Goal: Transaction & Acquisition: Purchase product/service

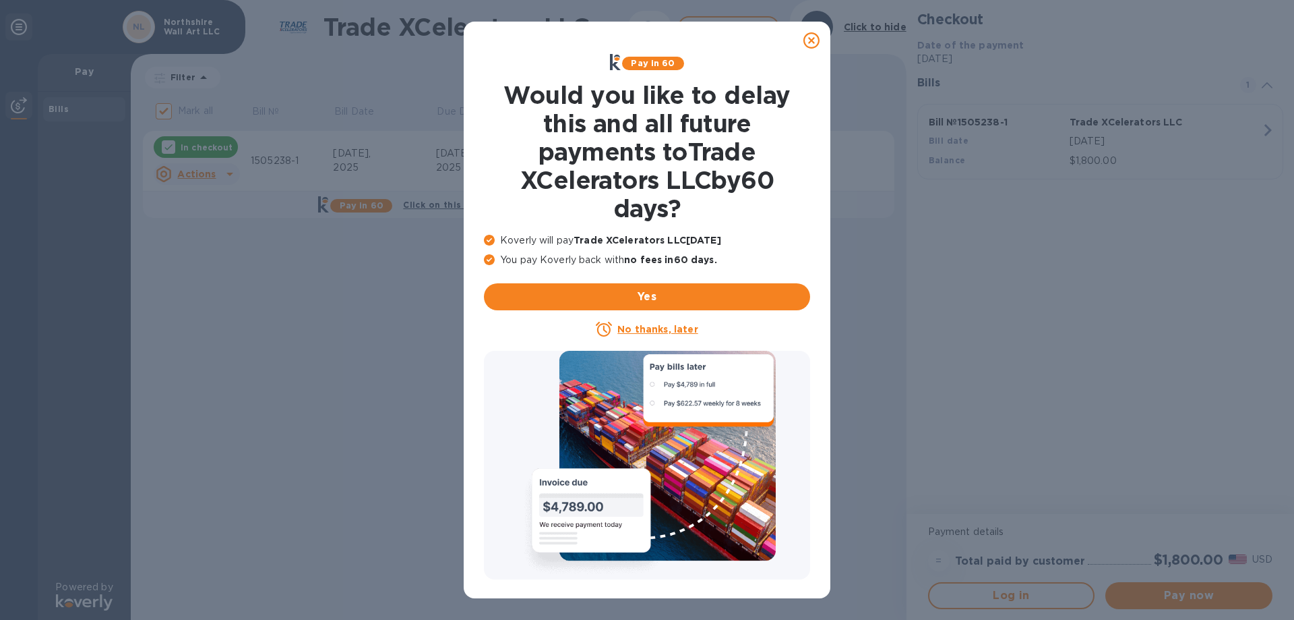
click at [812, 38] on icon at bounding box center [812, 40] width 16 height 16
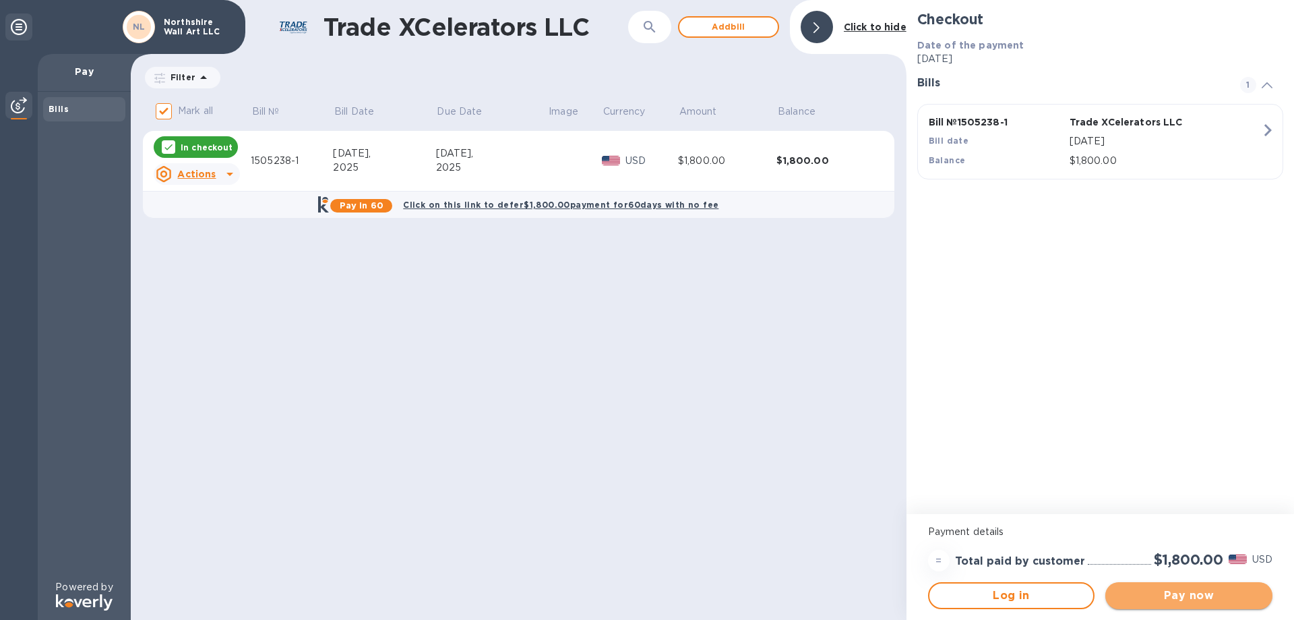
click at [1191, 594] on span "Pay now" at bounding box center [1189, 595] width 146 height 16
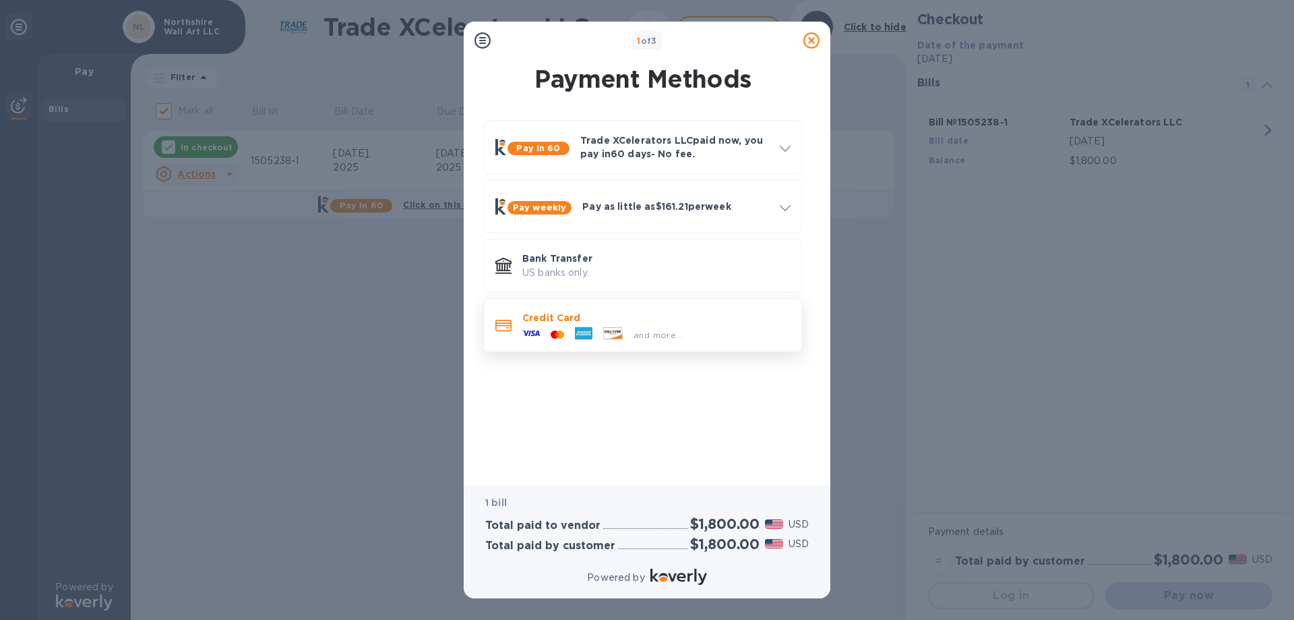
click at [599, 324] on div "and more..." at bounding box center [602, 334] width 171 height 20
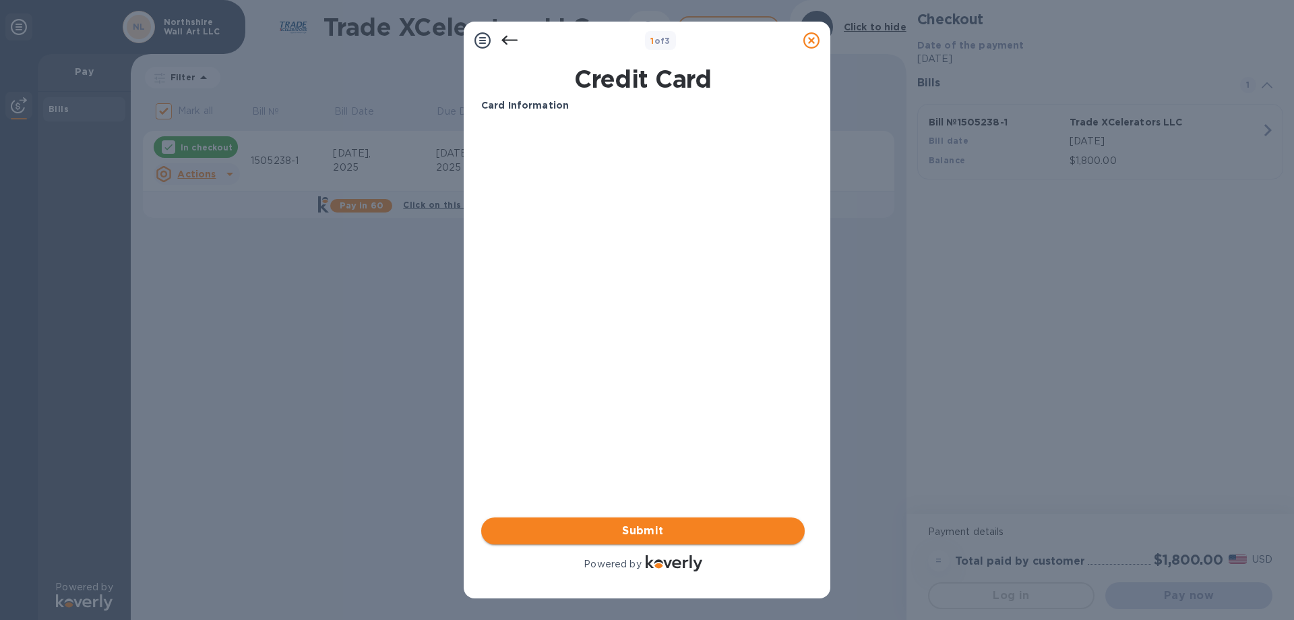
click at [614, 529] on span "Submit" at bounding box center [643, 530] width 302 height 16
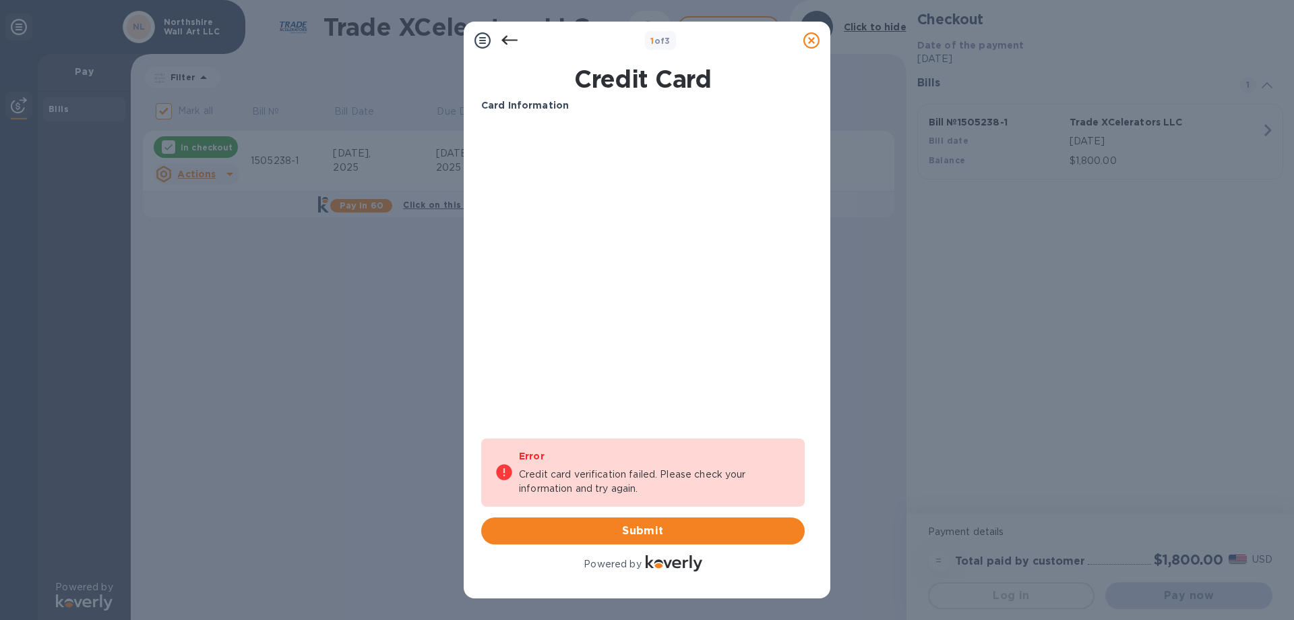
click at [580, 344] on div "Card Information Your browser does not support iframes Error Credit card verifi…" at bounding box center [643, 335] width 324 height 475
click at [627, 526] on span "Submit" at bounding box center [643, 530] width 302 height 16
click at [642, 539] on button "Submit" at bounding box center [643, 530] width 324 height 27
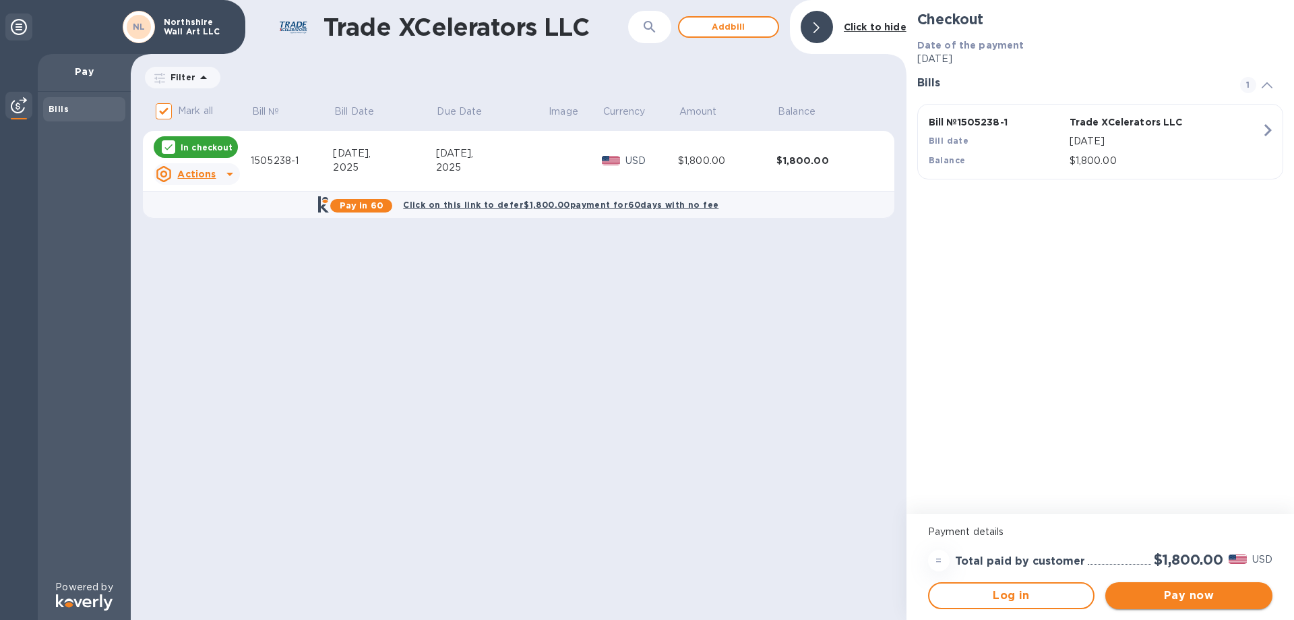
click at [1203, 599] on span "Pay now" at bounding box center [1189, 595] width 146 height 16
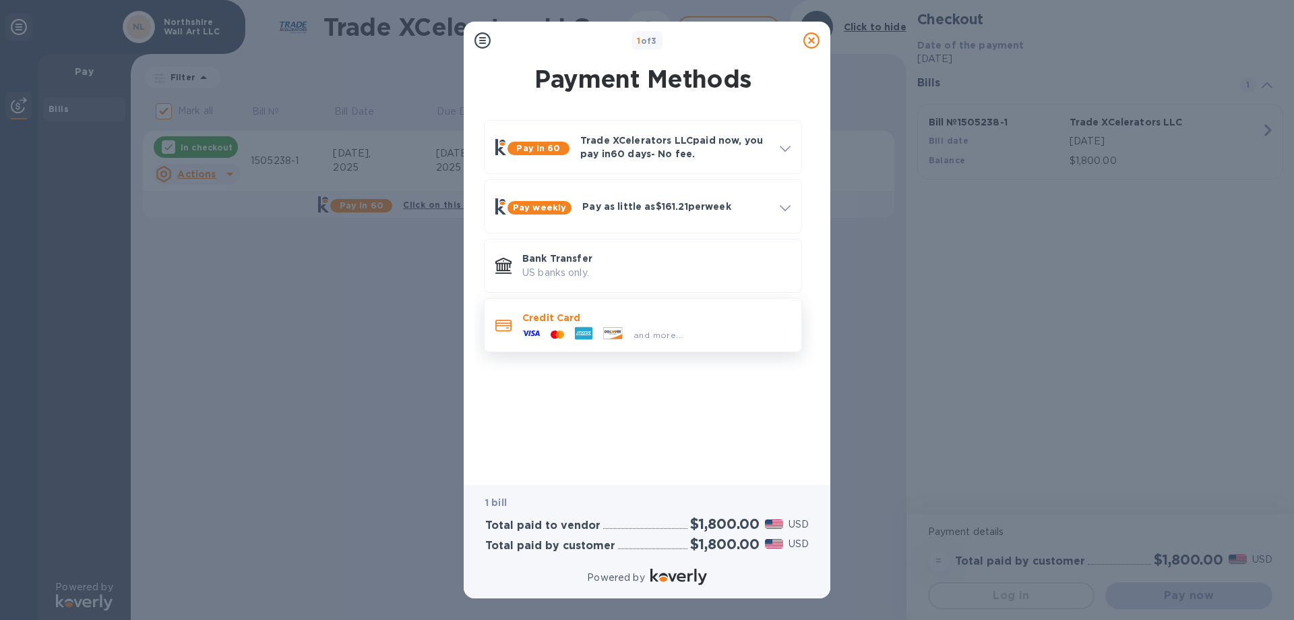
click at [560, 334] on icon at bounding box center [560, 334] width 7 height 8
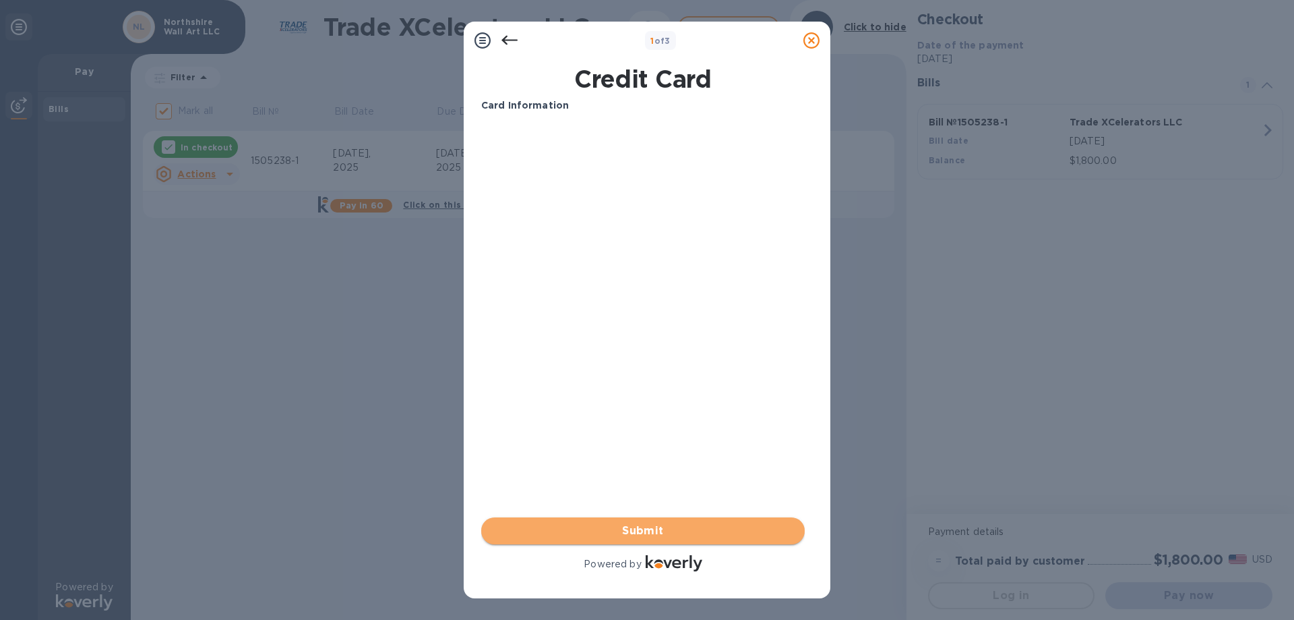
click at [621, 527] on span "Submit" at bounding box center [643, 530] width 302 height 16
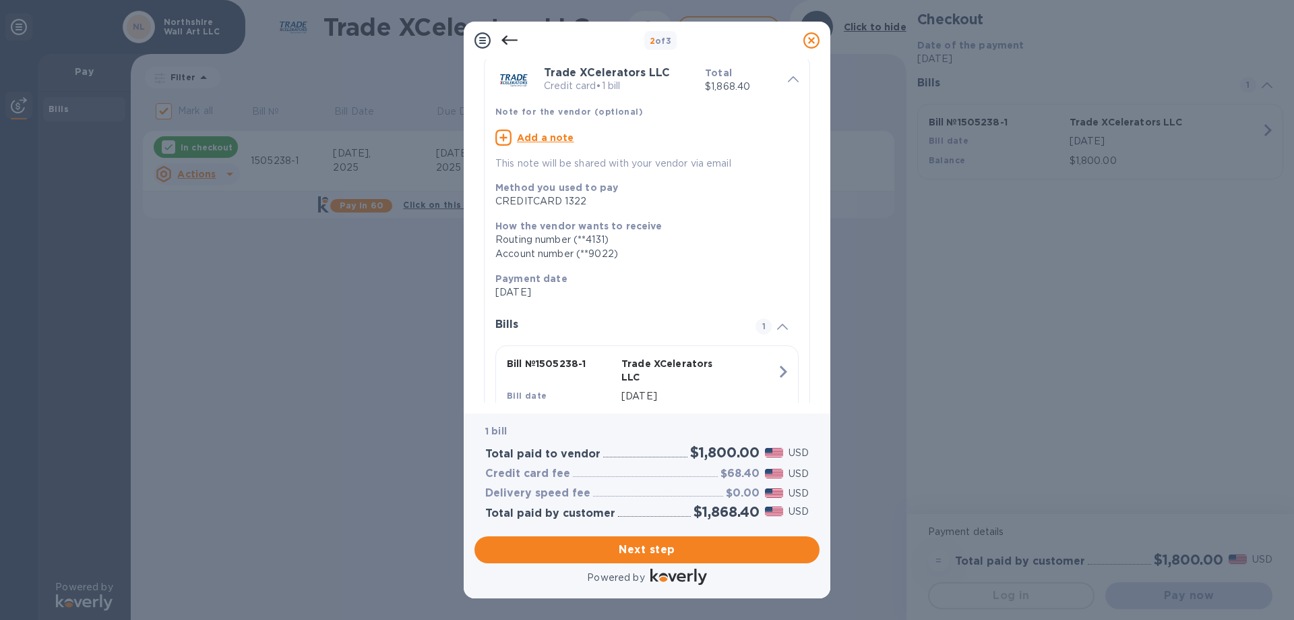
scroll to position [118, 0]
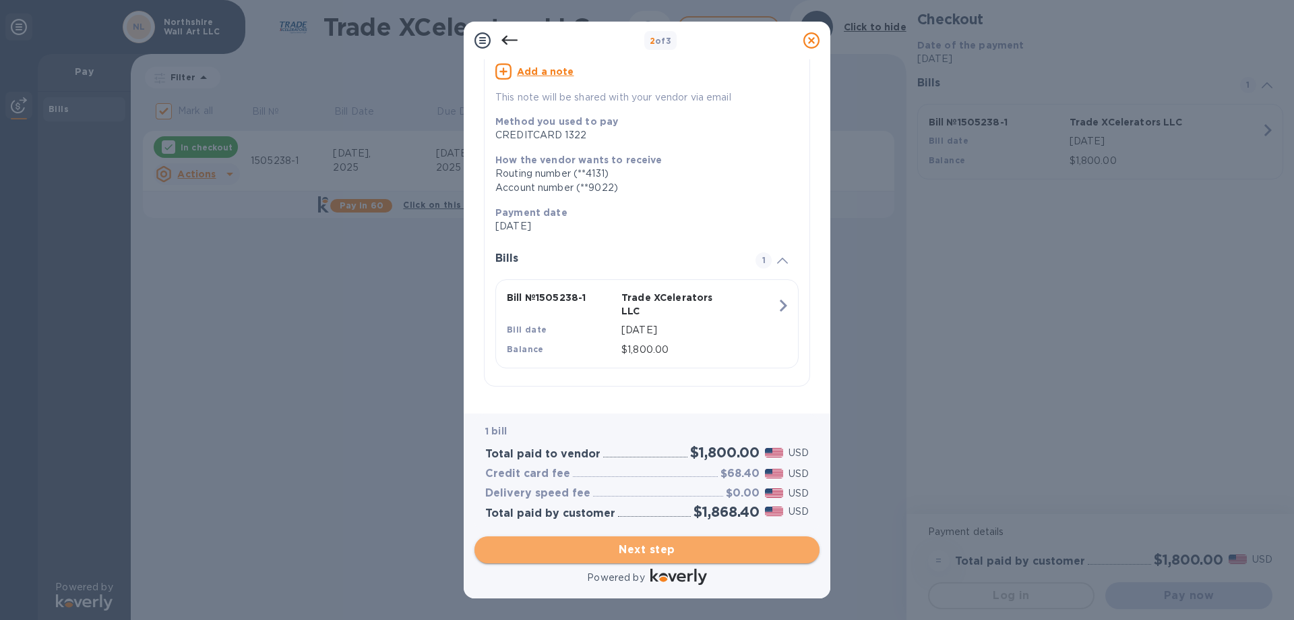
click at [675, 546] on span "Next step" at bounding box center [647, 549] width 324 height 16
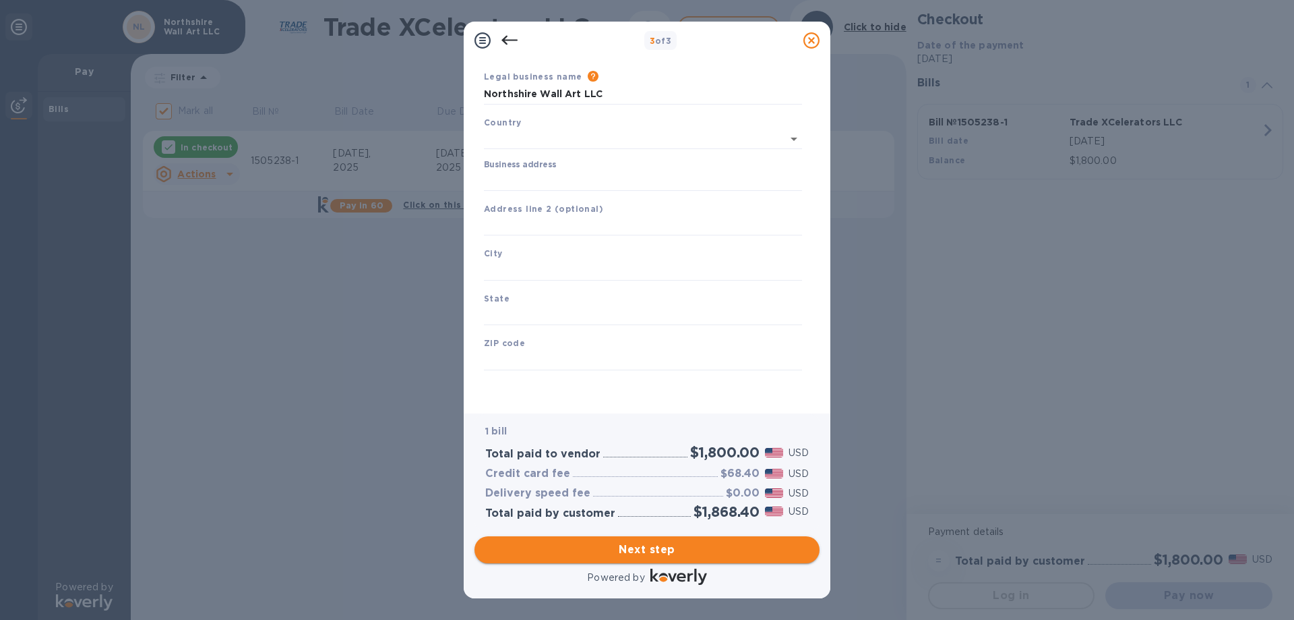
scroll to position [42, 0]
click at [621, 146] on input "text" at bounding box center [624, 139] width 280 height 20
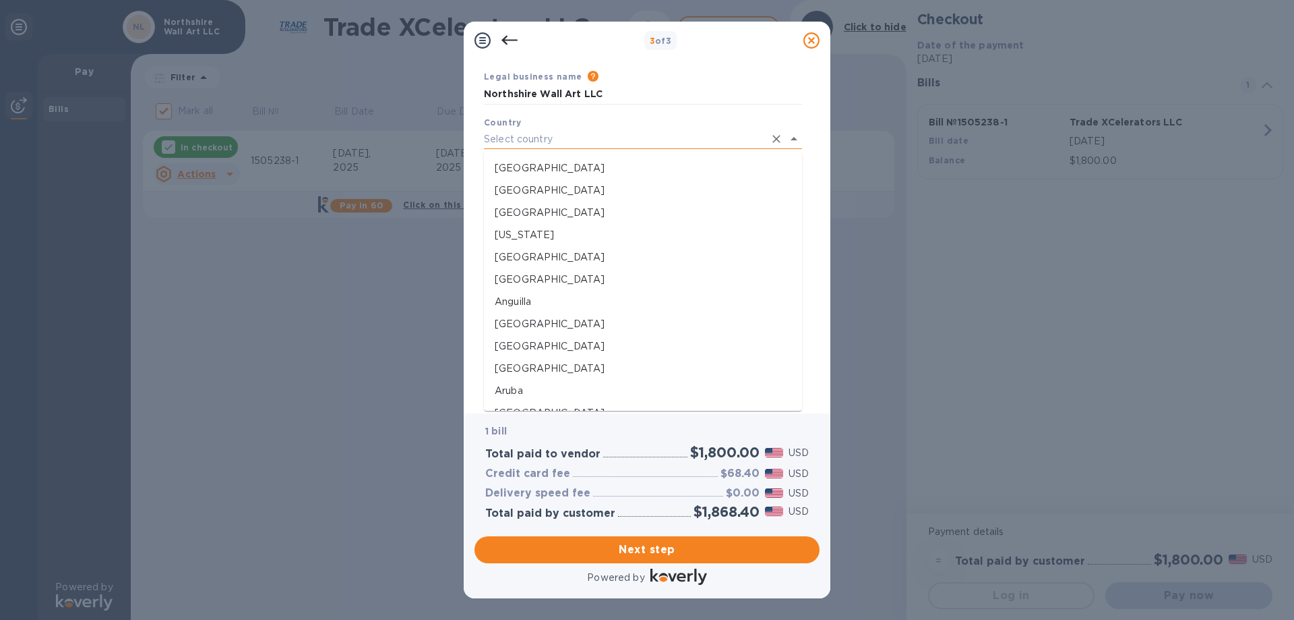
type input "[GEOGRAPHIC_DATA]"
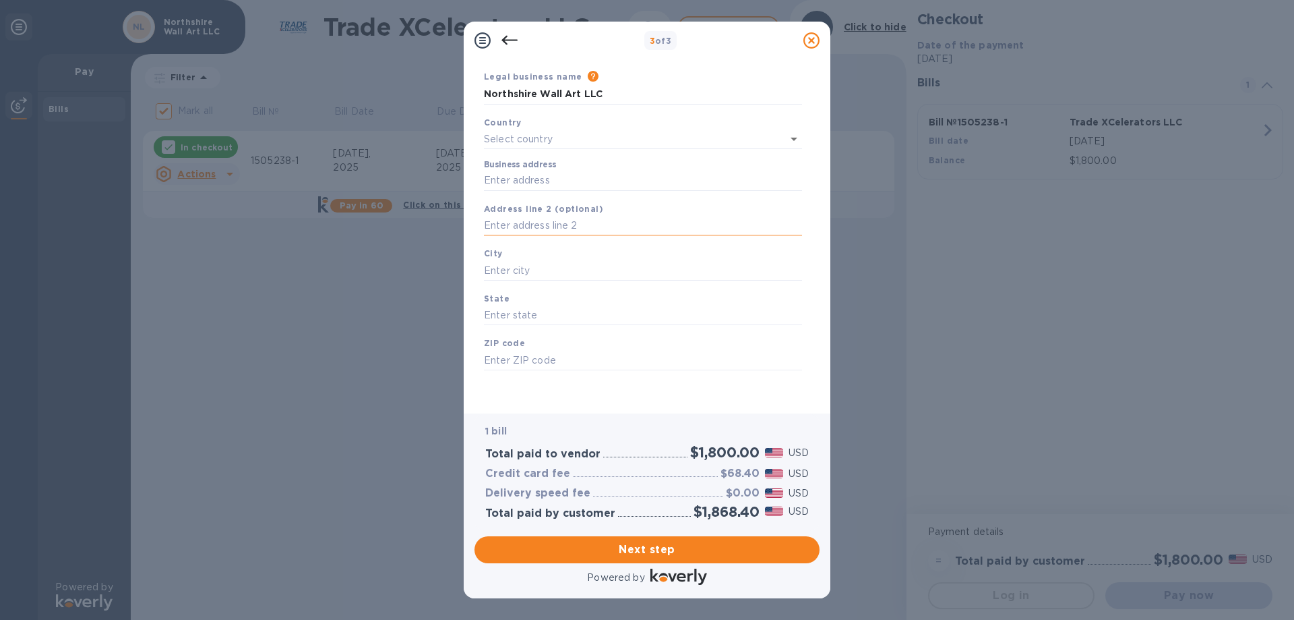
click at [604, 222] on input "text" at bounding box center [643, 226] width 318 height 20
type input "5"
click at [543, 181] on input "Business address" at bounding box center [643, 181] width 318 height 20
type input "[STREET_ADDRESS]"
click at [549, 315] on input "text" at bounding box center [643, 315] width 318 height 20
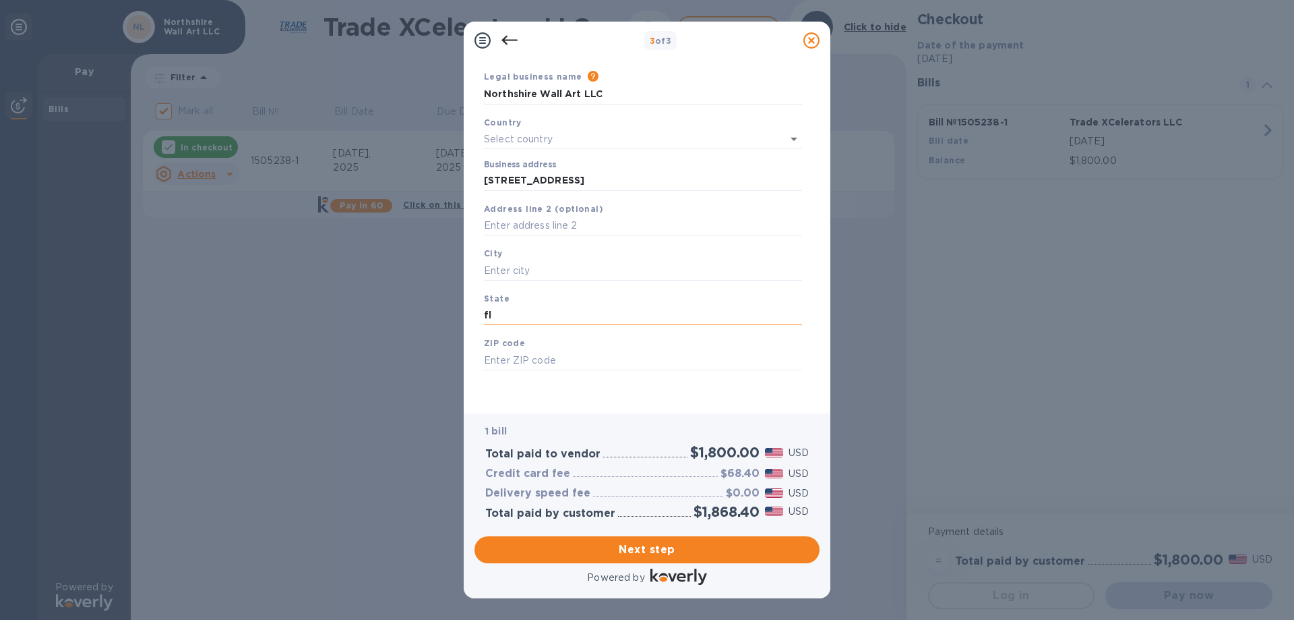
type input "f"
type input "[US_STATE]"
type input "32805"
click at [543, 274] on input "text" at bounding box center [643, 270] width 318 height 20
type input "Orlando"
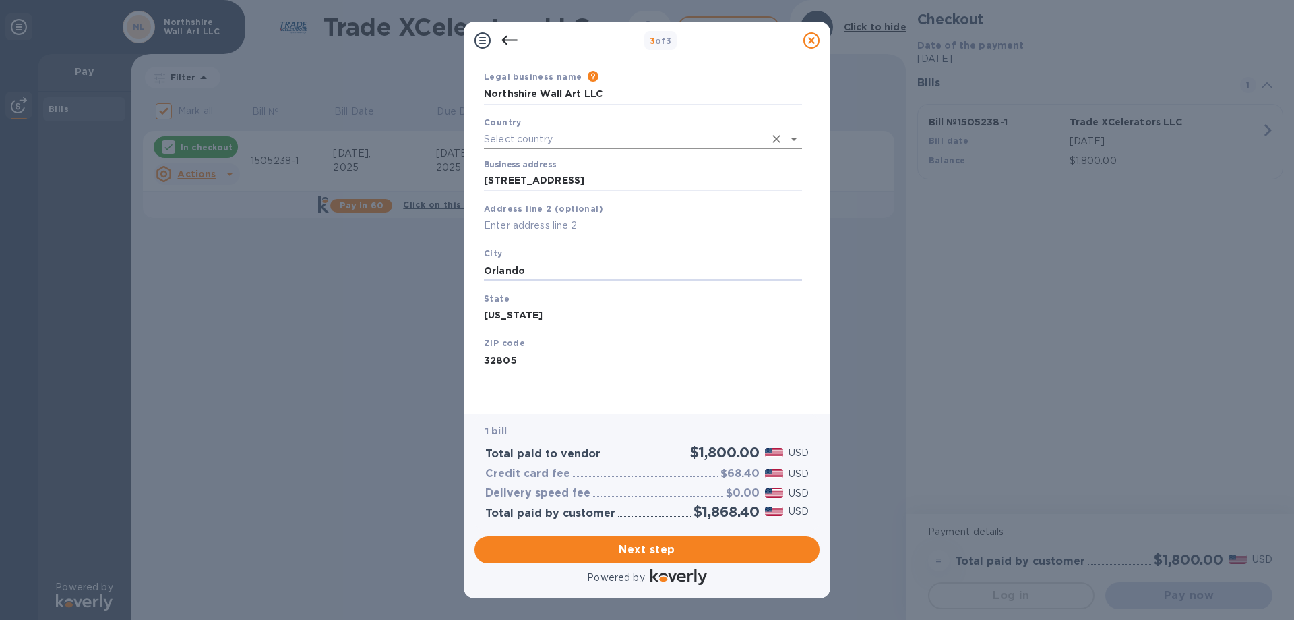
click at [545, 135] on input "text" at bounding box center [624, 139] width 280 height 20
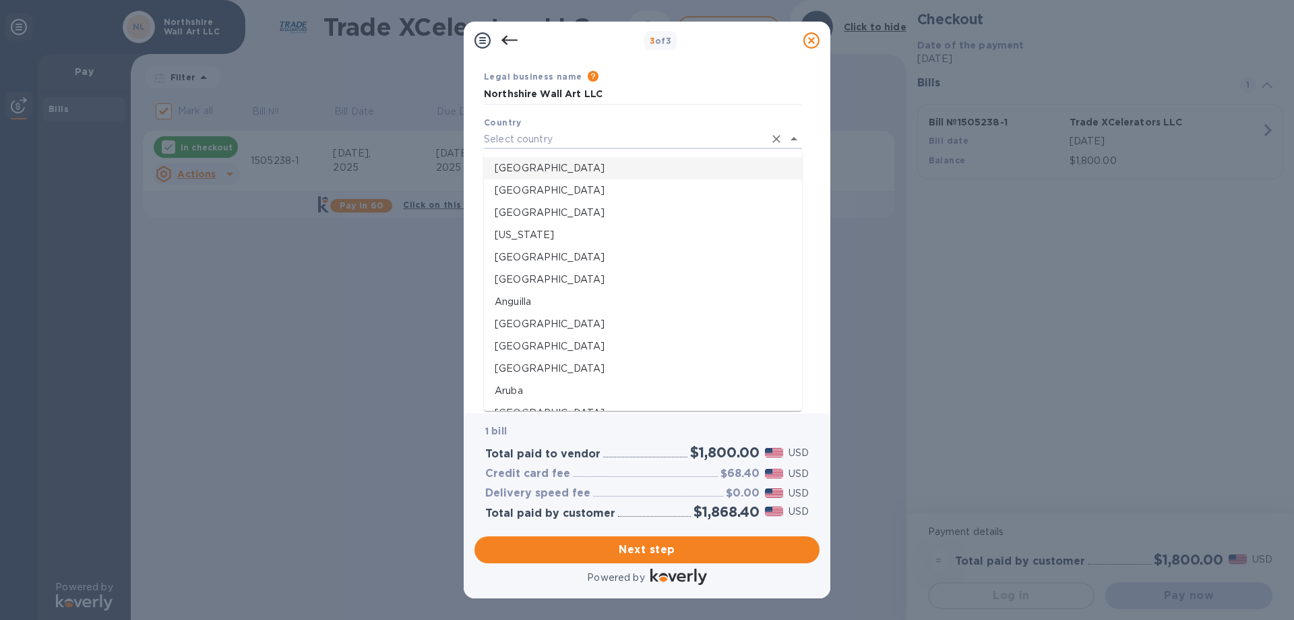
click at [543, 164] on p "[GEOGRAPHIC_DATA]" at bounding box center [643, 168] width 297 height 14
type input "[GEOGRAPHIC_DATA]"
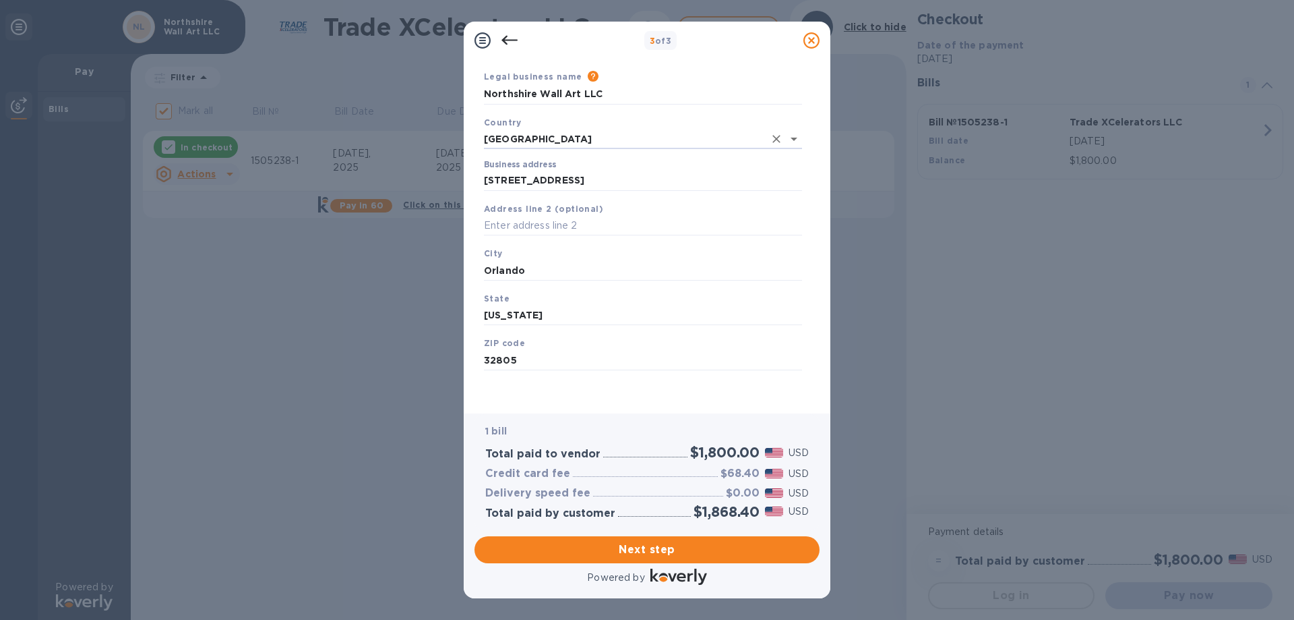
scroll to position [40, 0]
click at [660, 553] on span "Next step" at bounding box center [647, 549] width 324 height 16
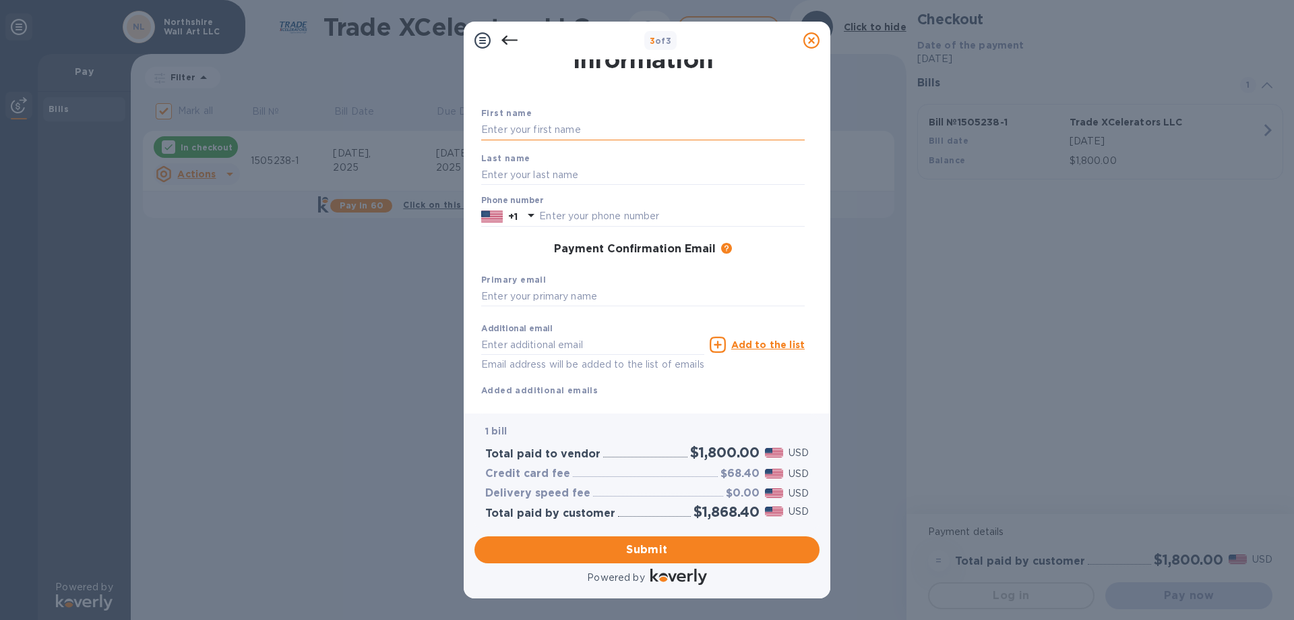
click at [580, 128] on input "text" at bounding box center [643, 130] width 324 height 20
type input "Volkan"
type input "Basar"
type input "9178658930"
type input "[EMAIL_ADDRESS][DOMAIN_NAME]"
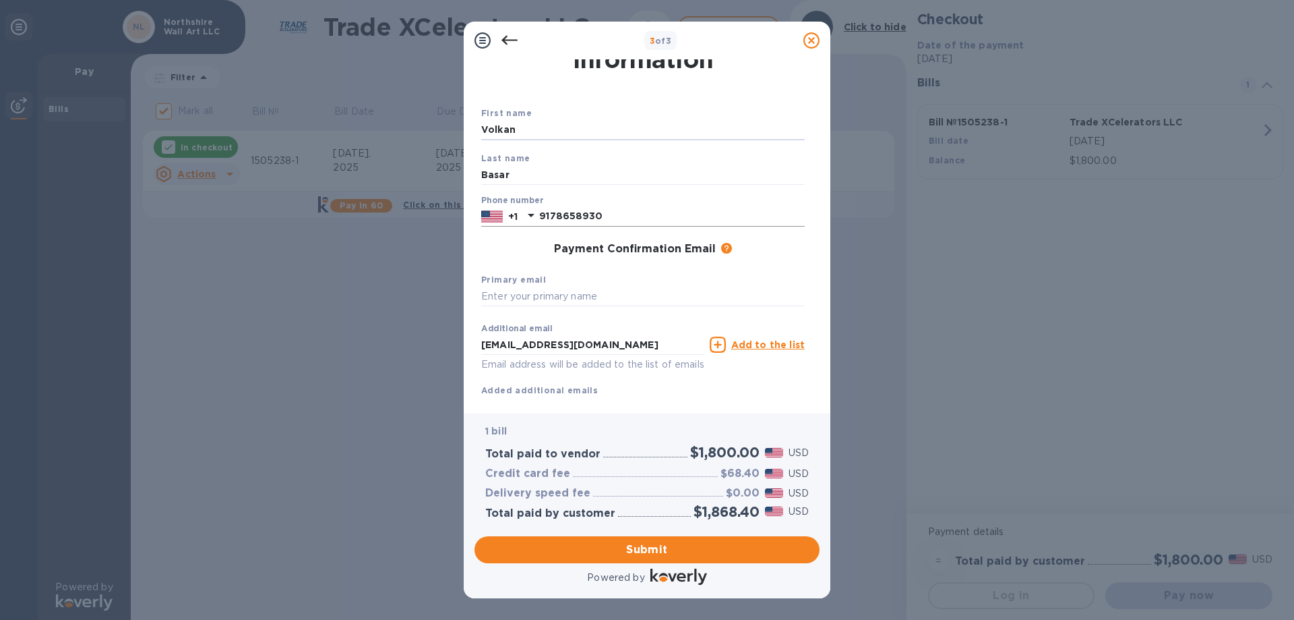
click at [606, 211] on input "9178658930" at bounding box center [672, 216] width 266 height 20
type input "2184003477"
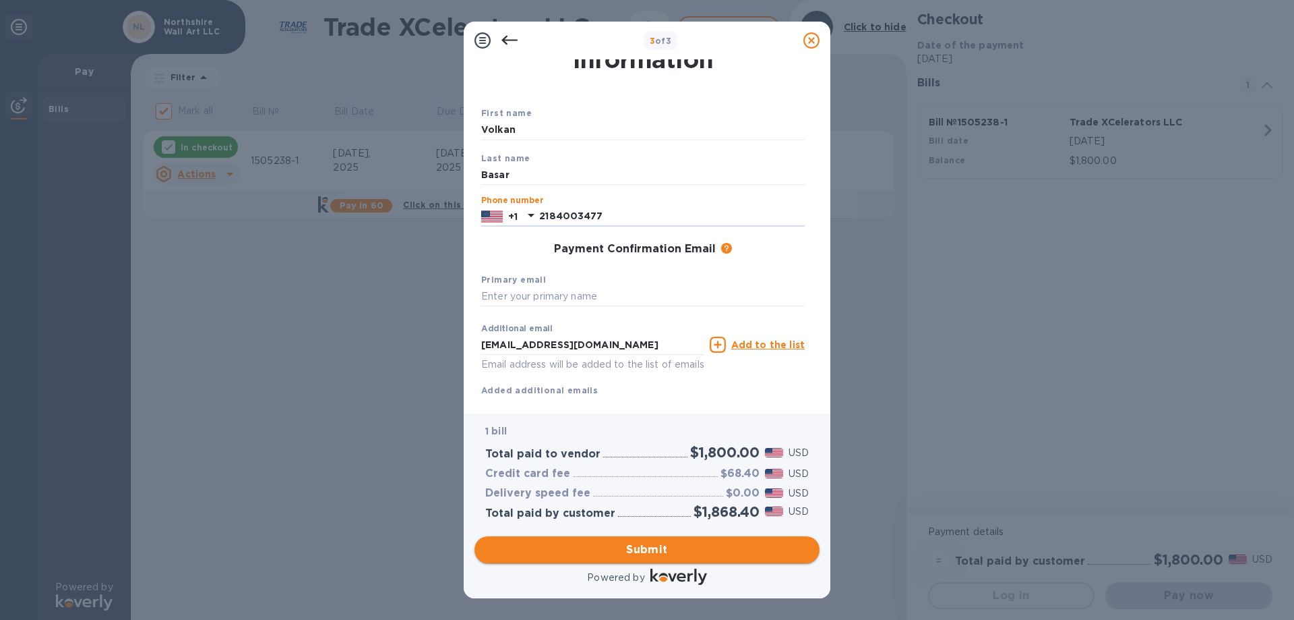
click at [636, 541] on span "Submit" at bounding box center [647, 549] width 324 height 16
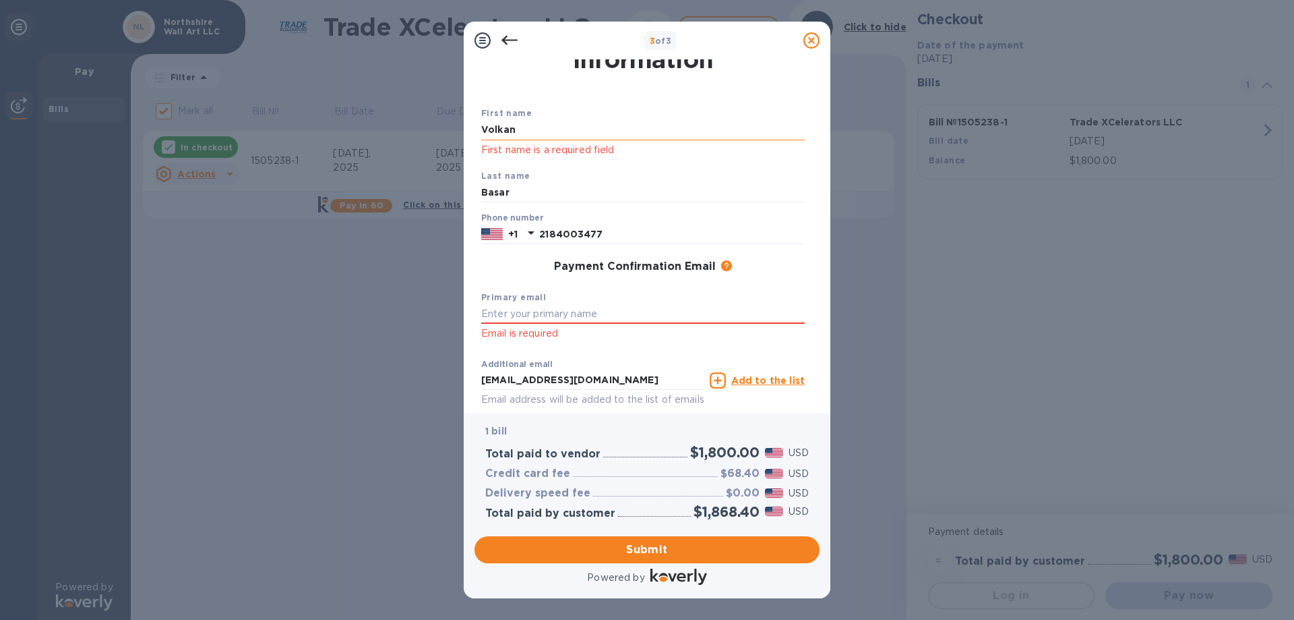
click at [611, 135] on input "Volkan" at bounding box center [643, 130] width 324 height 20
click at [599, 311] on input "text" at bounding box center [643, 314] width 324 height 20
type input "[EMAIL_ADDRESS][DOMAIN_NAME]"
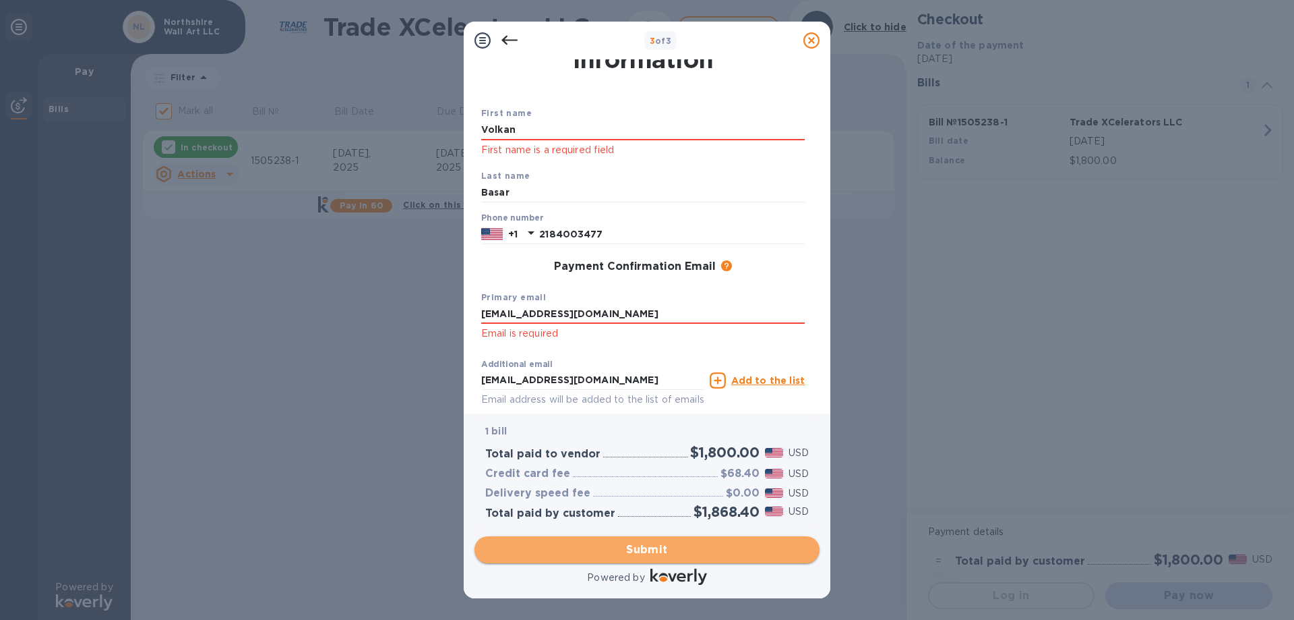
click at [601, 549] on span "Submit" at bounding box center [647, 549] width 324 height 16
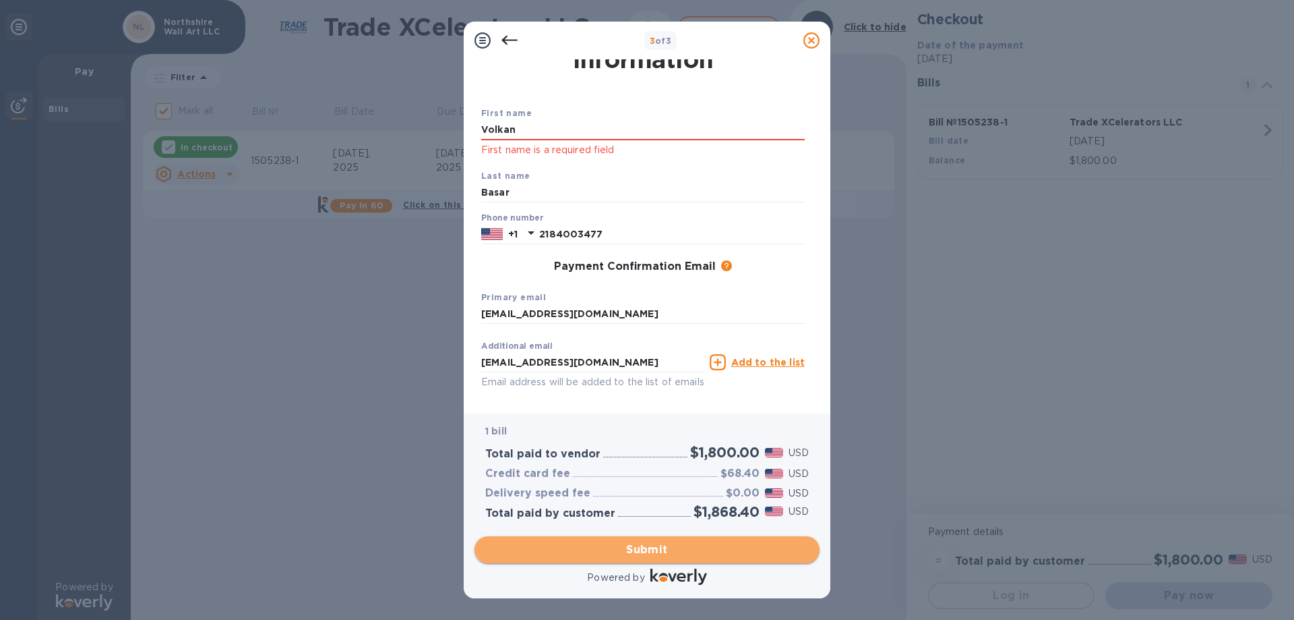
click at [601, 549] on span "Submit" at bounding box center [647, 549] width 324 height 16
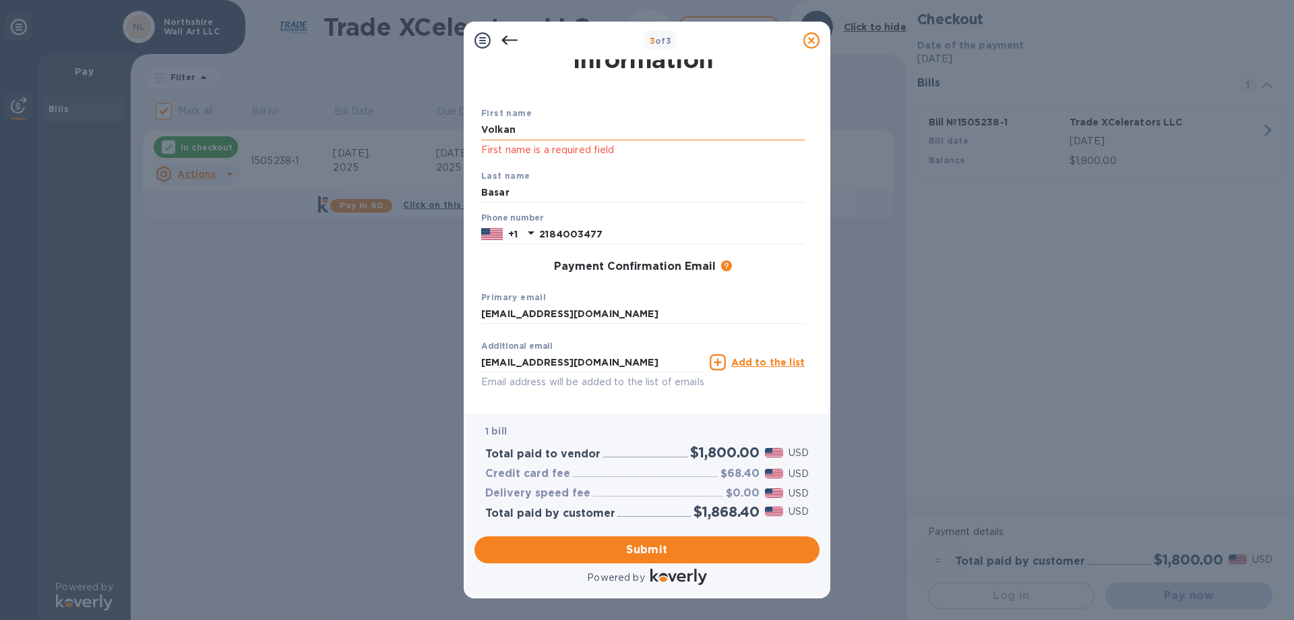
click at [537, 139] on input "Volkan" at bounding box center [643, 130] width 324 height 20
click at [537, 136] on input "Volkan" at bounding box center [643, 130] width 324 height 20
type input "Volkan"
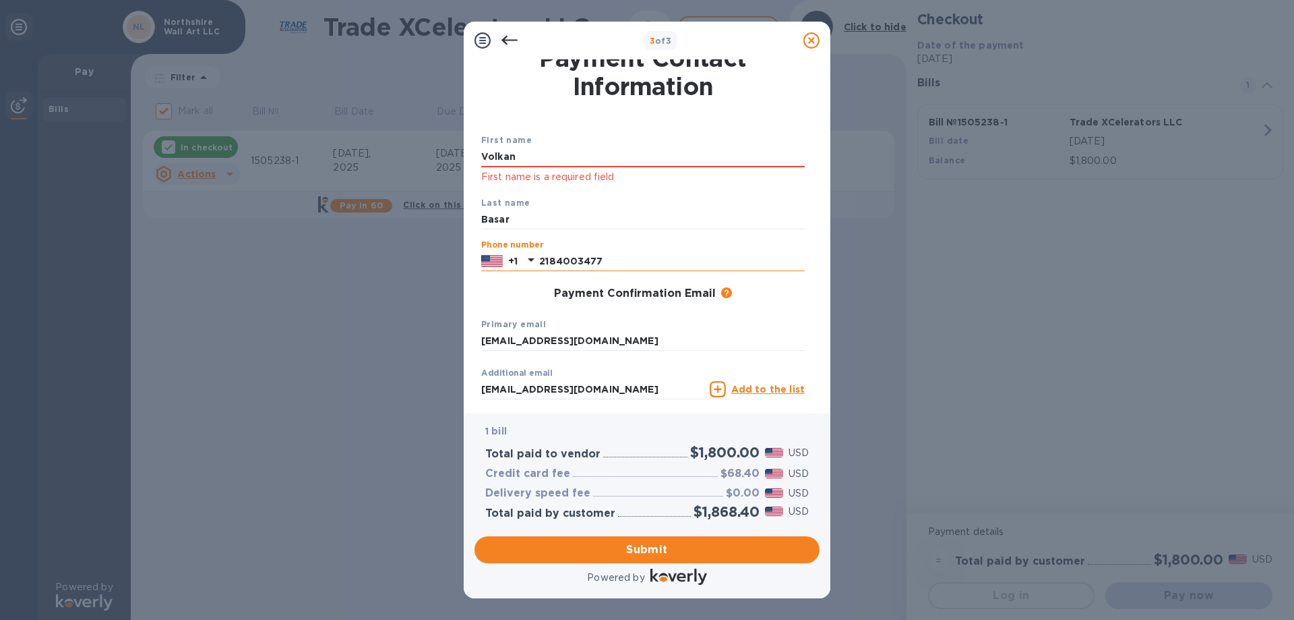
scroll to position [0, 0]
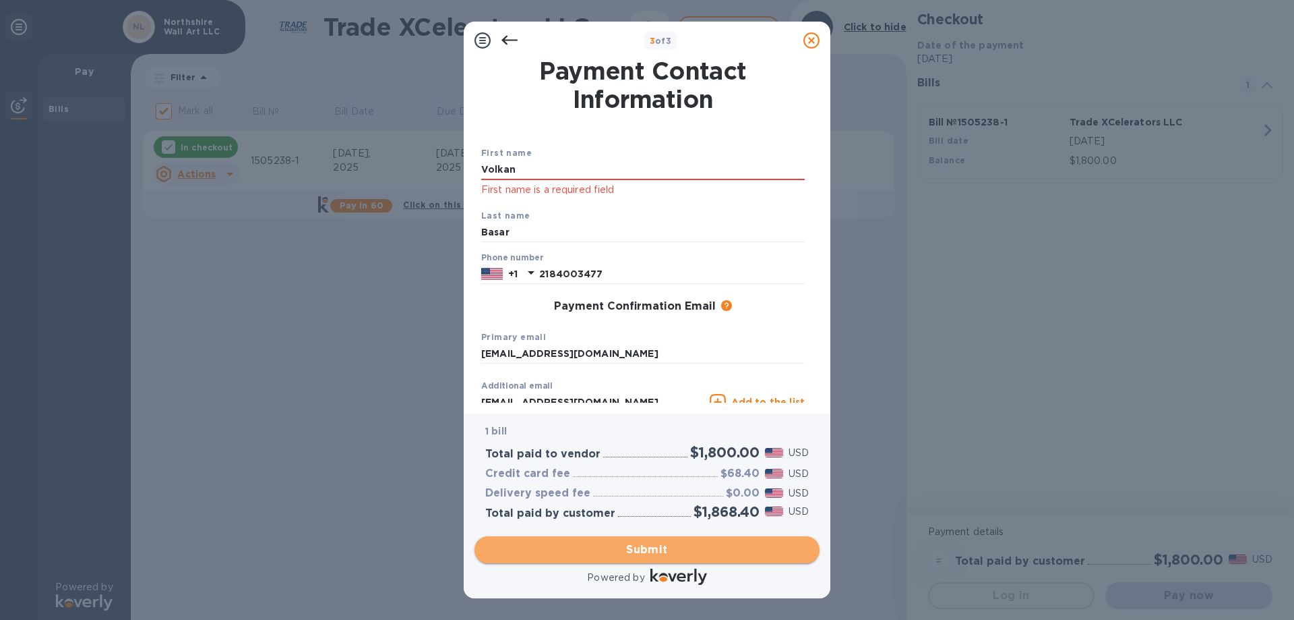
click at [589, 546] on span "Submit" at bounding box center [647, 549] width 324 height 16
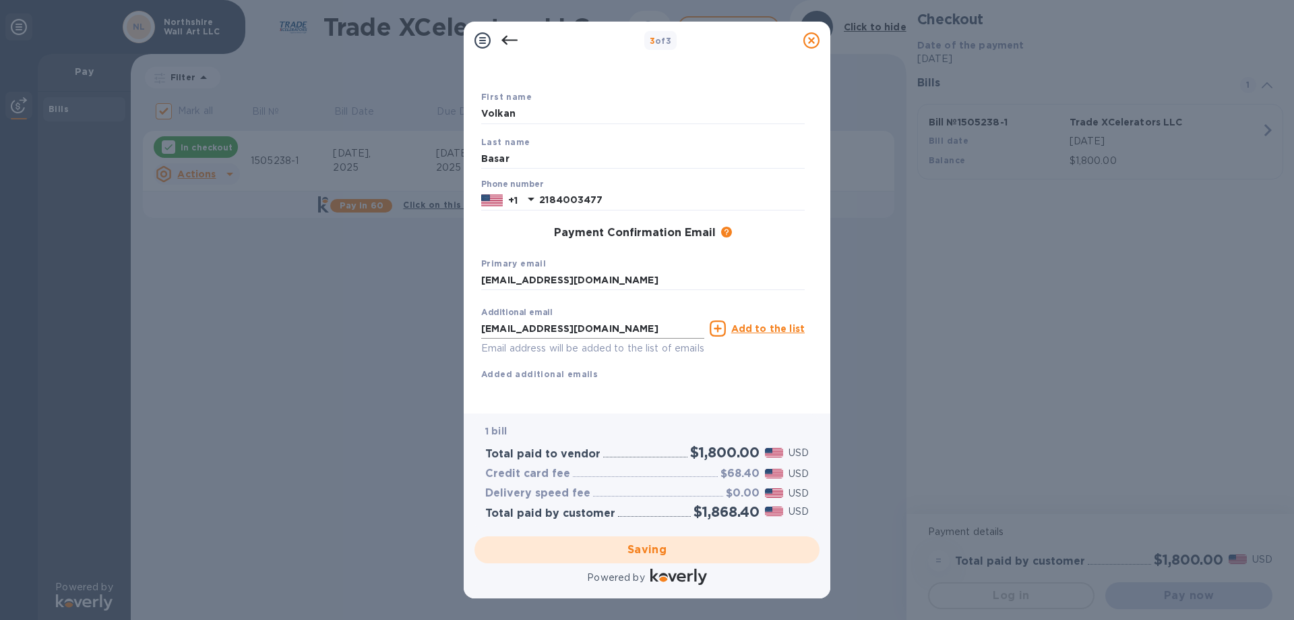
scroll to position [71, 0]
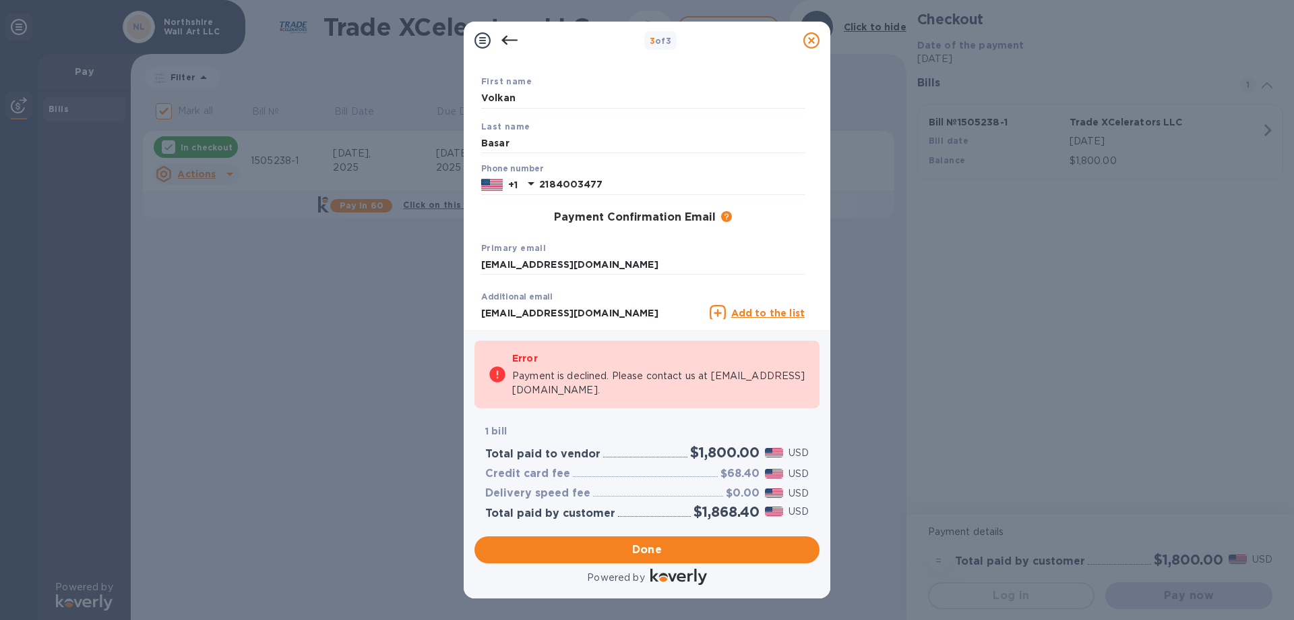
checkbox input "false"
click at [663, 549] on span "Submit" at bounding box center [647, 549] width 324 height 16
click at [563, 99] on input "Volkan" at bounding box center [643, 98] width 324 height 20
type input "Esma"
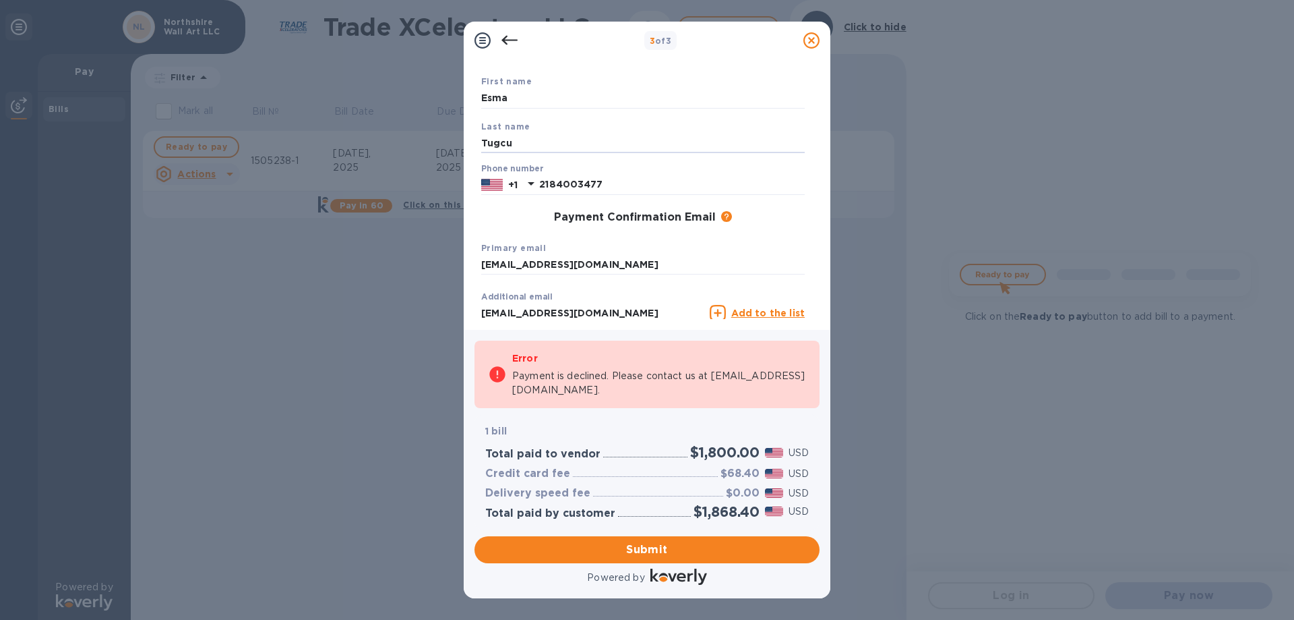
type input "Tugcu"
click at [491, 214] on div "Payment Confirmation Email The added email addresses will be used to send the p…" at bounding box center [643, 217] width 324 height 13
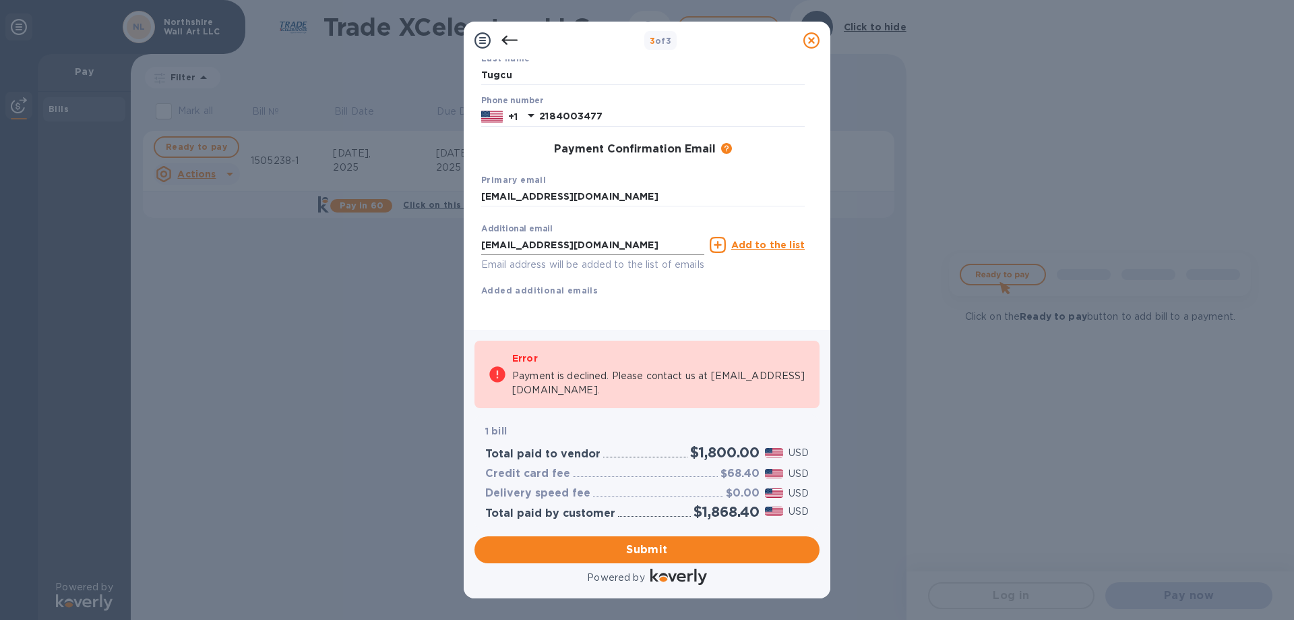
scroll to position [155, 0]
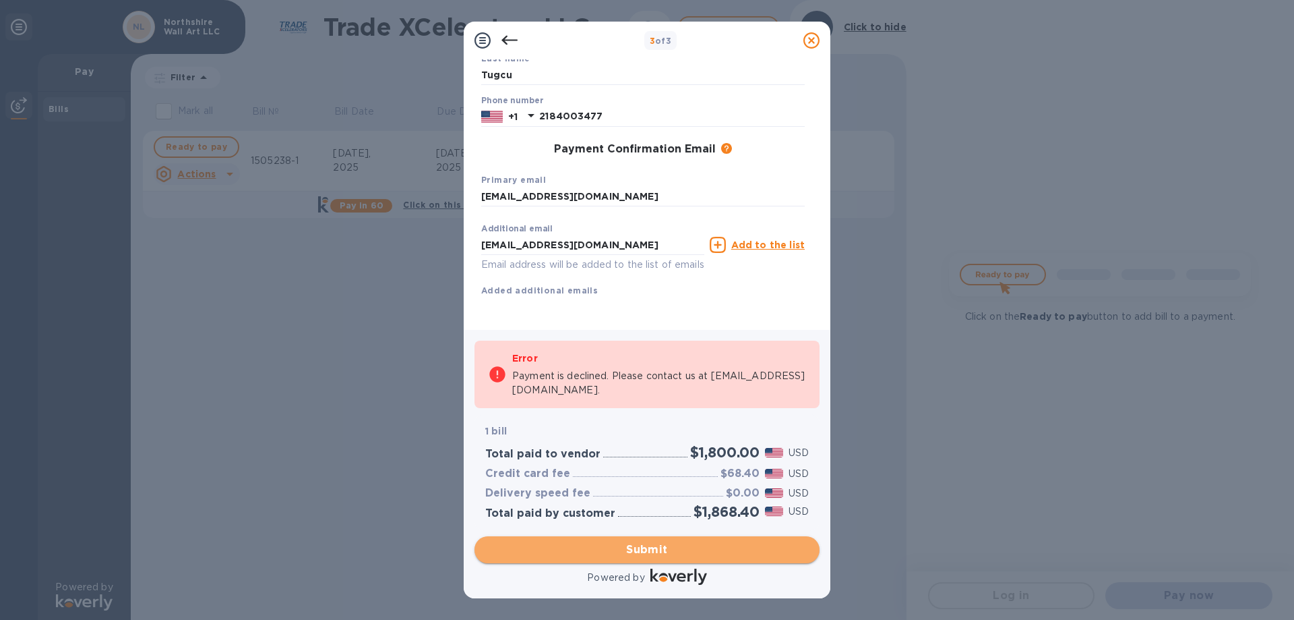
click at [608, 548] on span "Submit" at bounding box center [647, 549] width 324 height 16
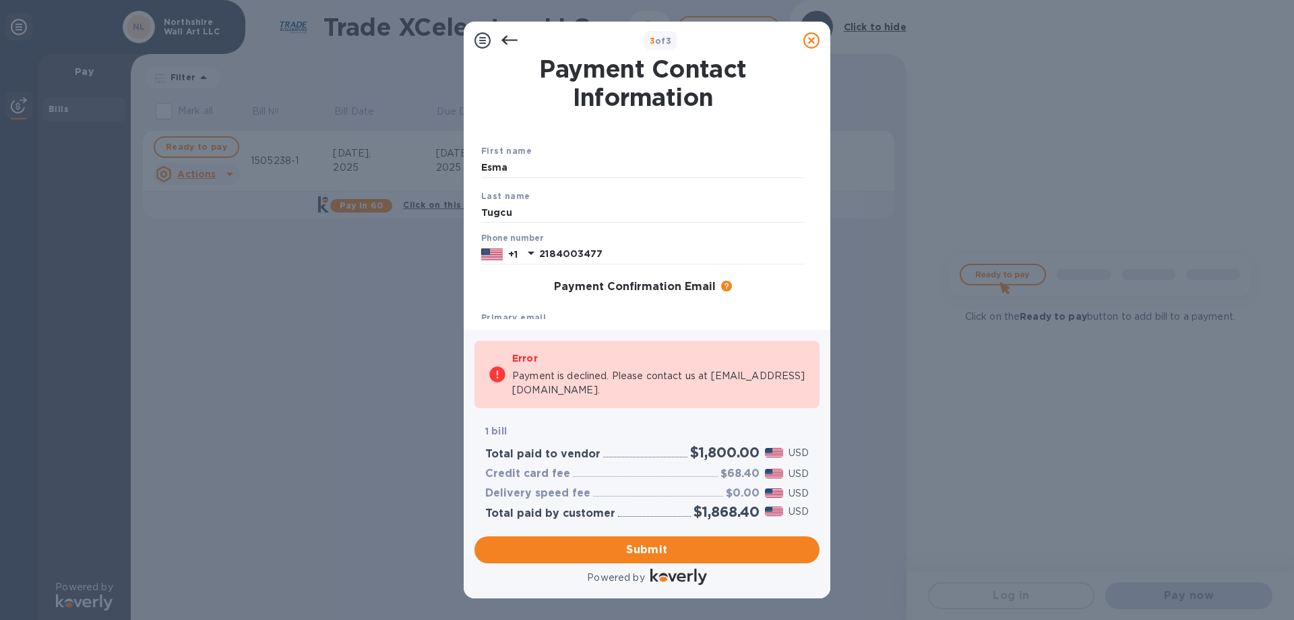
scroll to position [0, 0]
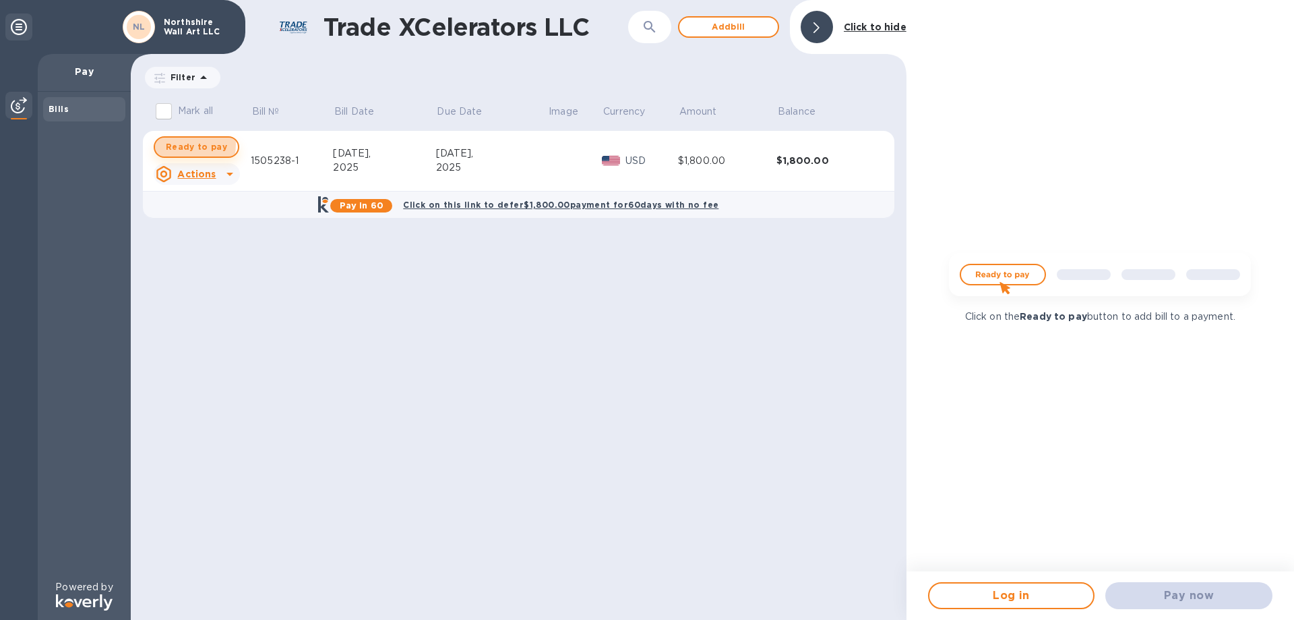
click at [177, 144] on span "Ready to pay" at bounding box center [196, 147] width 61 height 16
checkbox input "true"
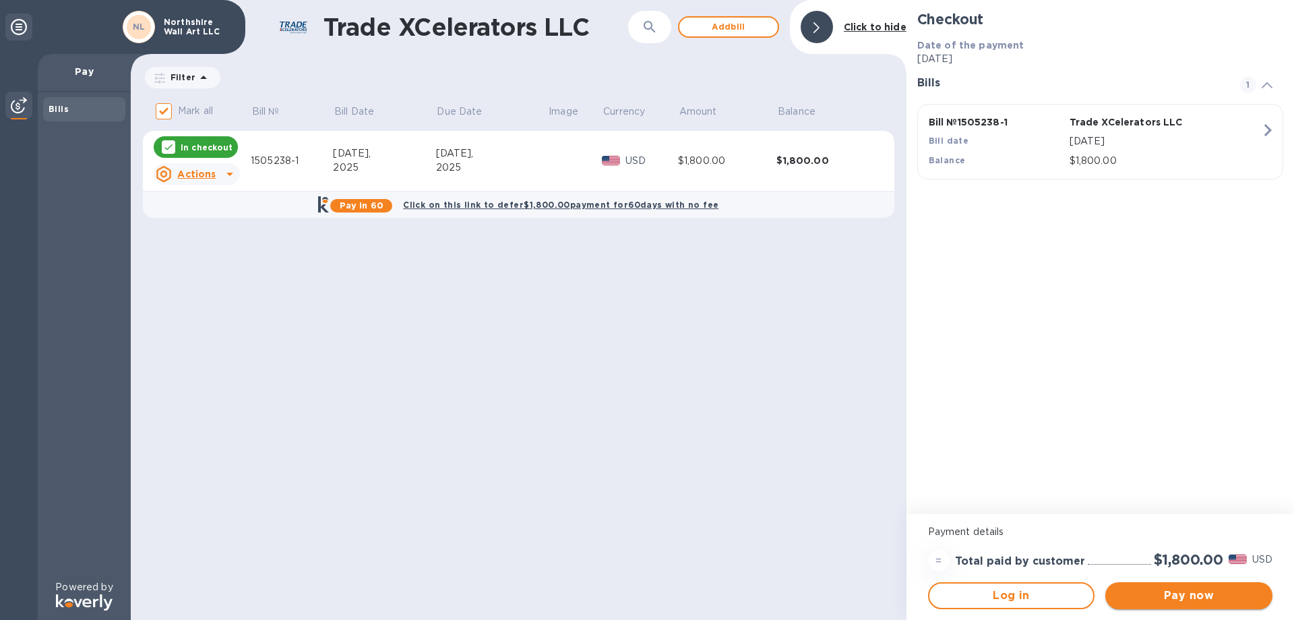
click at [1217, 591] on span "Pay now" at bounding box center [1189, 595] width 146 height 16
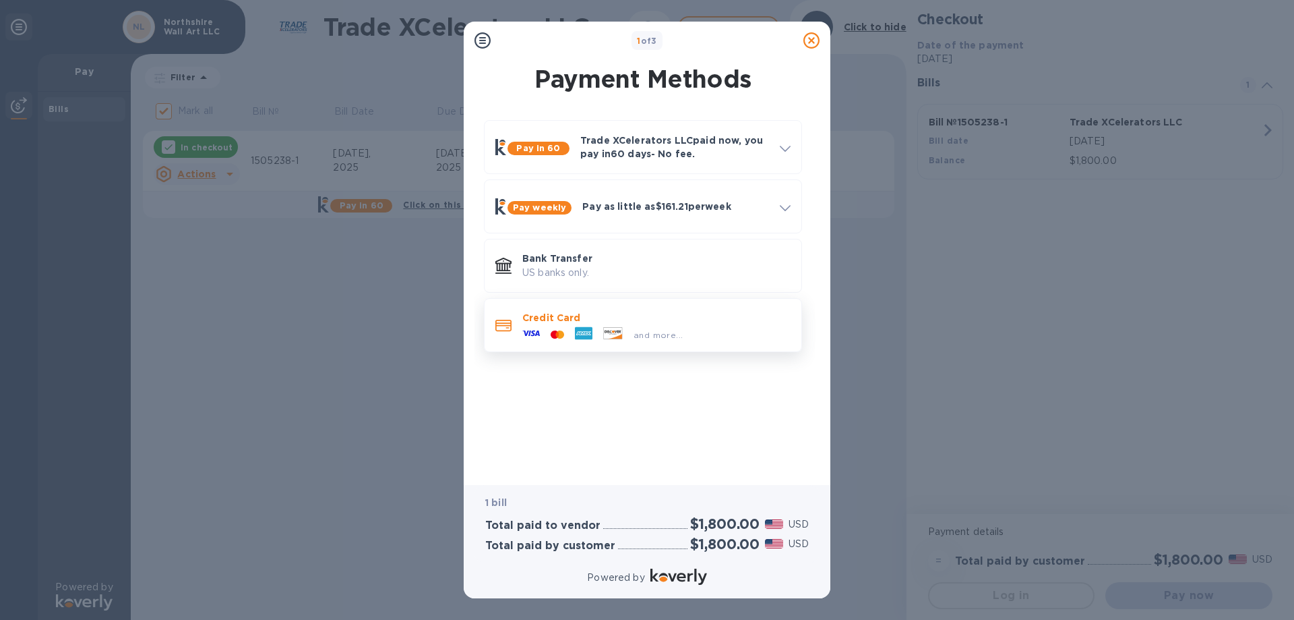
click at [533, 315] on p "Credit Card" at bounding box center [656, 317] width 268 height 13
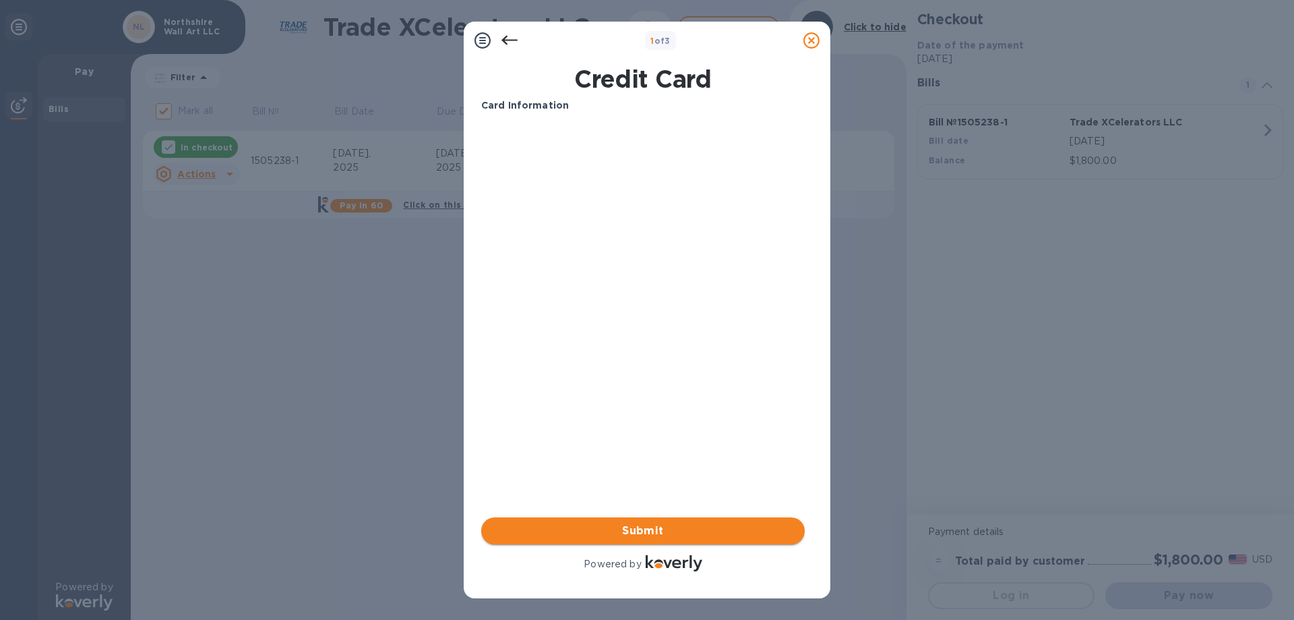
click at [626, 527] on span "Submit" at bounding box center [643, 530] width 302 height 16
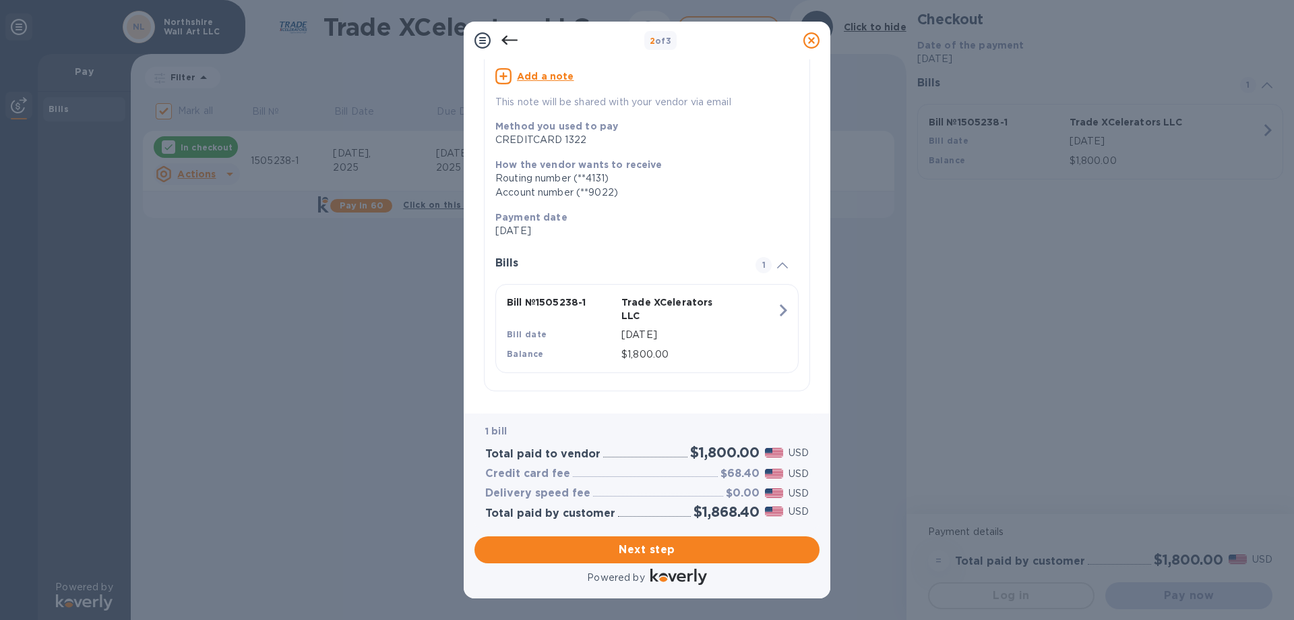
scroll to position [118, 0]
click at [651, 547] on span "Next step" at bounding box center [647, 549] width 324 height 16
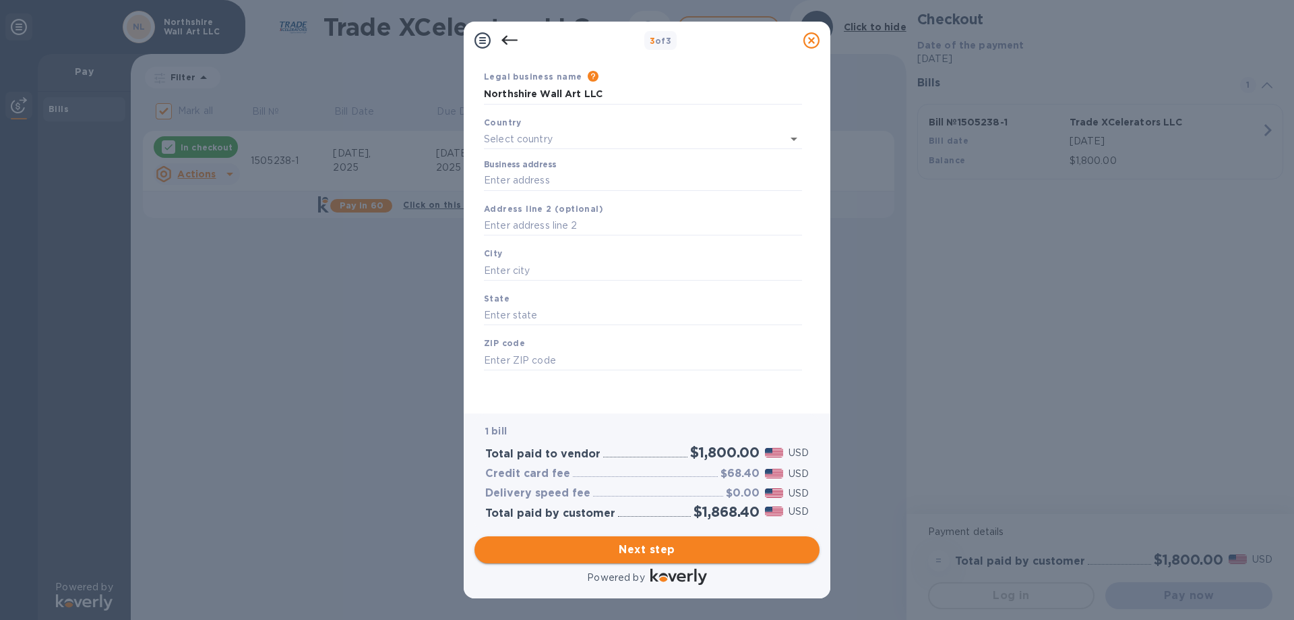
type input "[GEOGRAPHIC_DATA]"
click at [539, 185] on input "Business address" at bounding box center [643, 181] width 318 height 20
type input "[STREET_ADDRESS]"
click at [550, 268] on input "text" at bounding box center [643, 270] width 318 height 20
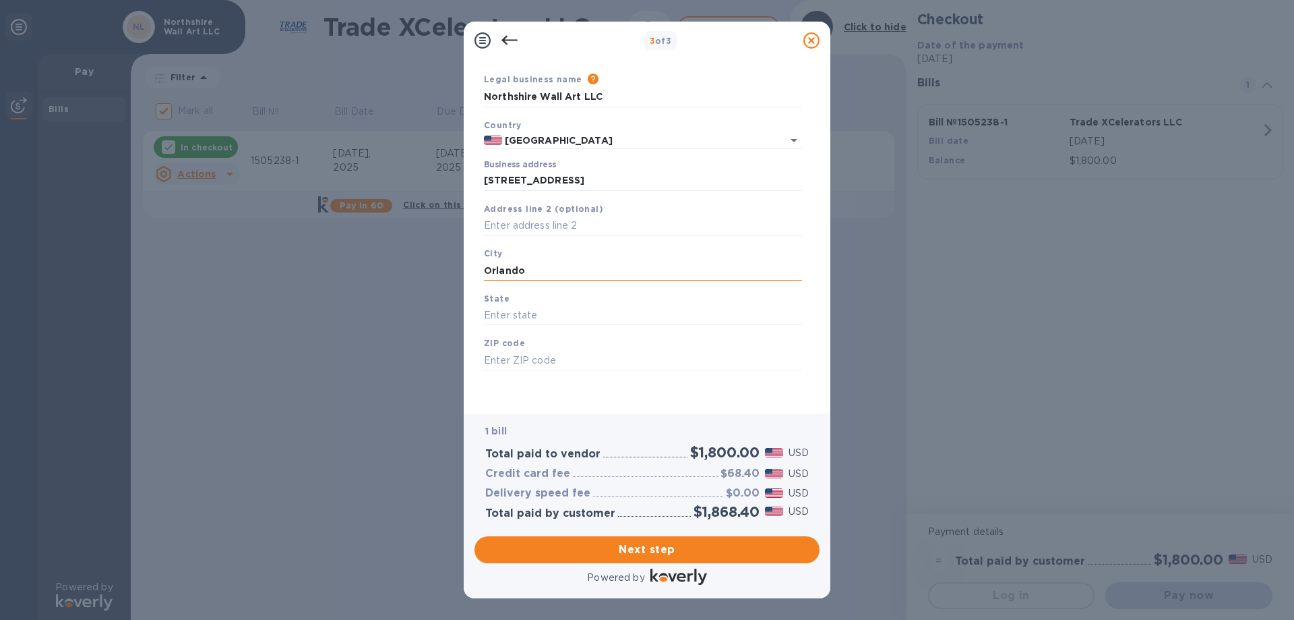
type input "Orlando"
type input "[US_STATE]"
type input "32805"
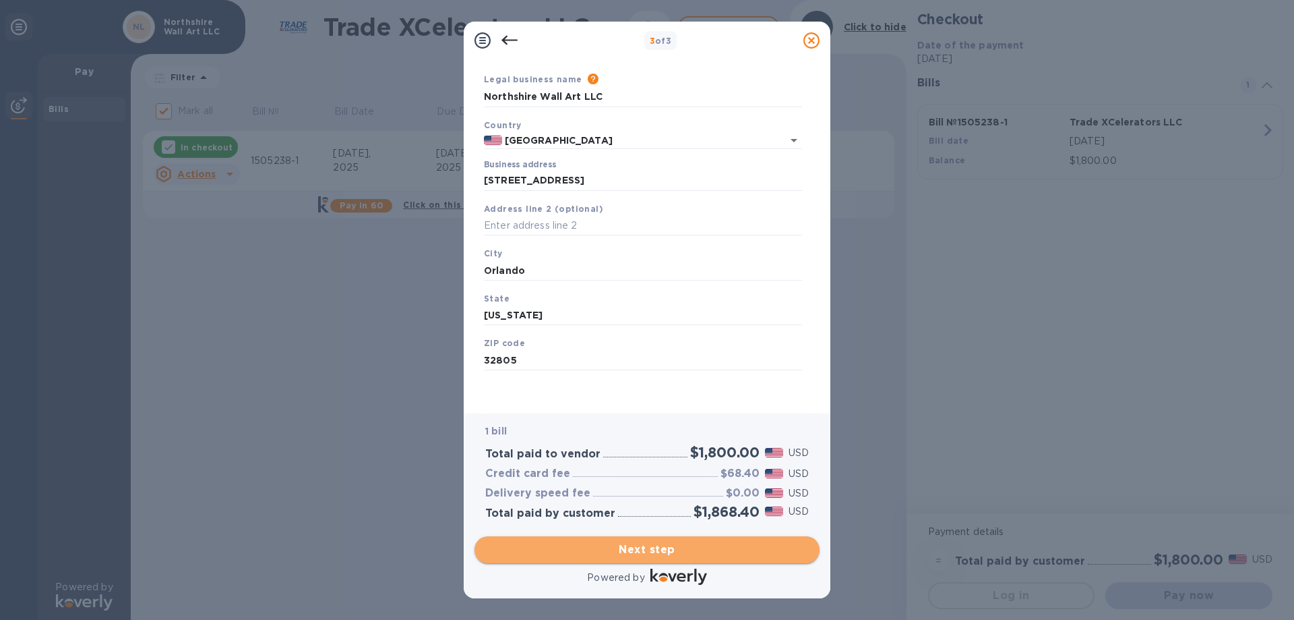
click at [625, 543] on span "Next step" at bounding box center [647, 549] width 324 height 16
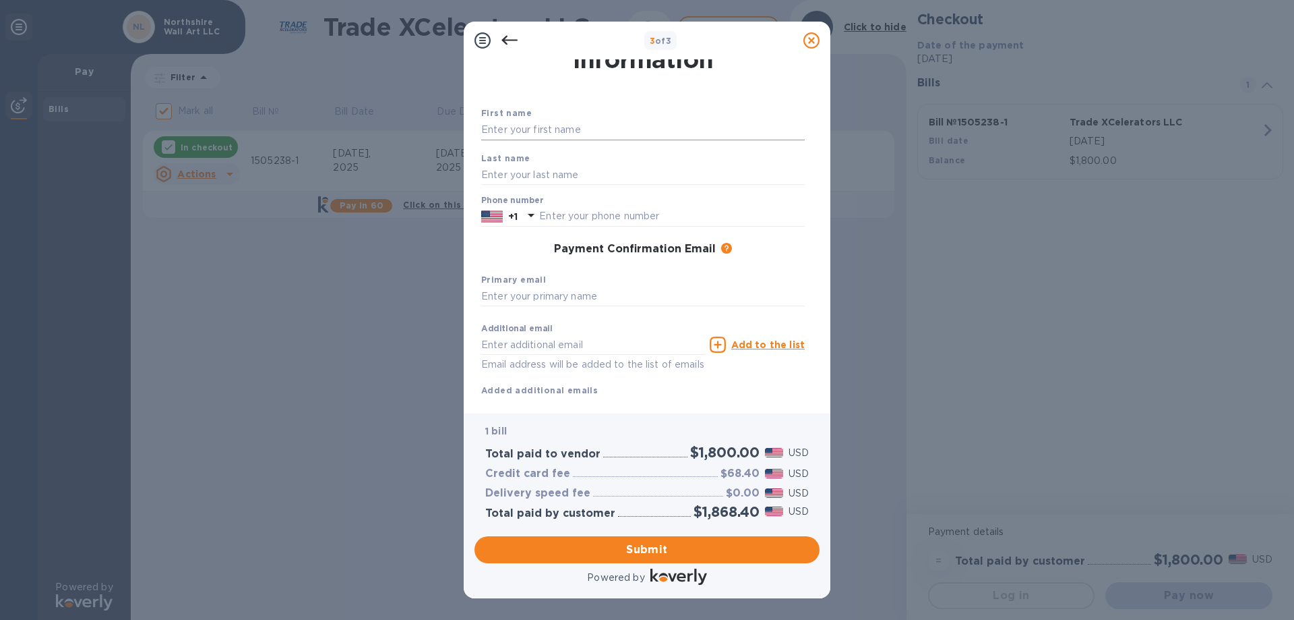
click at [607, 129] on input "text" at bounding box center [643, 130] width 324 height 20
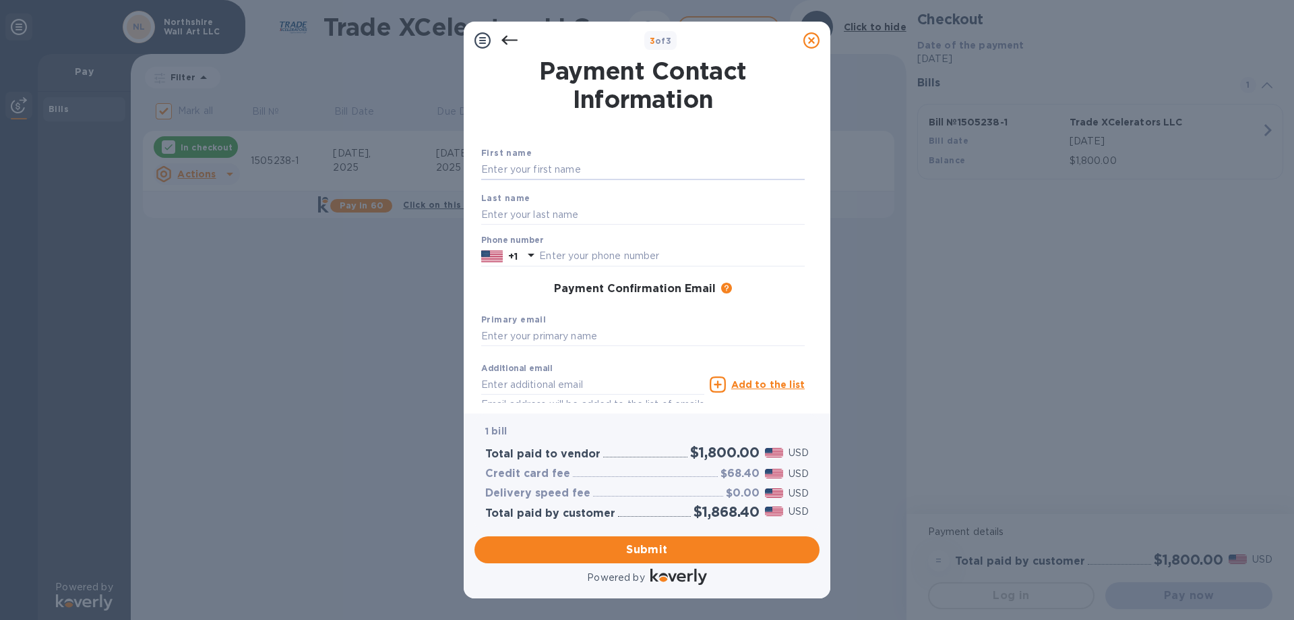
click at [717, 157] on div "First name" at bounding box center [643, 162] width 334 height 45
click at [505, 169] on input "text" at bounding box center [643, 170] width 324 height 20
type input "Esma"
type input "Tuğcu"
type input "05323875512"
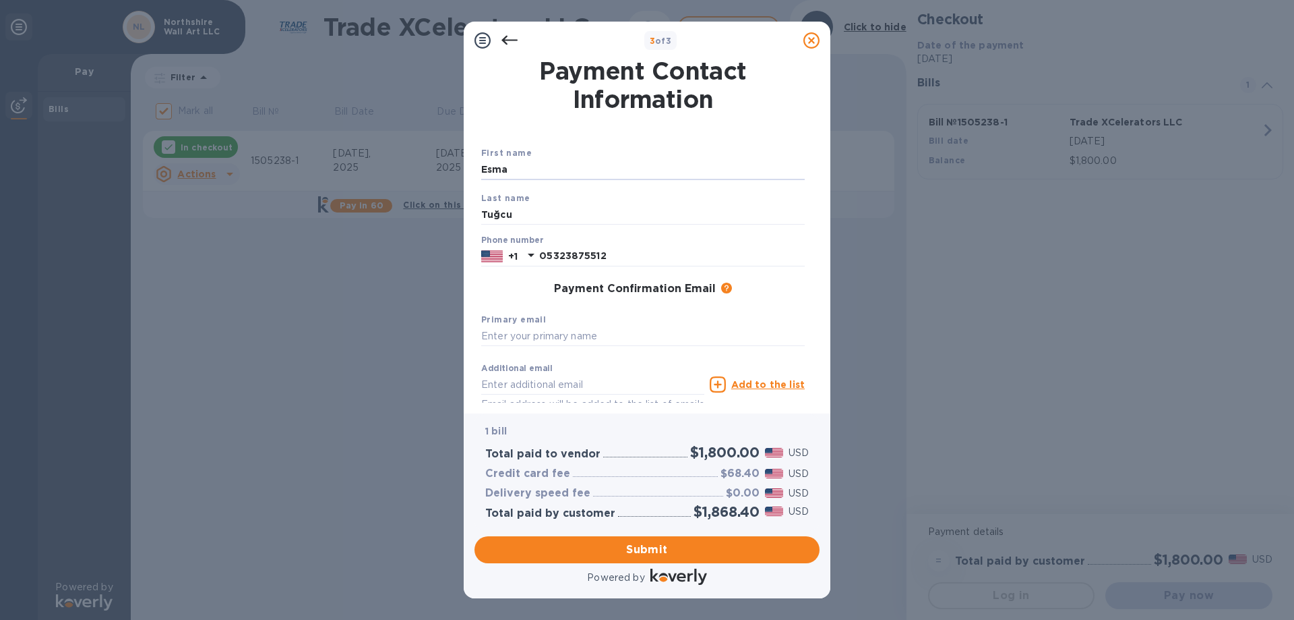
type input "[EMAIL_ADDRESS][DOMAIN_NAME]"
click at [500, 212] on input "Tuğcu" at bounding box center [643, 214] width 324 height 20
type input "Tugcu"
click at [613, 256] on input "05323875512" at bounding box center [672, 256] width 266 height 20
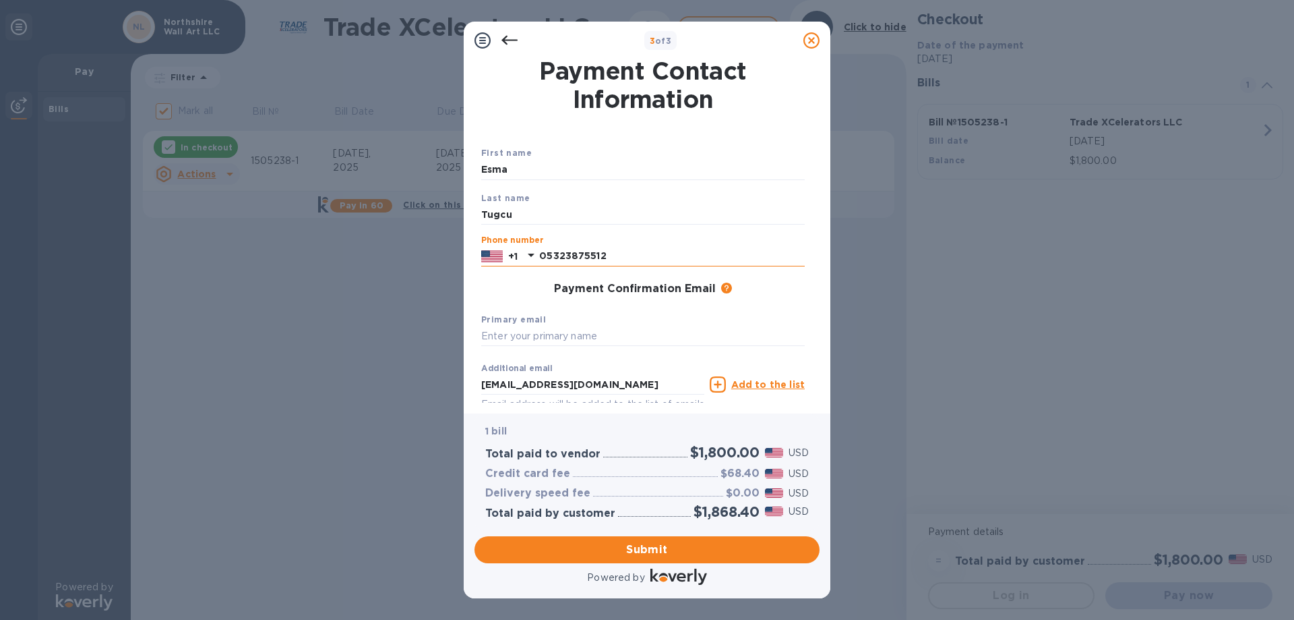
click at [613, 256] on input "05323875512" at bounding box center [672, 256] width 266 height 20
type input "4"
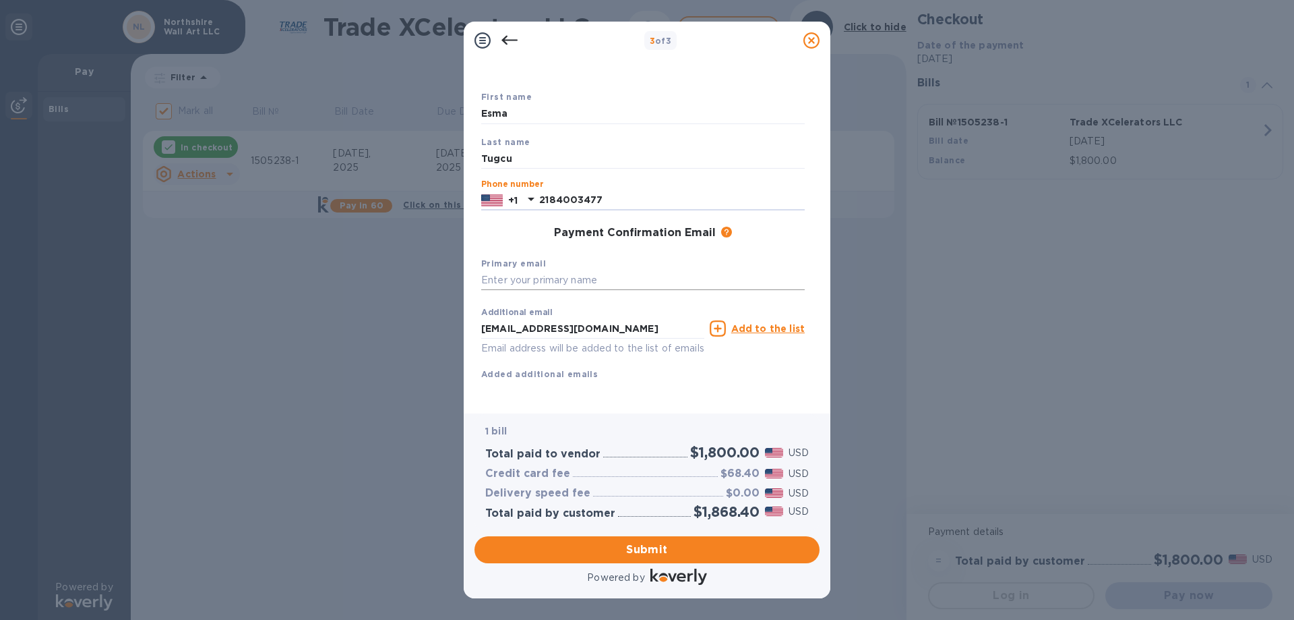
type input "2184003477"
click at [622, 270] on input "text" at bounding box center [643, 280] width 324 height 20
type input "[EMAIL_ADDRESS][DOMAIN_NAME]"
click at [663, 544] on span "Submit" at bounding box center [647, 549] width 324 height 16
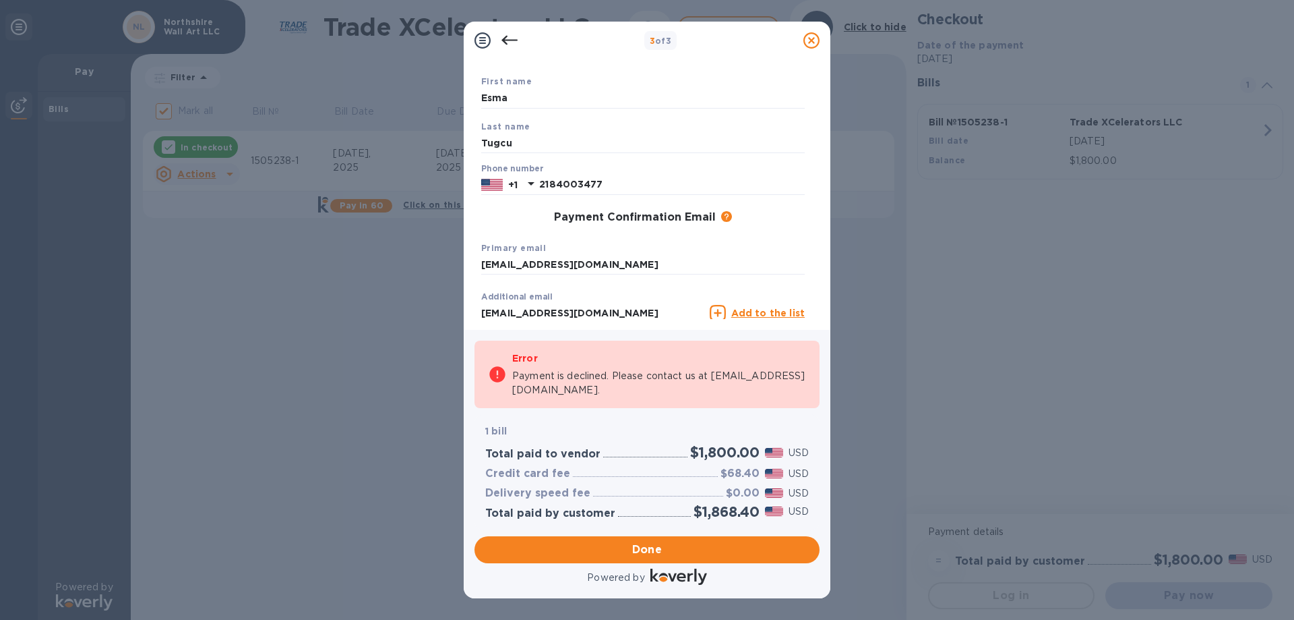
checkbox input "false"
click at [543, 140] on input "Tugcu" at bounding box center [643, 143] width 324 height 20
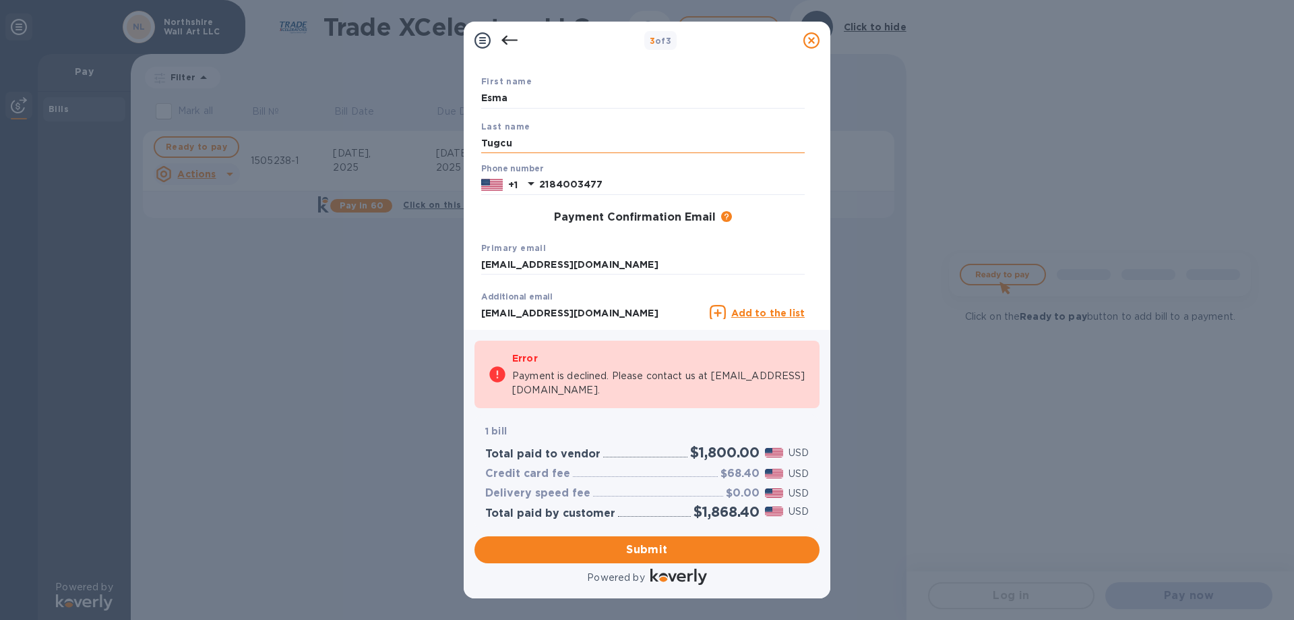
click at [543, 140] on input "Tugcu" at bounding box center [643, 143] width 324 height 20
click at [564, 96] on input "Esma" at bounding box center [643, 98] width 324 height 20
type input "E"
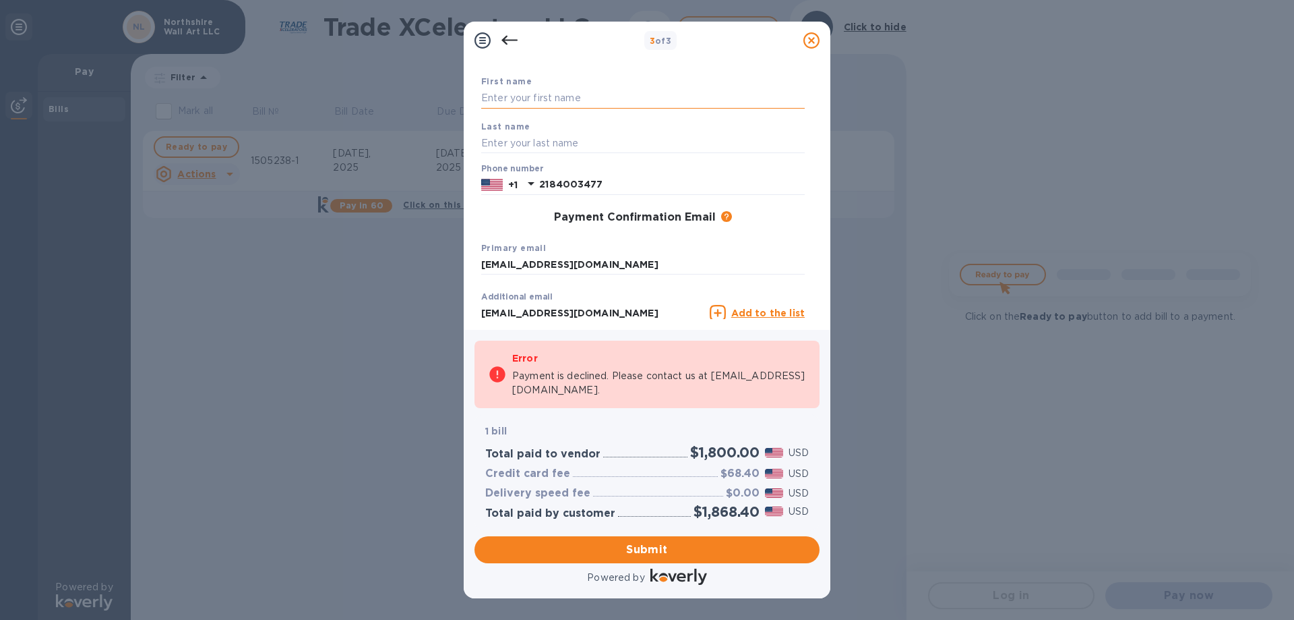
click at [516, 94] on input "text" at bounding box center [643, 98] width 324 height 20
type input "Esma"
type input "Tuğcu"
click at [653, 547] on span "Submit" at bounding box center [647, 549] width 324 height 16
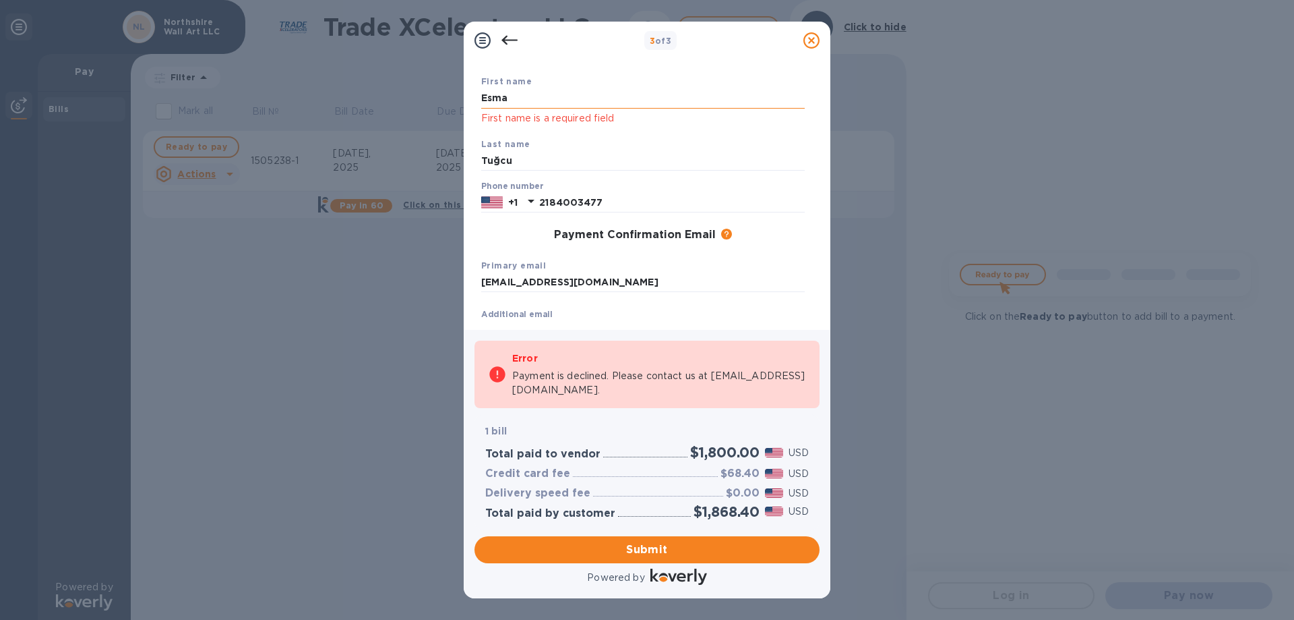
click at [544, 97] on input "Esma" at bounding box center [643, 98] width 324 height 20
type input "Orion Global E ticaret Ltd Sti"
click at [555, 156] on input "Tuğcu" at bounding box center [643, 161] width 324 height 20
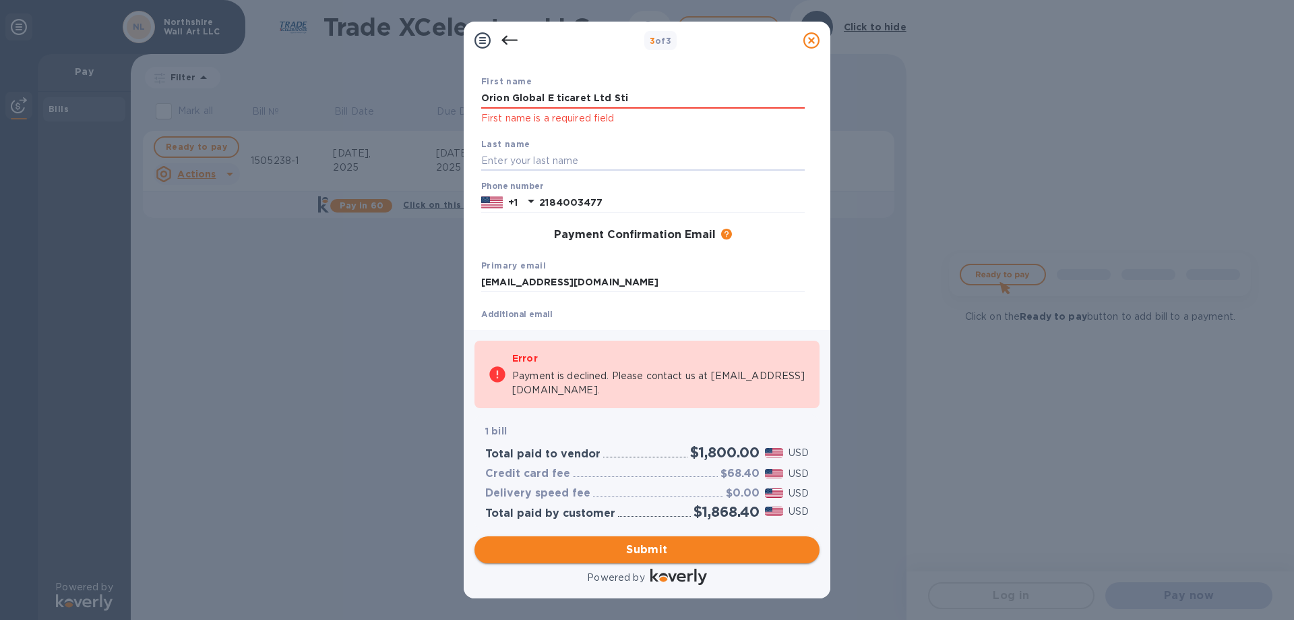
click at [620, 551] on span "Submit" at bounding box center [647, 549] width 324 height 16
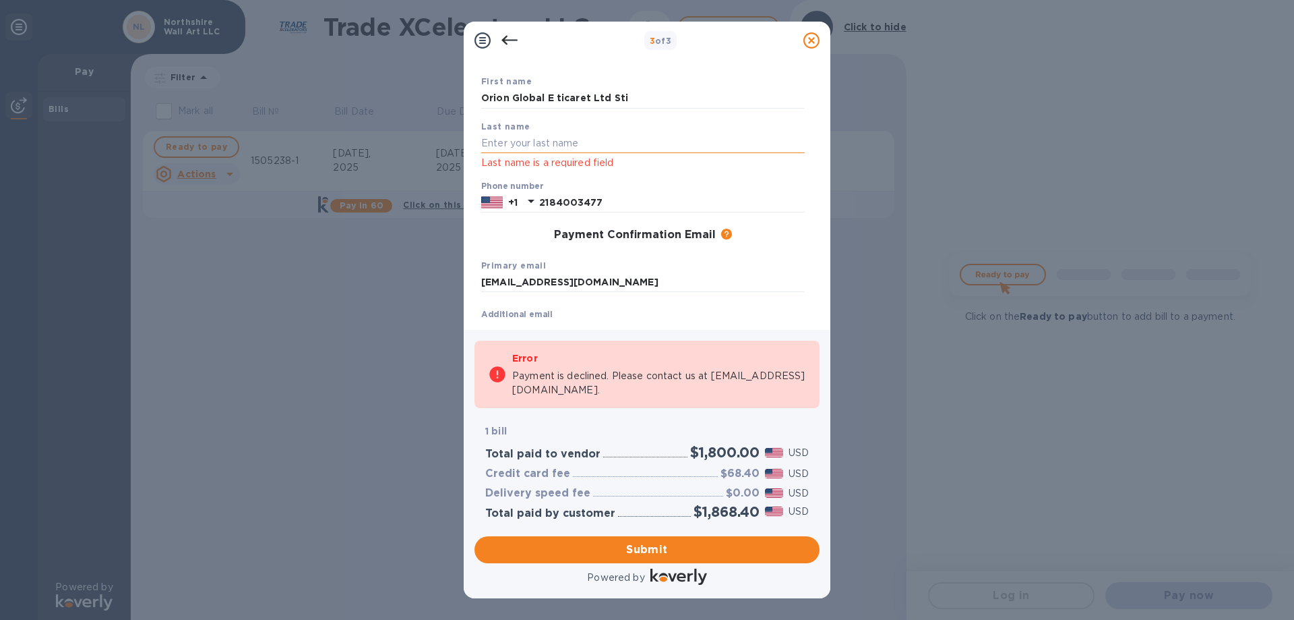
click at [518, 148] on input "text" at bounding box center [643, 143] width 324 height 20
type input "esma tugcu"
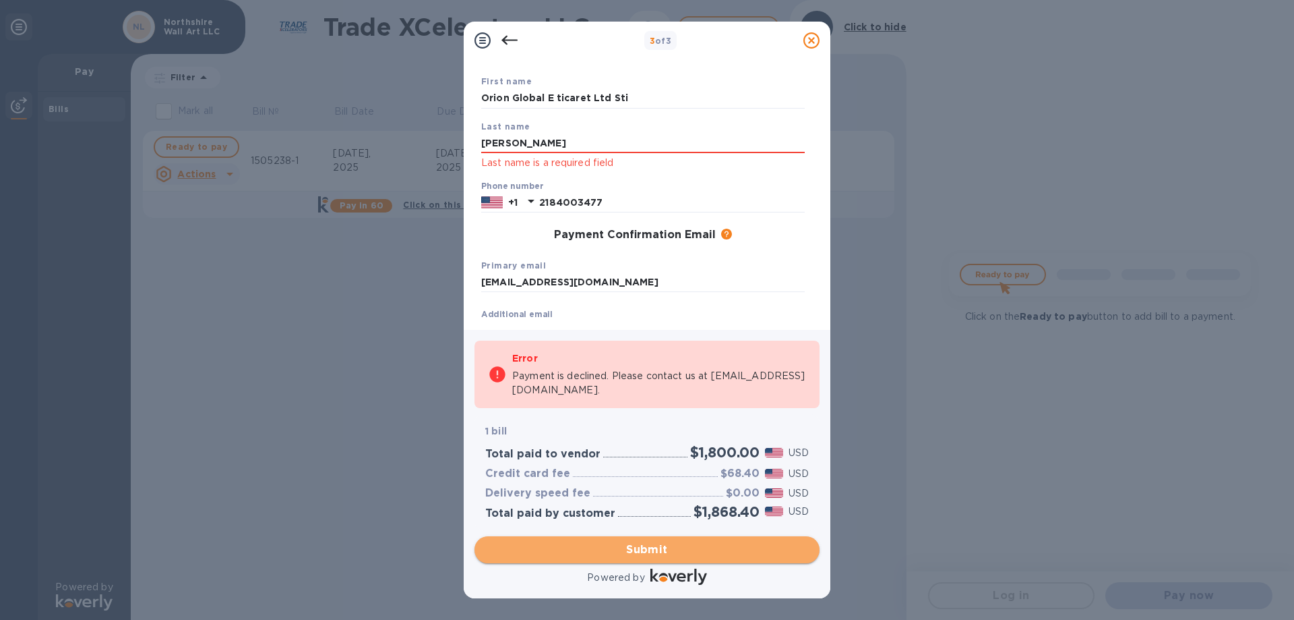
click at [634, 539] on button "Submit" at bounding box center [647, 549] width 345 height 27
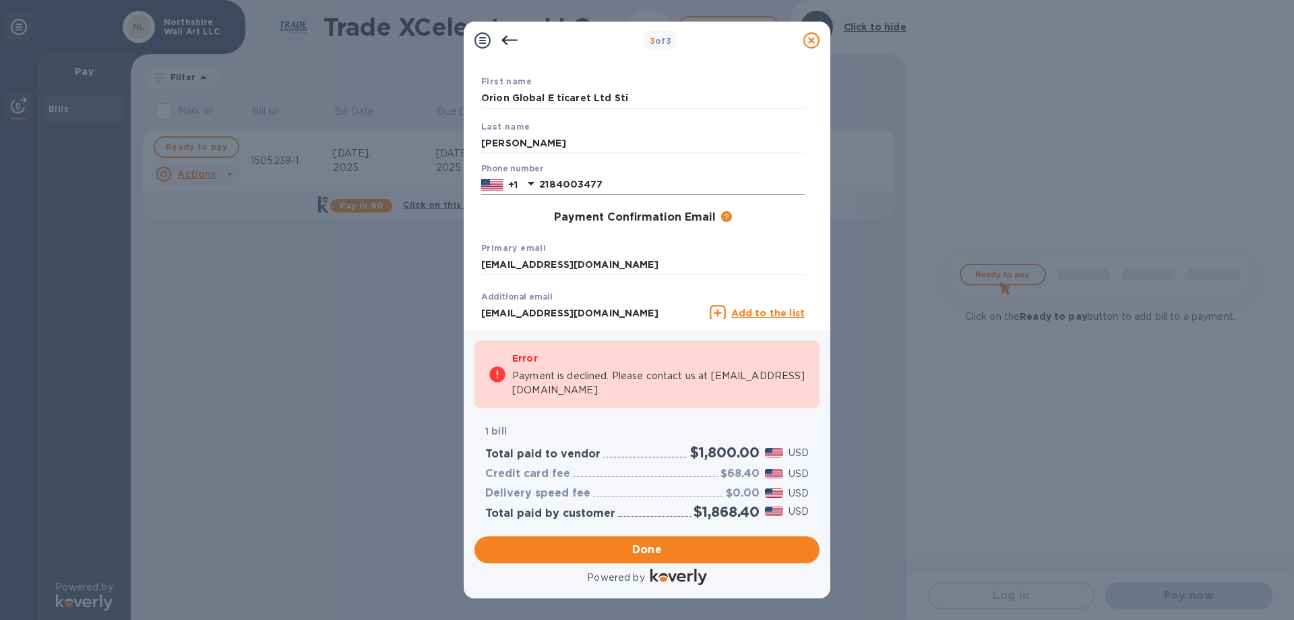
click at [536, 179] on icon at bounding box center [531, 183] width 16 height 16
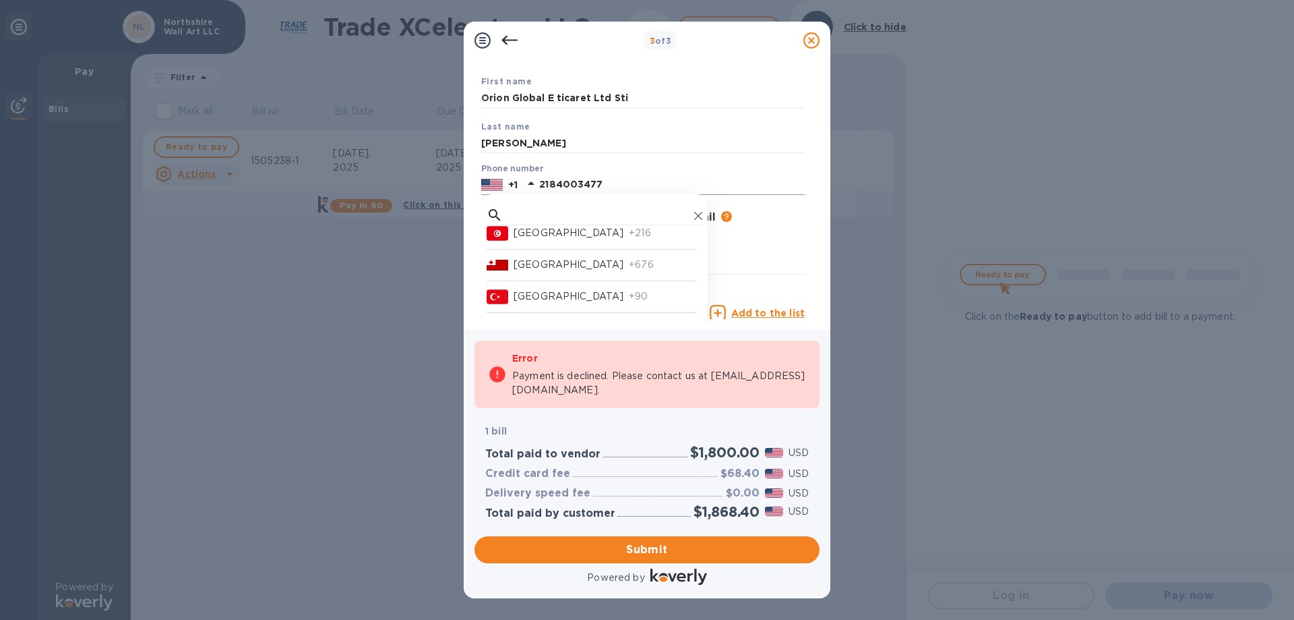
scroll to position [6809, 0]
click at [629, 275] on p "+90" at bounding box center [663, 268] width 68 height 14
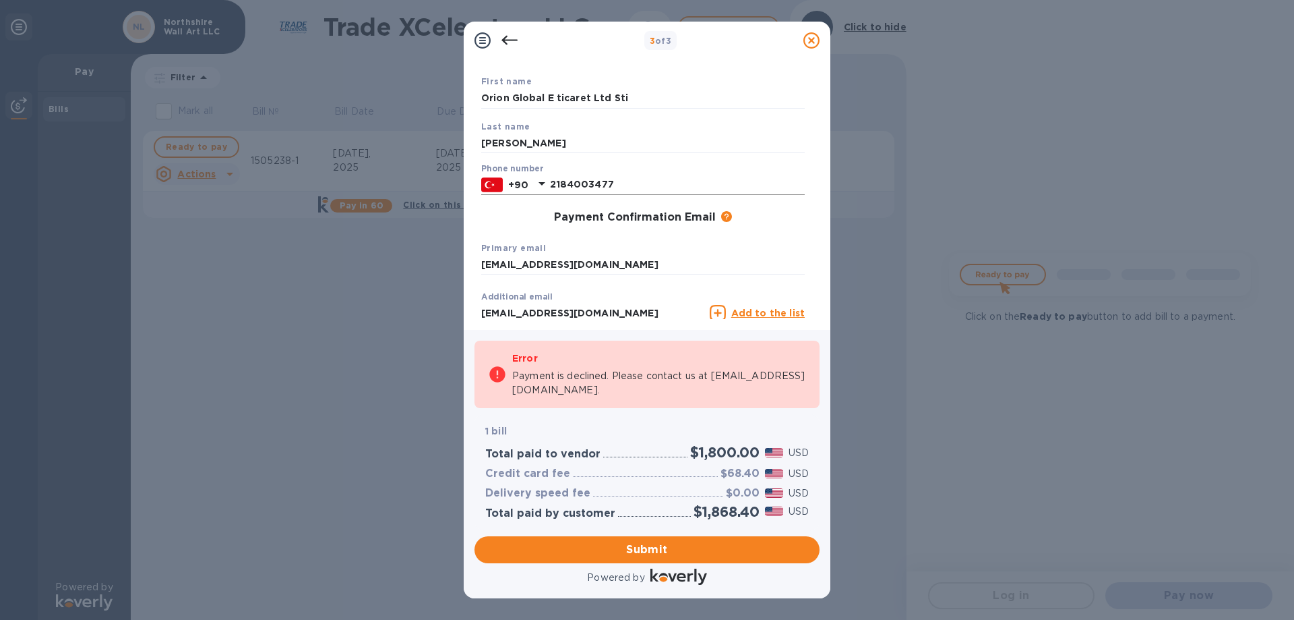
click at [620, 179] on input "2184003477" at bounding box center [677, 185] width 255 height 20
type input "05323875512"
click at [568, 145] on input "esma tugcu" at bounding box center [643, 143] width 324 height 20
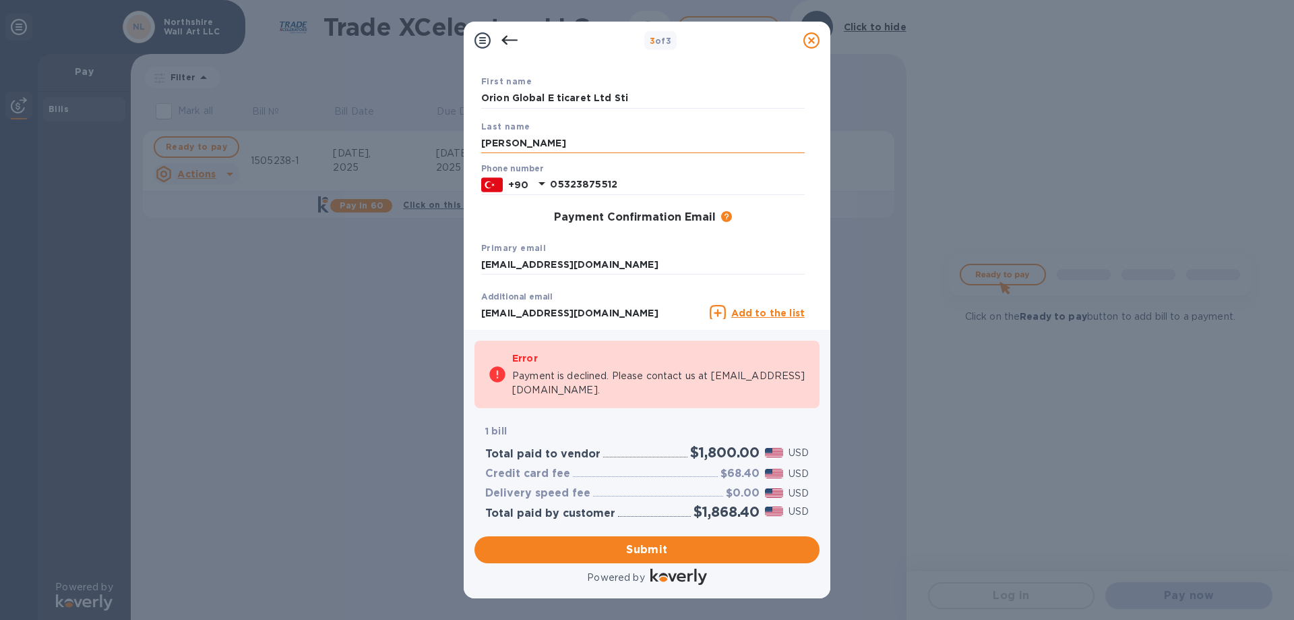
click at [568, 145] on input "esma tugcu" at bounding box center [643, 143] width 324 height 20
drag, startPoint x: 648, startPoint y: 95, endPoint x: 359, endPoint y: 93, distance: 289.2
click at [359, 93] on div "3 of 3 Payment Contact Information First name Orion Global E ticaret Ltd Sti La…" at bounding box center [647, 310] width 1294 height 620
type input "esma"
type input "tugcu"
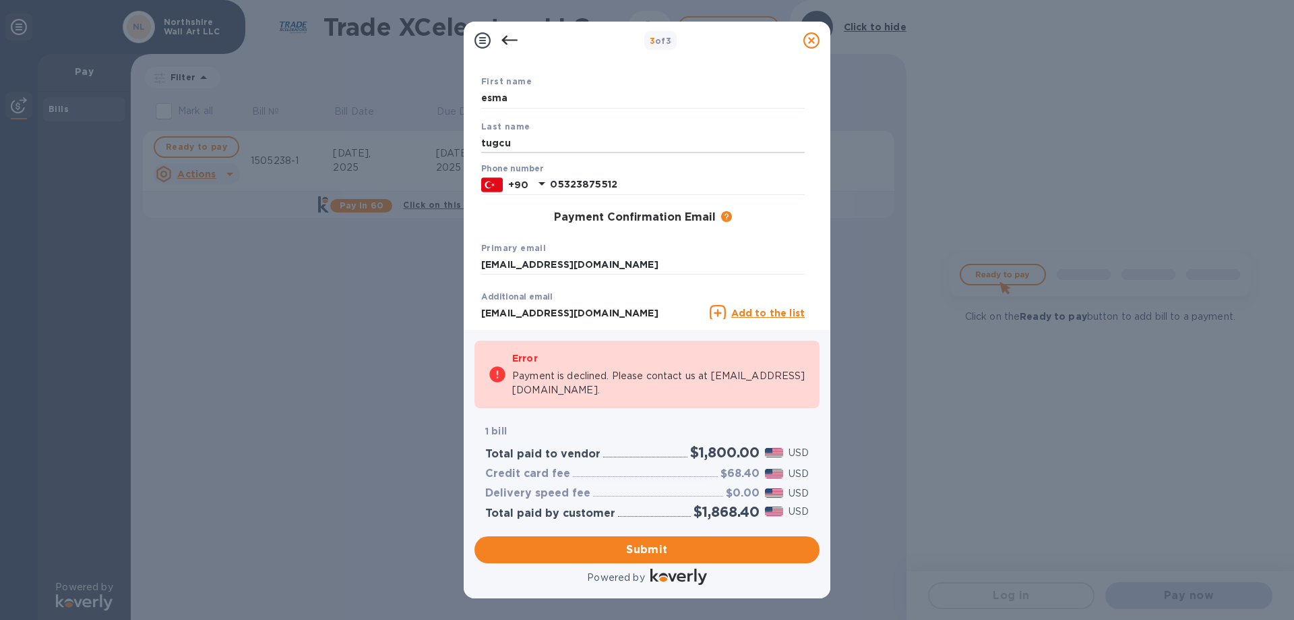
click at [386, 343] on div "3 of 3 Payment Contact Information First name esma Last name tugcu Phone number…" at bounding box center [647, 310] width 1294 height 620
click at [657, 544] on span "Submit" at bounding box center [647, 549] width 324 height 16
click at [515, 142] on input "tugcu" at bounding box center [643, 143] width 324 height 20
click at [524, 104] on input "esma" at bounding box center [643, 98] width 324 height 20
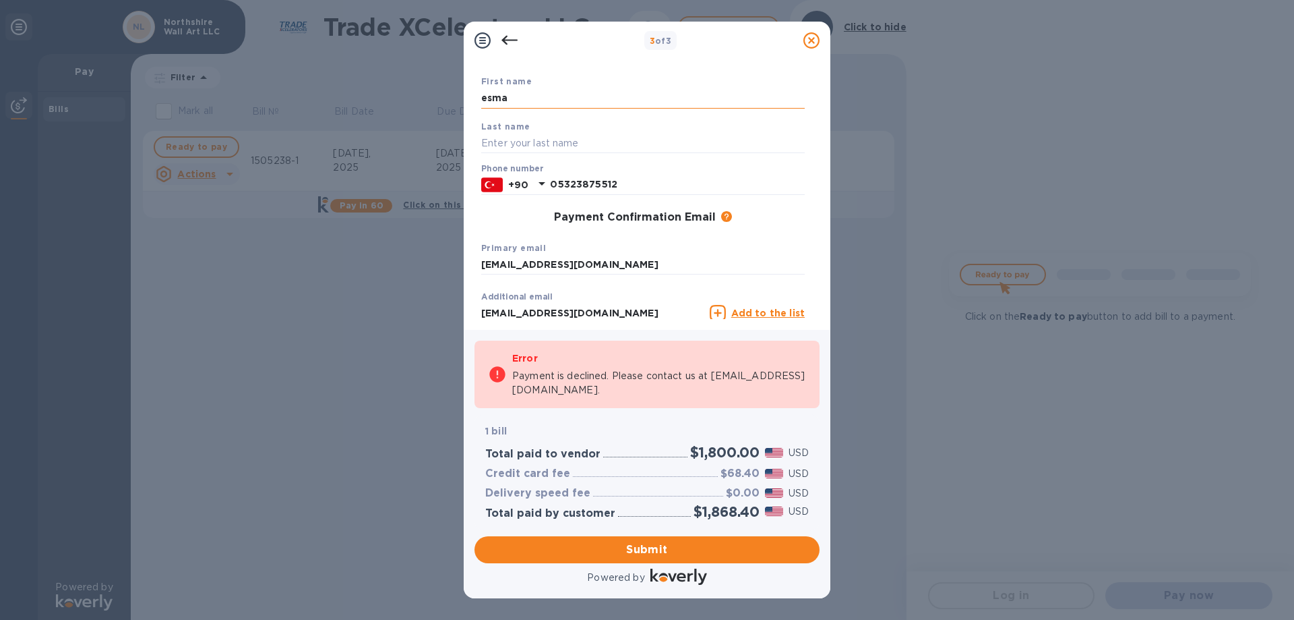
click at [524, 104] on input "esma" at bounding box center [643, 98] width 324 height 20
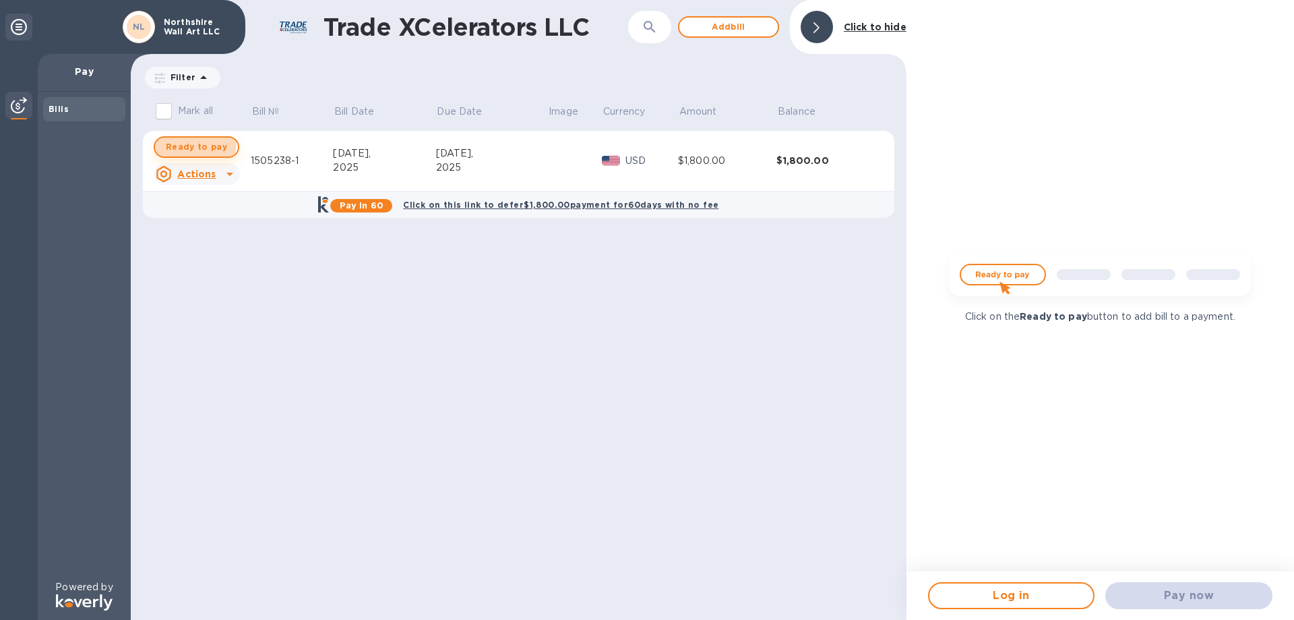
click at [171, 140] on span "Ready to pay" at bounding box center [196, 147] width 61 height 16
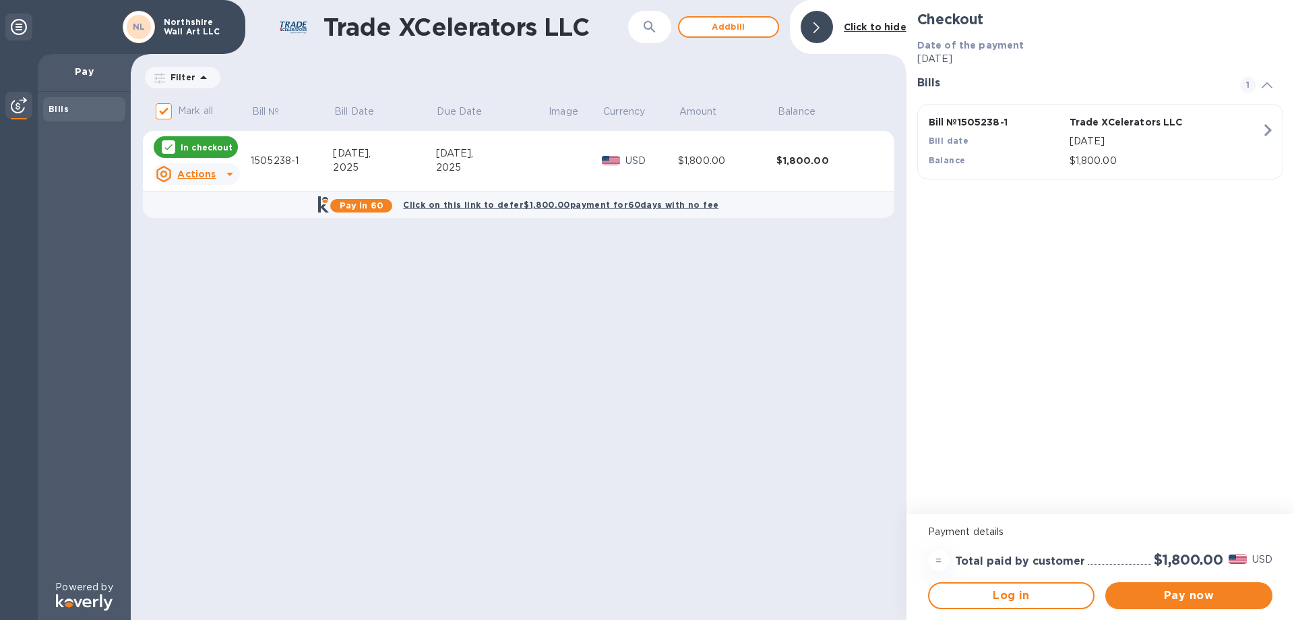
click at [164, 109] on input "Mark all" at bounding box center [164, 111] width 28 height 28
checkbox input "false"
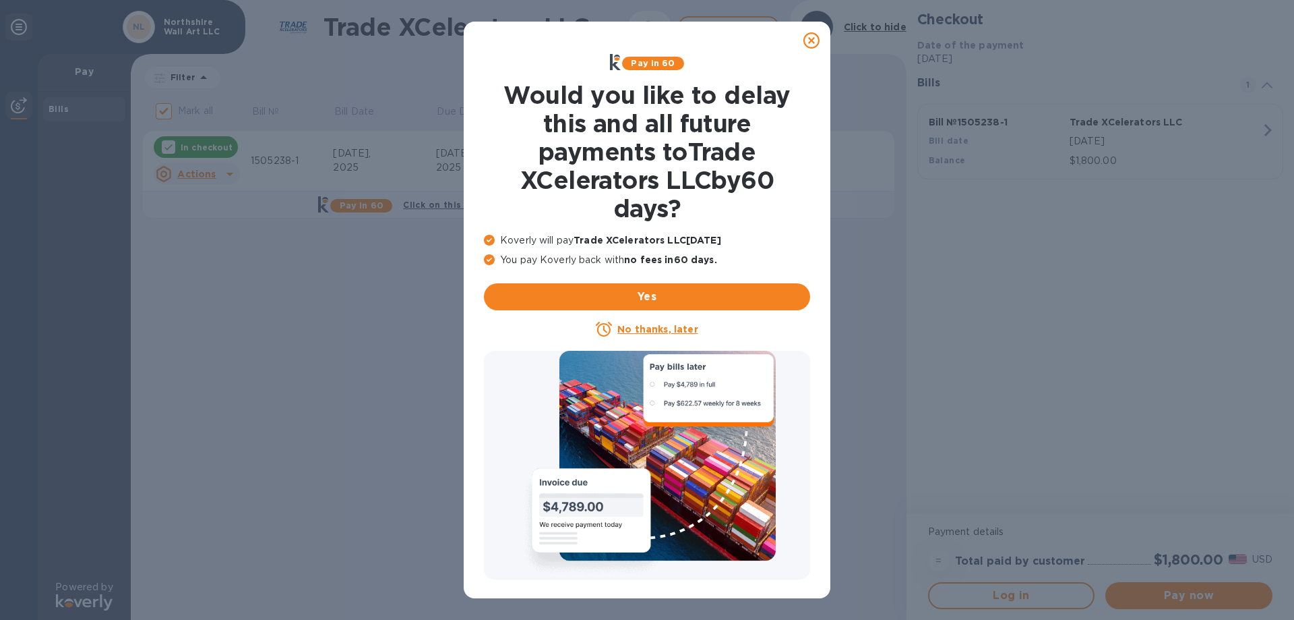
click at [809, 41] on icon at bounding box center [812, 40] width 16 height 16
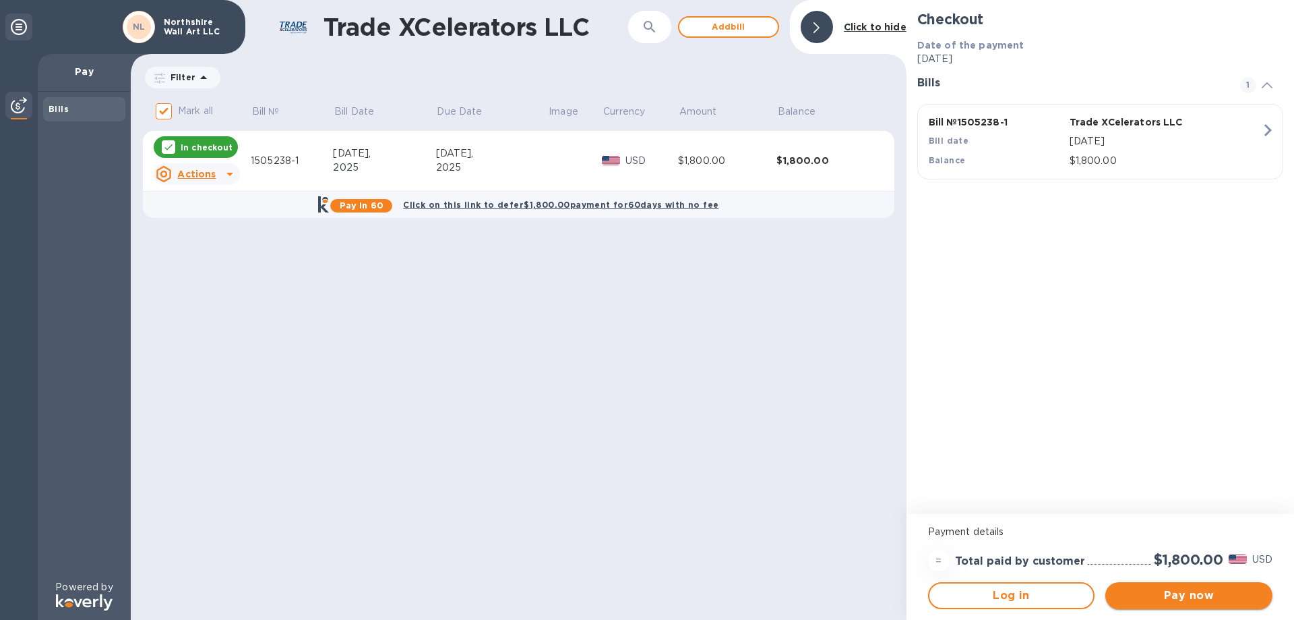
click at [1186, 586] on button "Pay now" at bounding box center [1189, 595] width 167 height 27
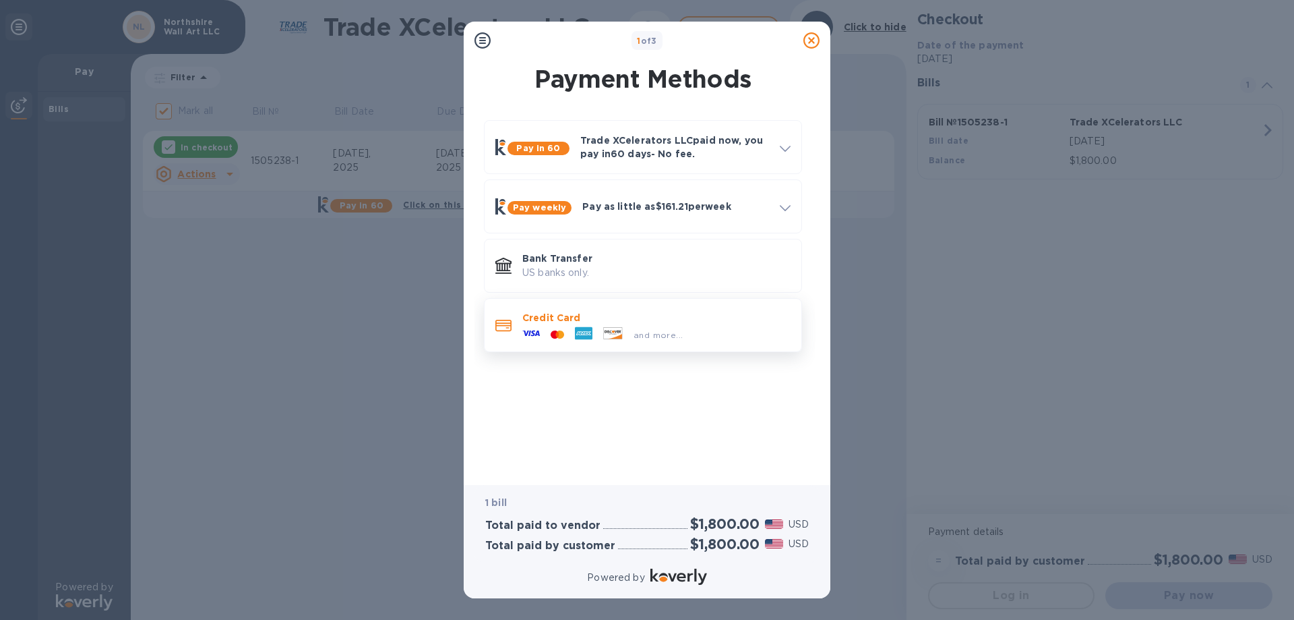
click at [570, 309] on div "Credit Card and more..." at bounding box center [656, 324] width 279 height 39
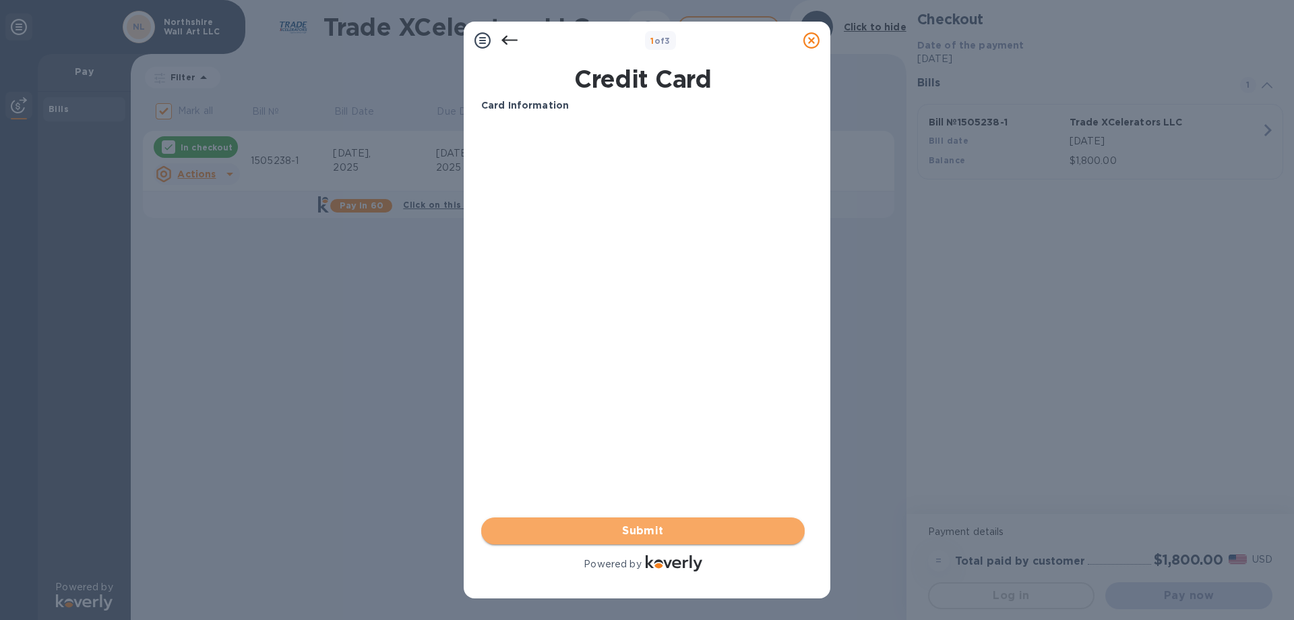
click at [630, 534] on span "Submit" at bounding box center [643, 530] width 302 height 16
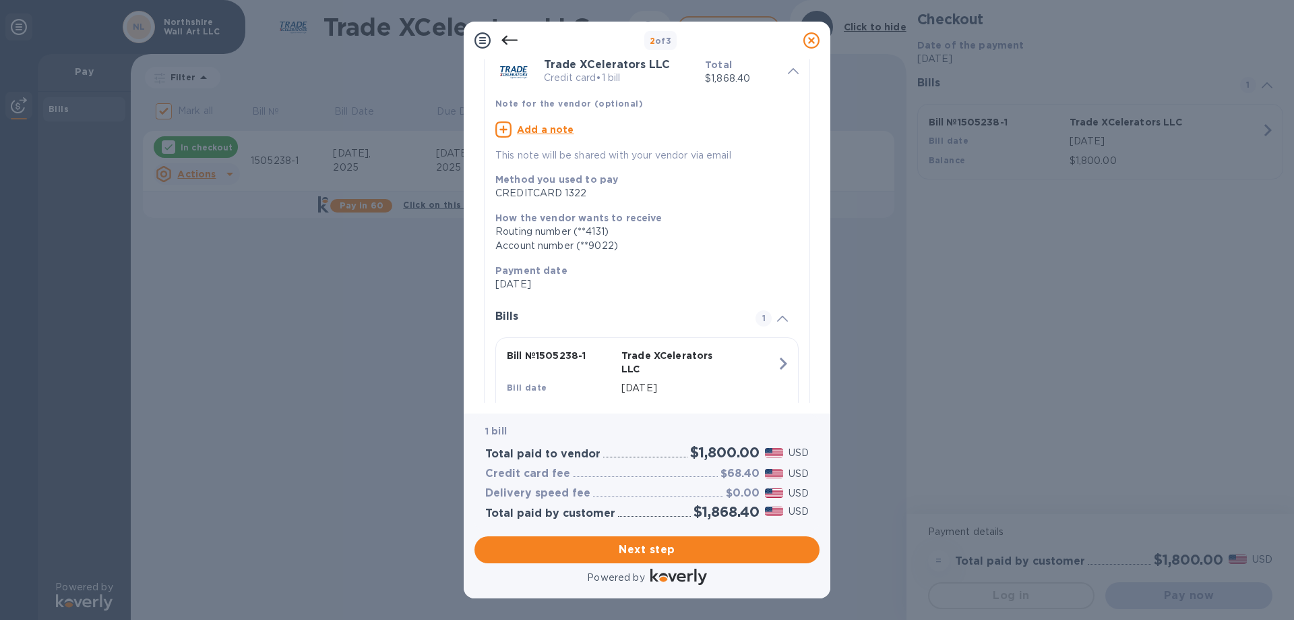
scroll to position [118, 0]
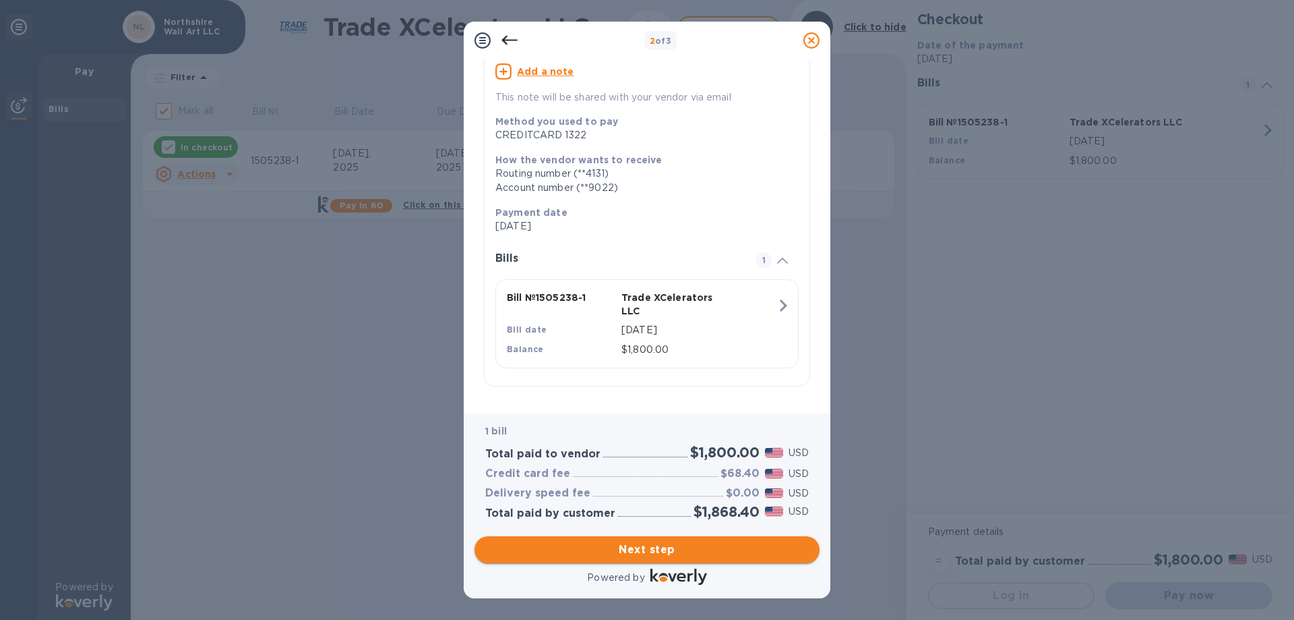
click at [680, 548] on span "Next step" at bounding box center [647, 549] width 324 height 16
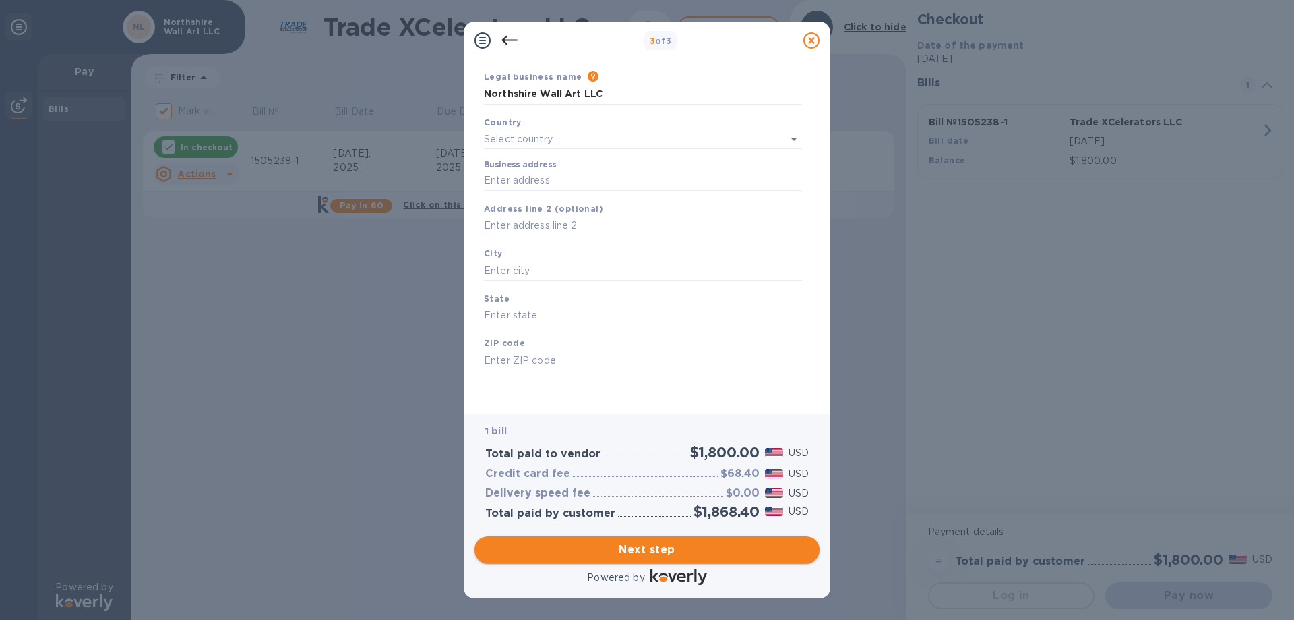
type input "[GEOGRAPHIC_DATA]"
click at [545, 181] on input "Business address" at bounding box center [643, 181] width 318 height 20
type input "[STREET_ADDRESS]"
click at [564, 264] on input "text" at bounding box center [643, 270] width 318 height 20
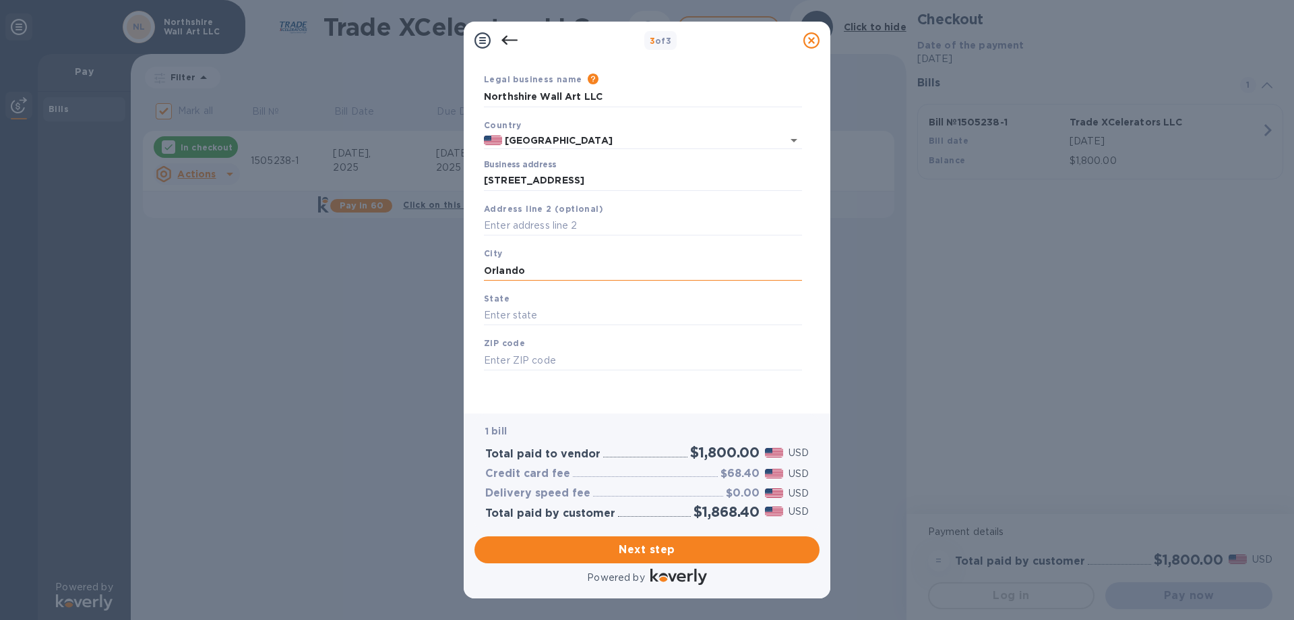
type input "Orlando"
type input "[US_STATE]"
type input "32805"
click at [660, 546] on span "Next step" at bounding box center [647, 549] width 324 height 16
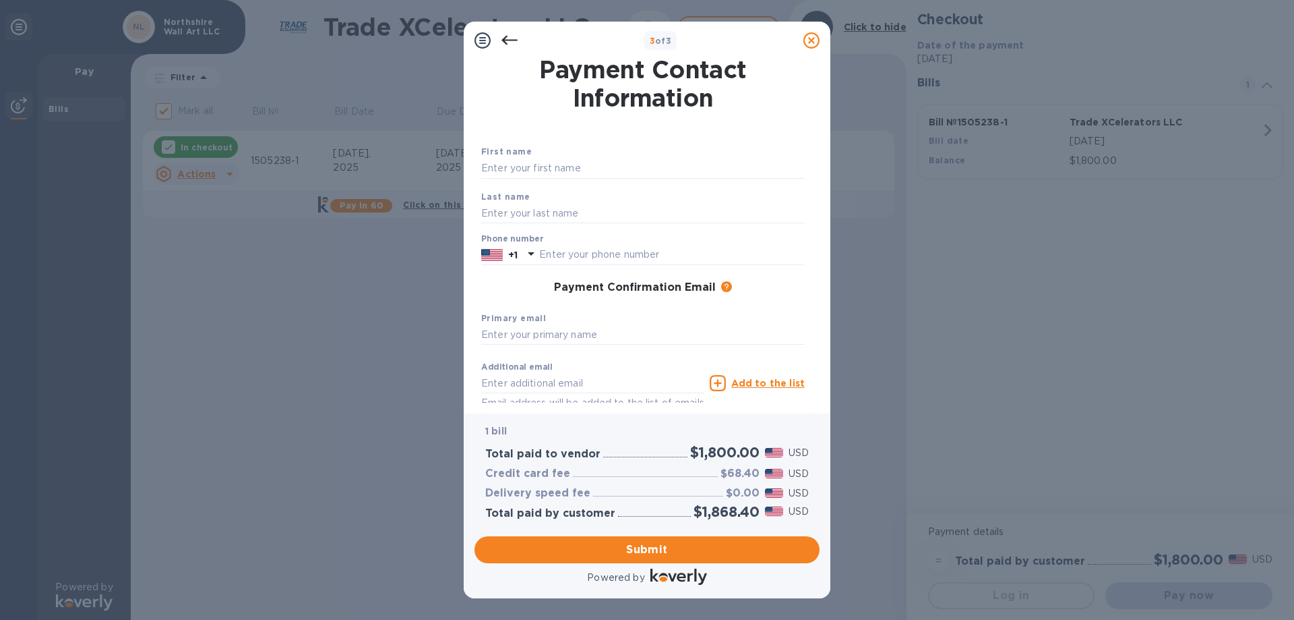
scroll to position [0, 0]
click at [566, 171] on input "text" at bounding box center [643, 170] width 324 height 20
type input "Esma"
type input "Tuğcu"
type input "05323875512"
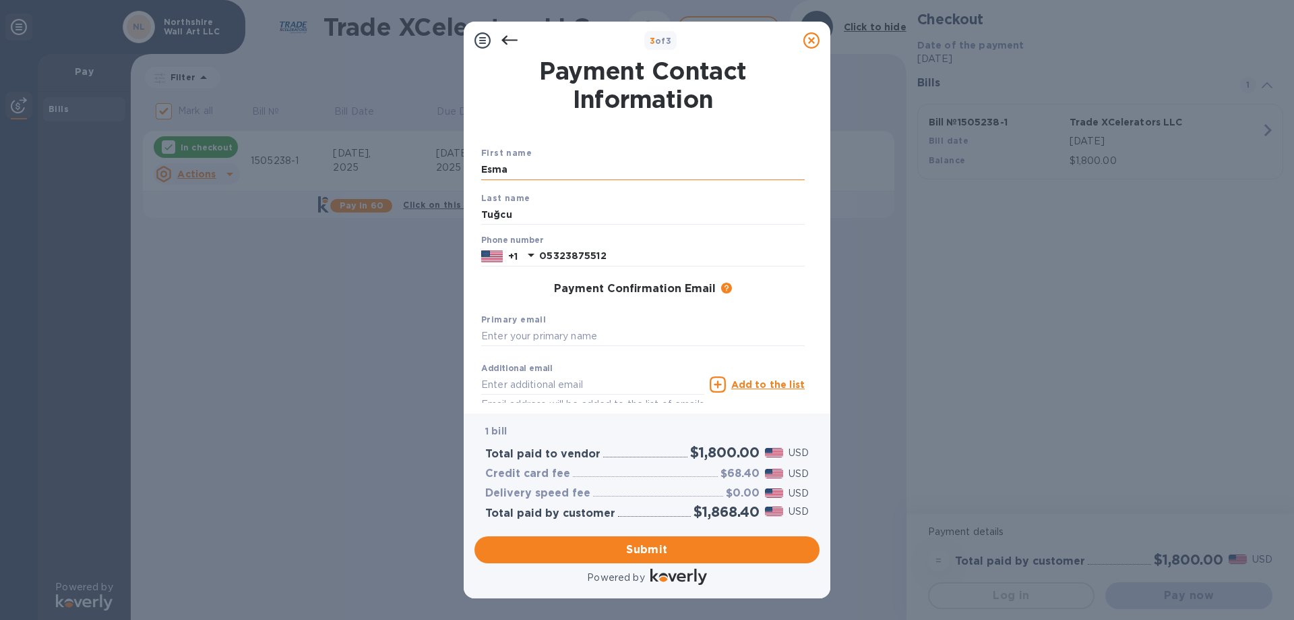
type input "[EMAIL_ADDRESS][DOMAIN_NAME]"
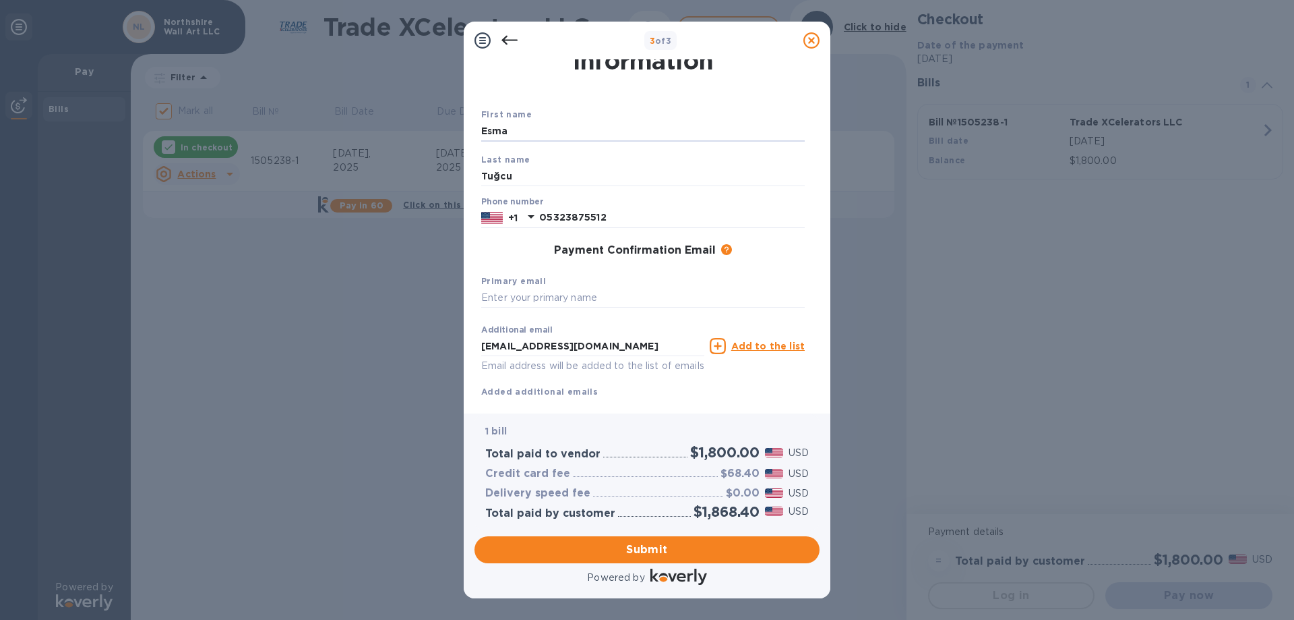
scroll to position [71, 0]
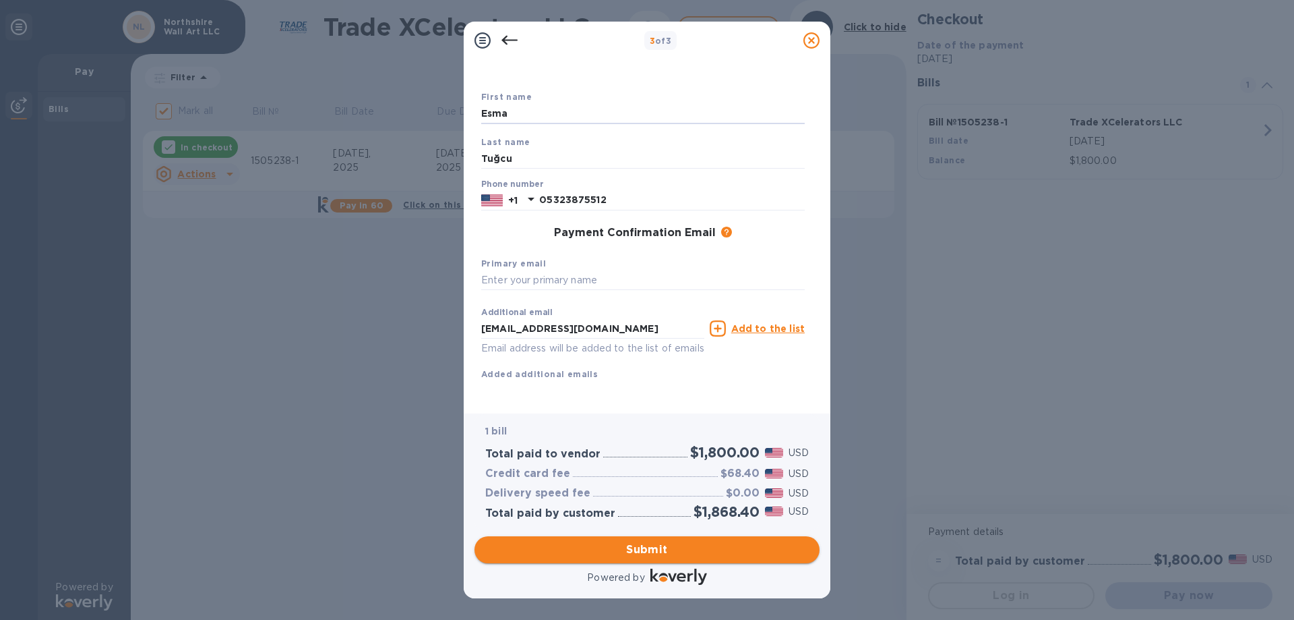
click at [663, 549] on span "Submit" at bounding box center [647, 549] width 324 height 16
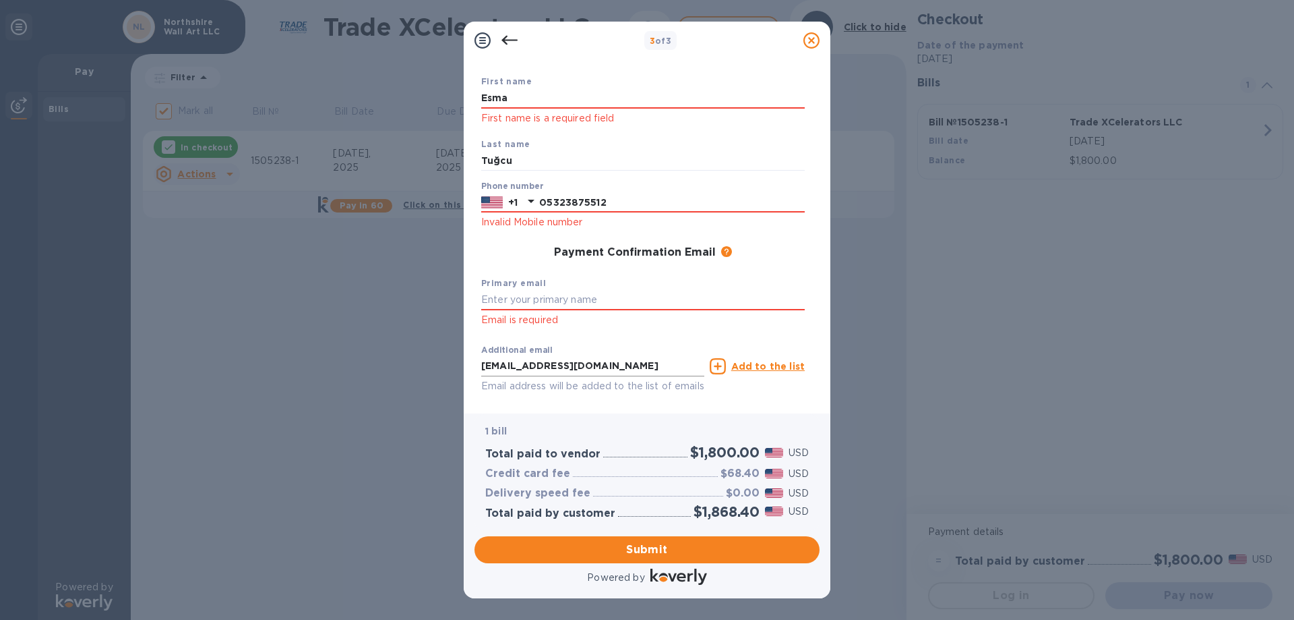
click at [630, 364] on input "[EMAIL_ADDRESS][DOMAIN_NAME]" at bounding box center [592, 366] width 223 height 20
click at [601, 296] on input "text" at bounding box center [643, 300] width 324 height 20
type input "[EMAIL_ADDRESS][DOMAIN_NAME]"
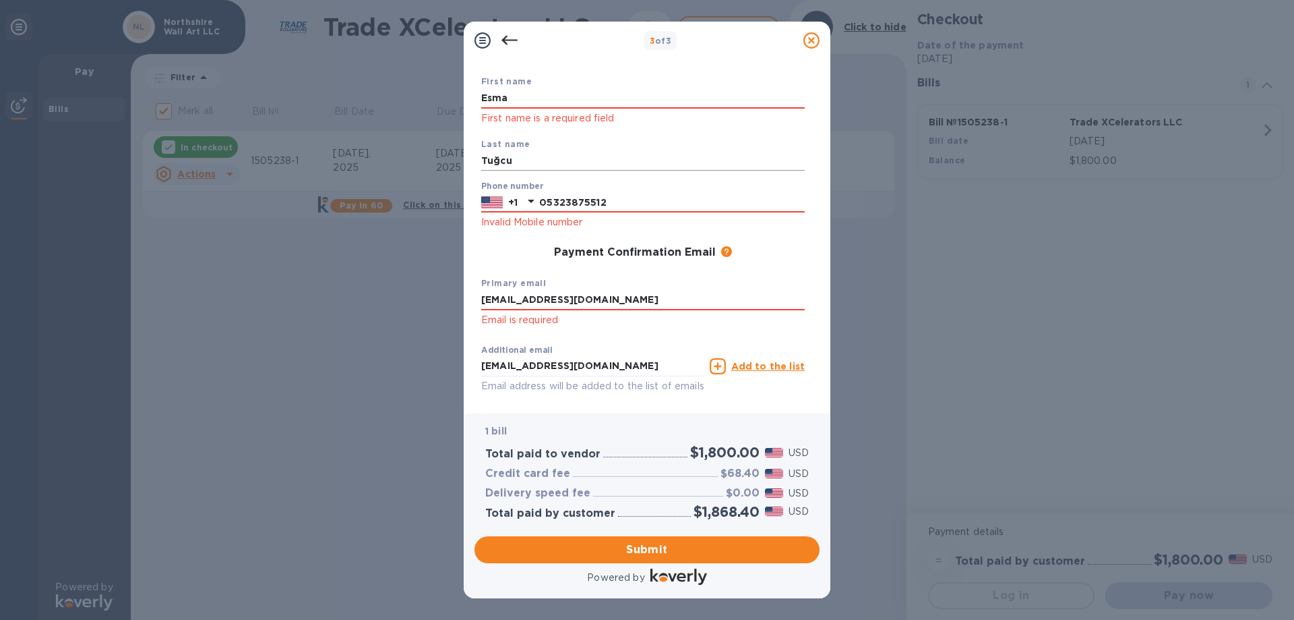
click at [539, 165] on input "Tuğcu" at bounding box center [643, 161] width 324 height 20
type input "Tugcu"
click at [533, 100] on input "Esma" at bounding box center [643, 98] width 324 height 20
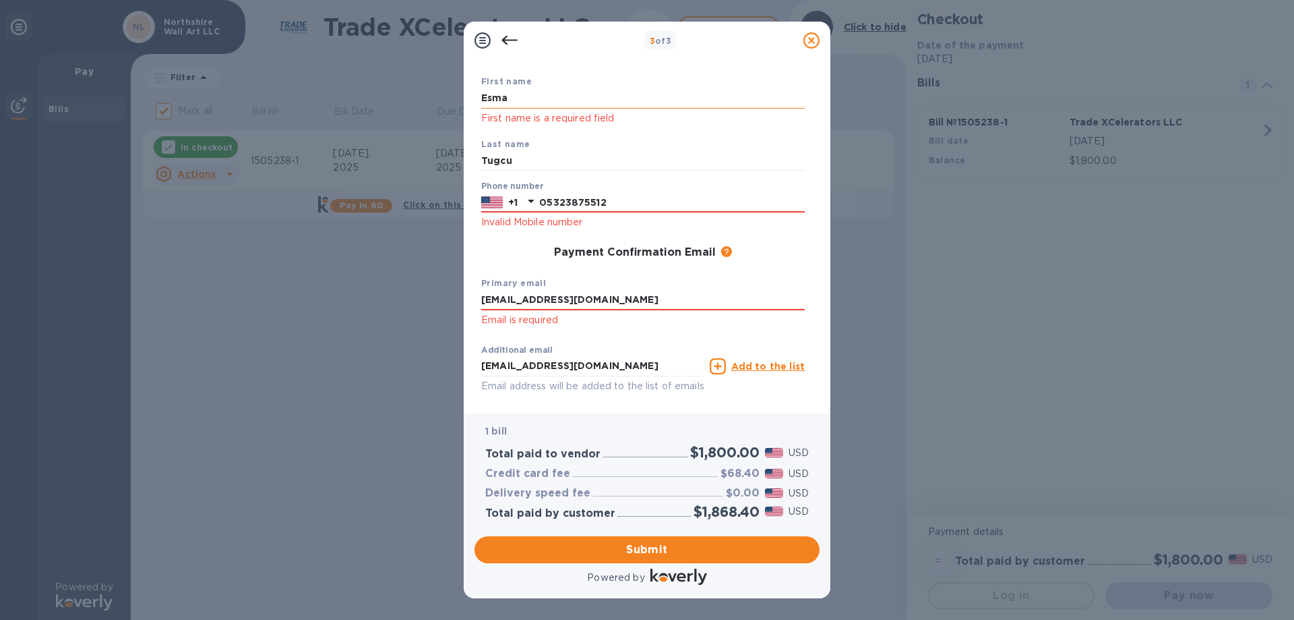
click at [533, 100] on input "Esma" at bounding box center [643, 98] width 324 height 20
type input "Esma"
click at [639, 539] on button "Submit" at bounding box center [647, 549] width 345 height 27
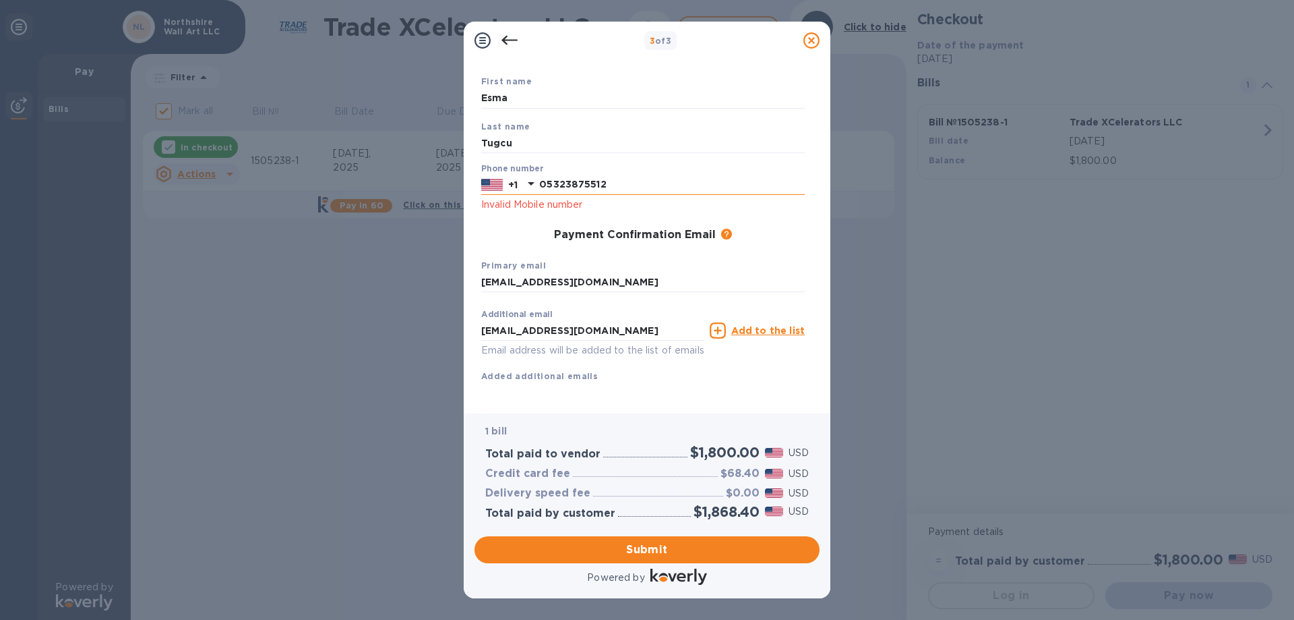
click at [527, 183] on icon at bounding box center [531, 183] width 16 height 16
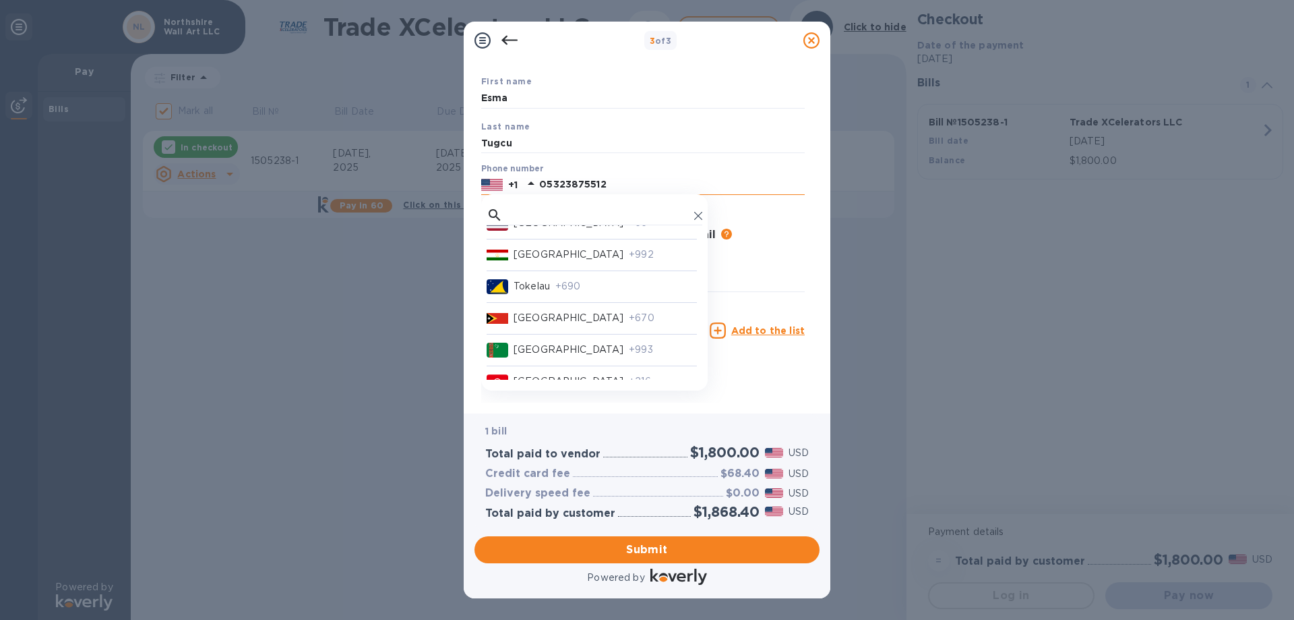
scroll to position [6841, 0]
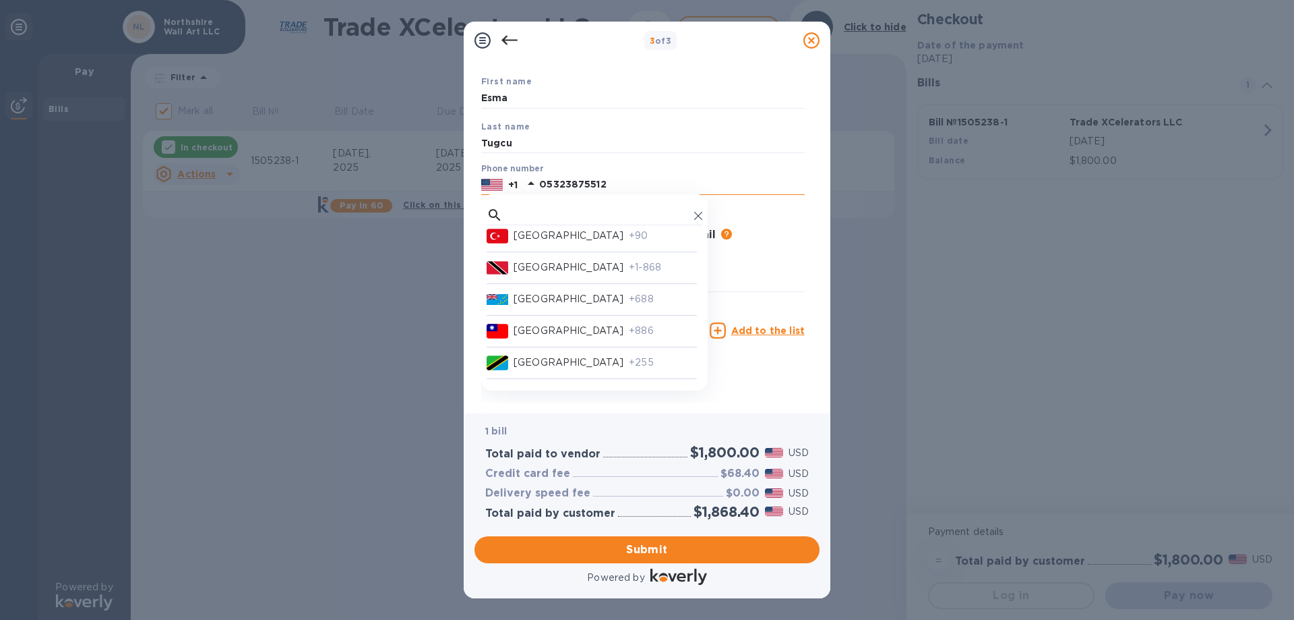
click at [524, 243] on p "[GEOGRAPHIC_DATA]" at bounding box center [569, 236] width 110 height 14
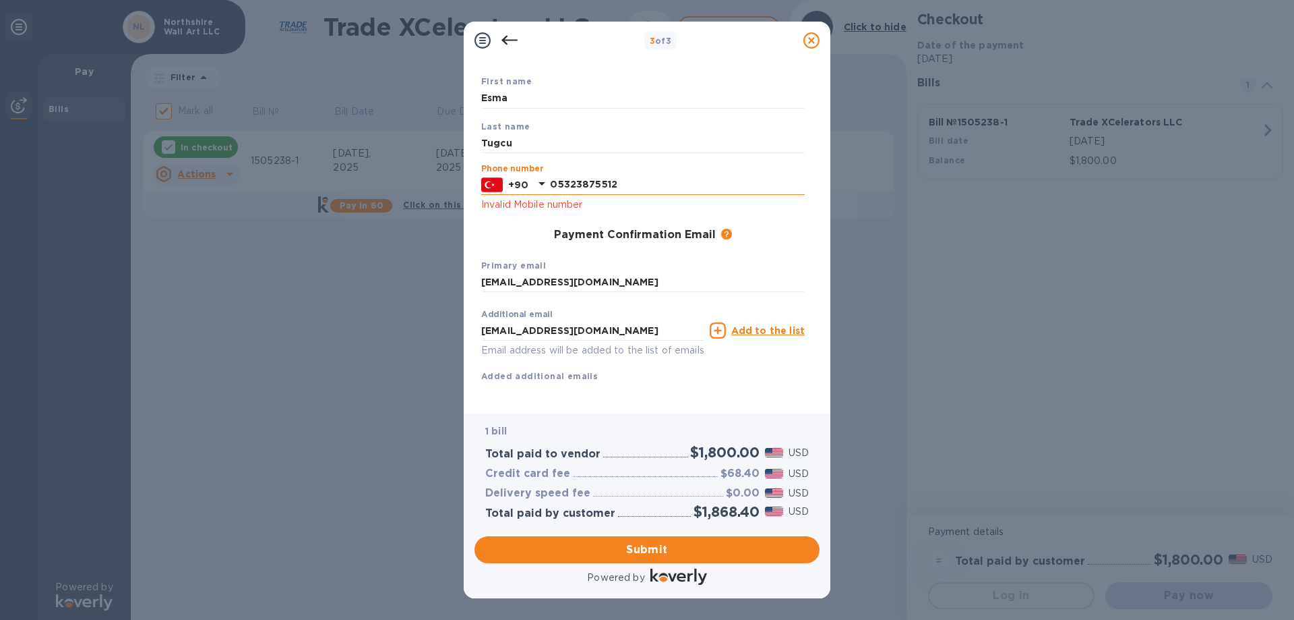
click at [642, 183] on input "05323875512" at bounding box center [677, 185] width 255 height 20
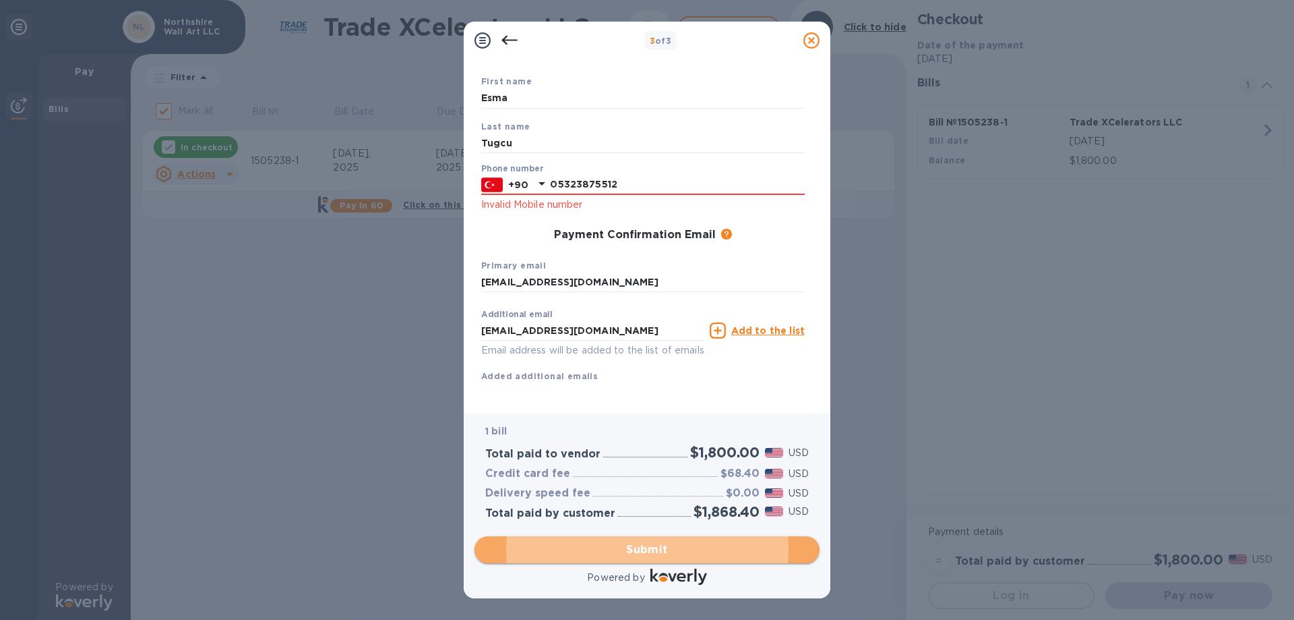
click at [630, 550] on span "Submit" at bounding box center [647, 549] width 324 height 16
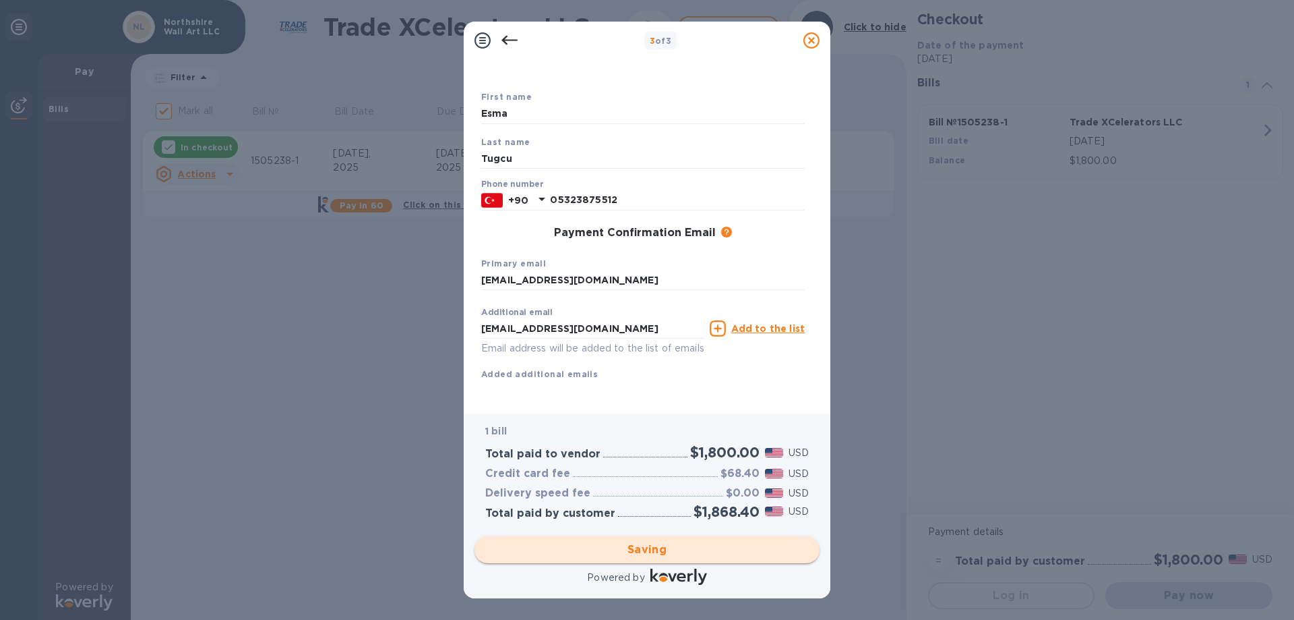
checkbox input "false"
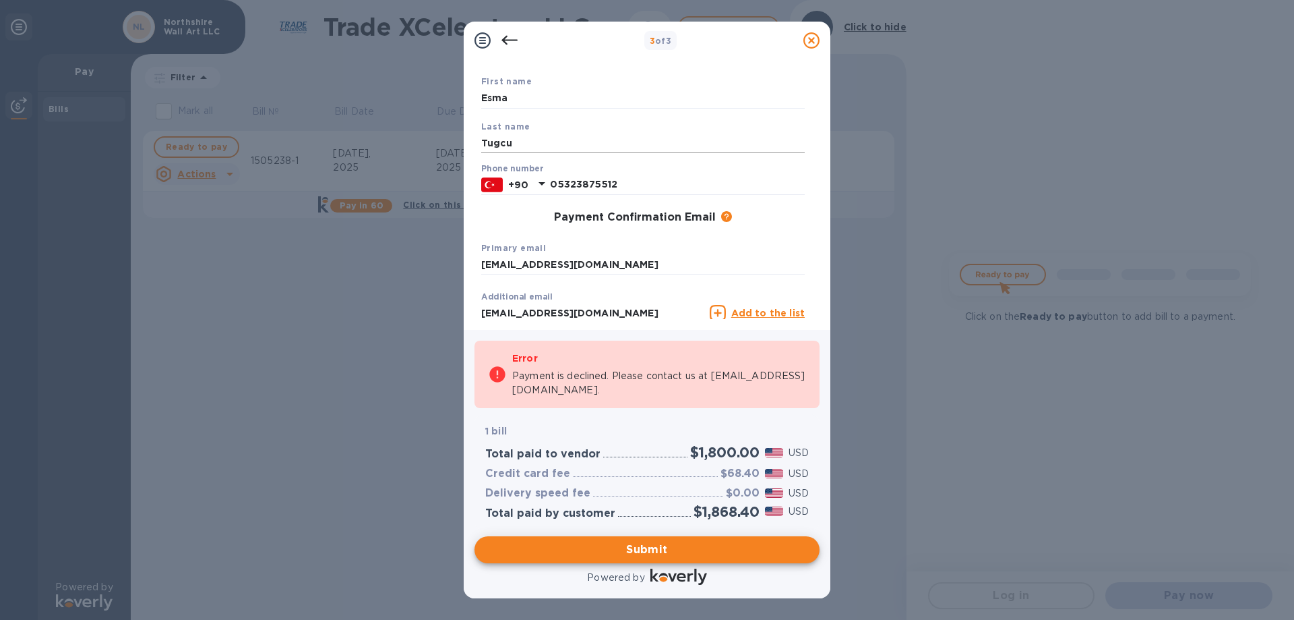
click at [528, 141] on input "Tugcu" at bounding box center [643, 143] width 324 height 20
click at [523, 102] on input "Esma" at bounding box center [643, 98] width 324 height 20
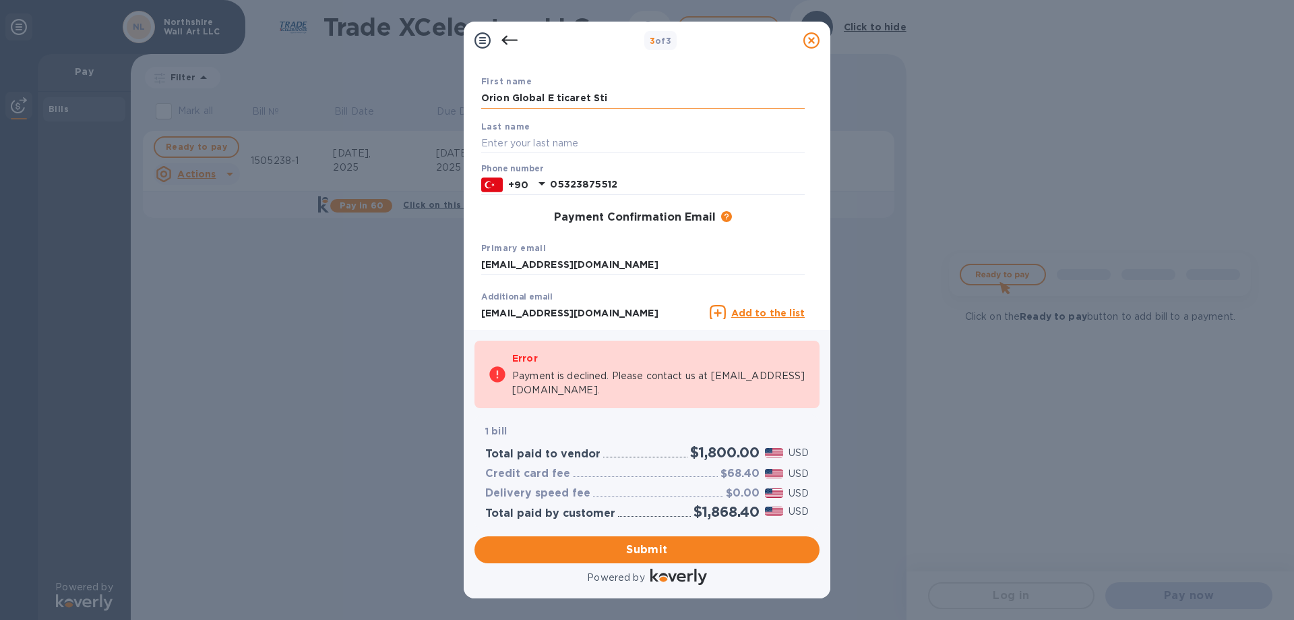
type input "Orion Global E ticaret Sti"
type input "[PERSON_NAME]"
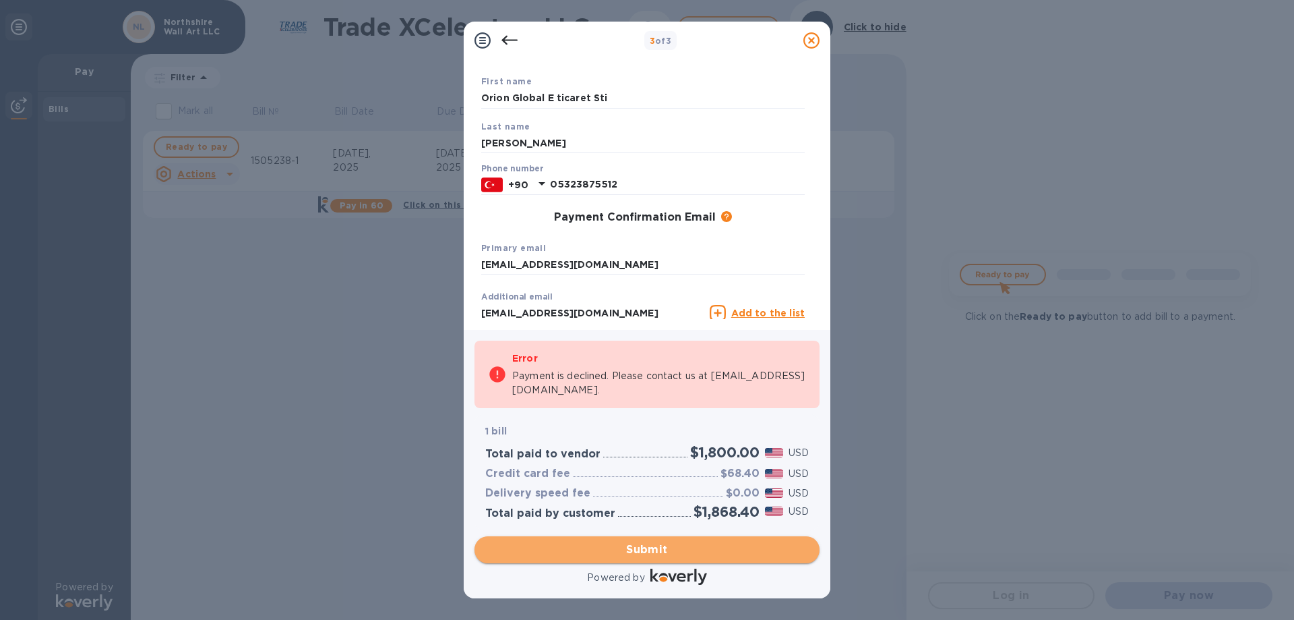
click at [611, 549] on span "Submit" at bounding box center [647, 549] width 324 height 16
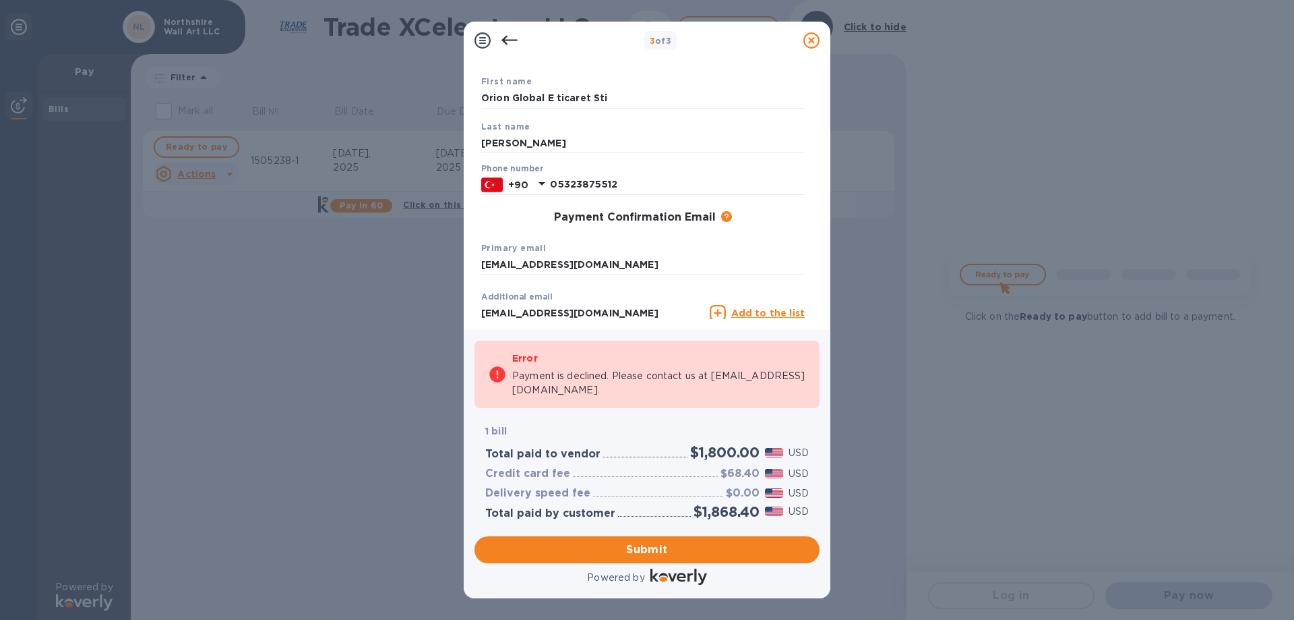
click at [564, 390] on p "Payment is declined. Please contact us at [EMAIL_ADDRESS][DOMAIN_NAME]." at bounding box center [659, 383] width 294 height 28
click at [614, 391] on p "Payment is declined. Please contact us at [EMAIL_ADDRESS][DOMAIN_NAME]." at bounding box center [659, 383] width 294 height 28
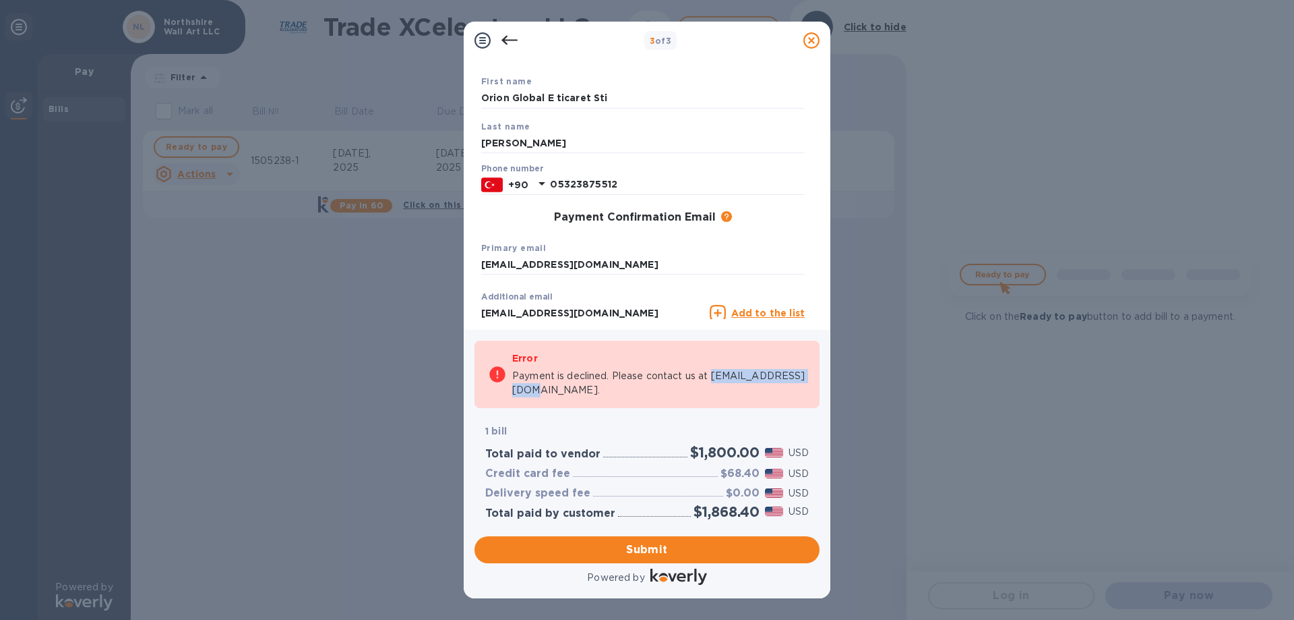
drag, startPoint x: 531, startPoint y: 391, endPoint x: 611, endPoint y: 390, distance: 80.9
click at [611, 390] on p "Payment is declined. Please contact us at [EMAIL_ADDRESS][DOMAIN_NAME]." at bounding box center [659, 383] width 294 height 28
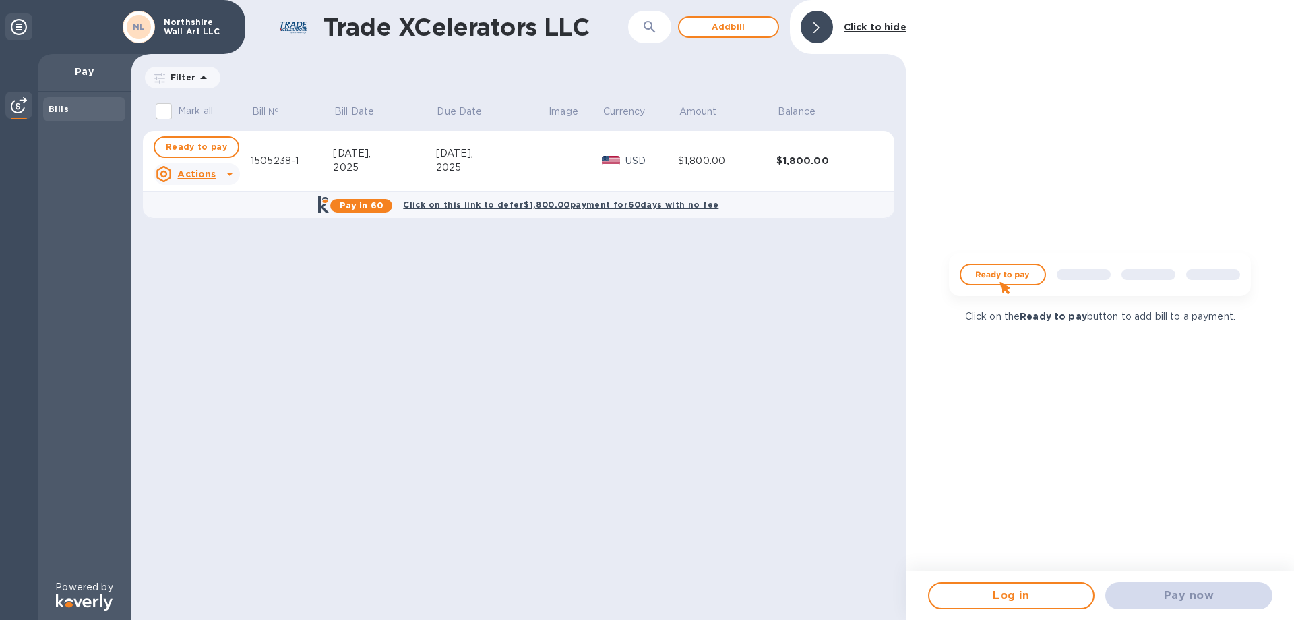
click at [398, 168] on div "2025" at bounding box center [384, 167] width 102 height 14
click at [192, 148] on span "Ready to pay" at bounding box center [196, 147] width 61 height 16
checkbox input "true"
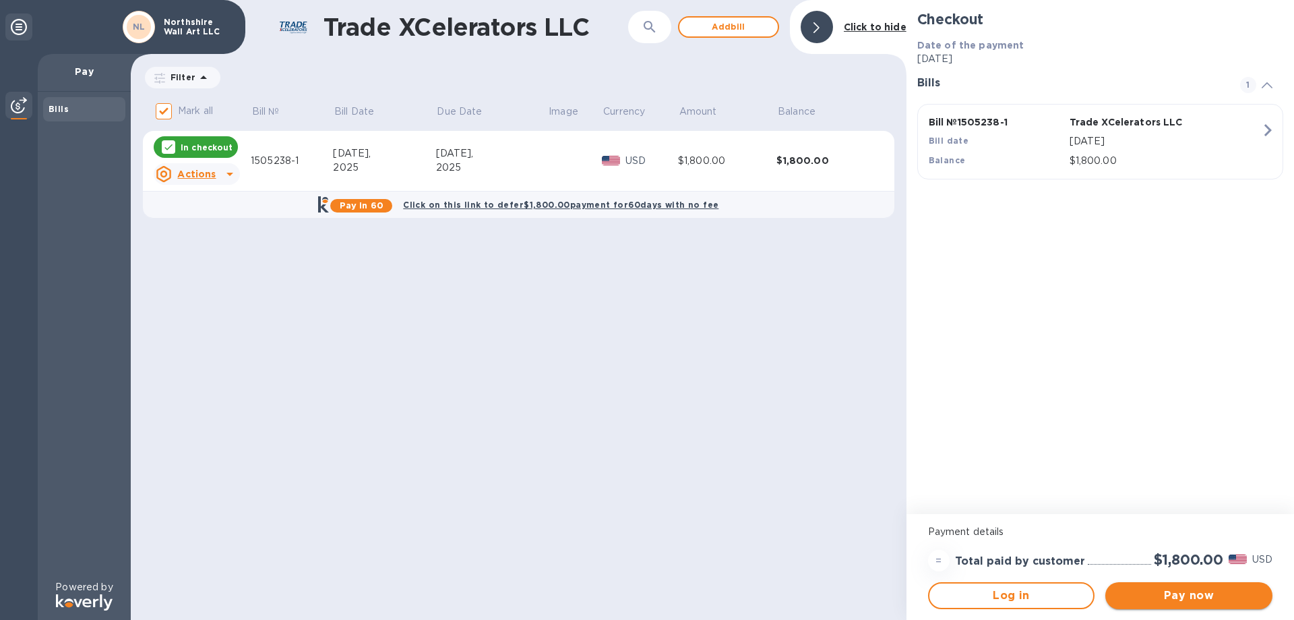
drag, startPoint x: 1197, startPoint y: 596, endPoint x: 1206, endPoint y: 596, distance: 9.4
click at [1206, 596] on span "Pay now" at bounding box center [1189, 595] width 146 height 16
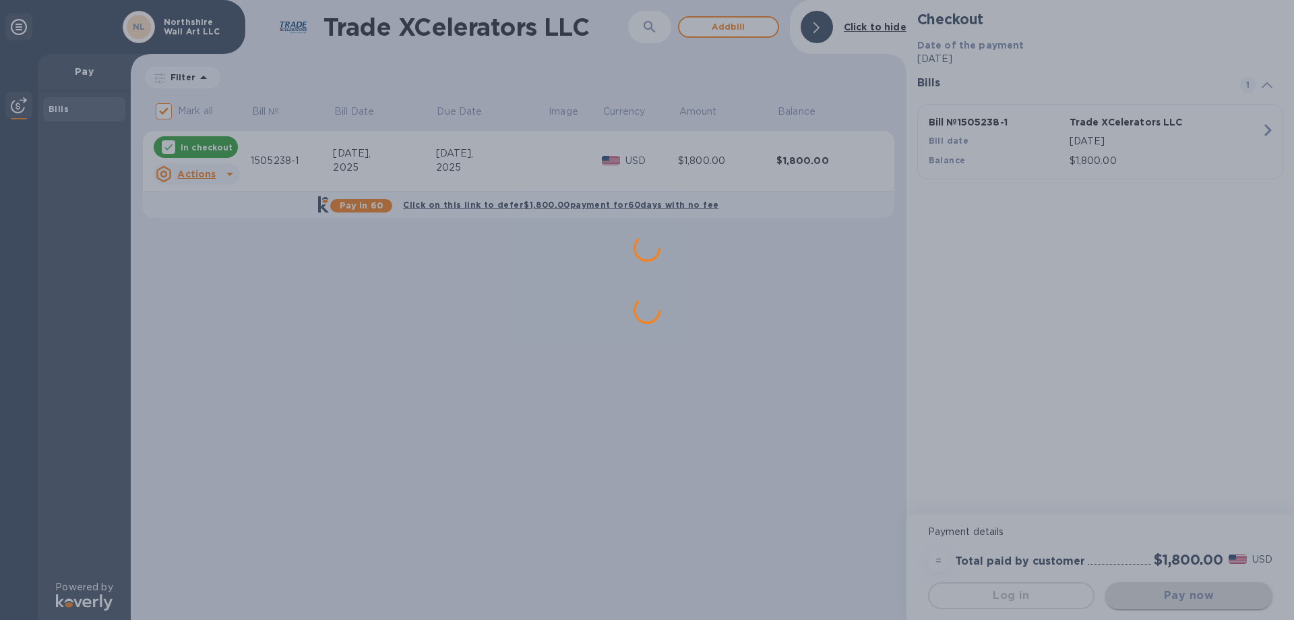
scroll to position [0, 0]
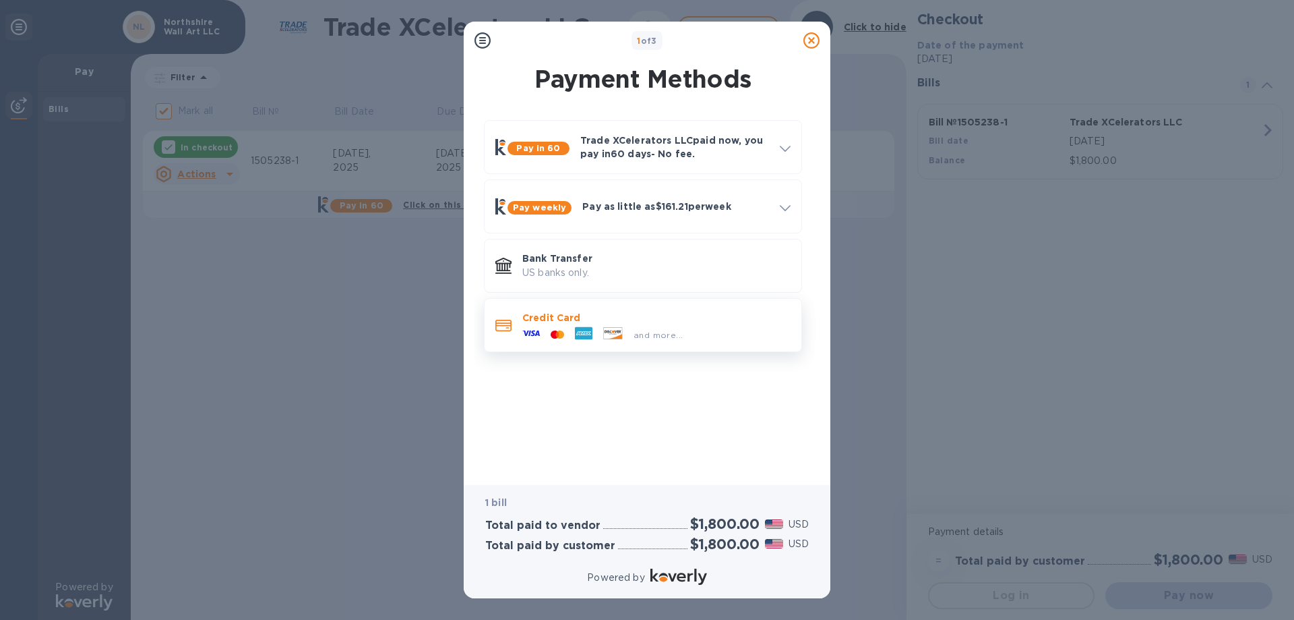
click at [562, 331] on icon at bounding box center [560, 334] width 7 height 8
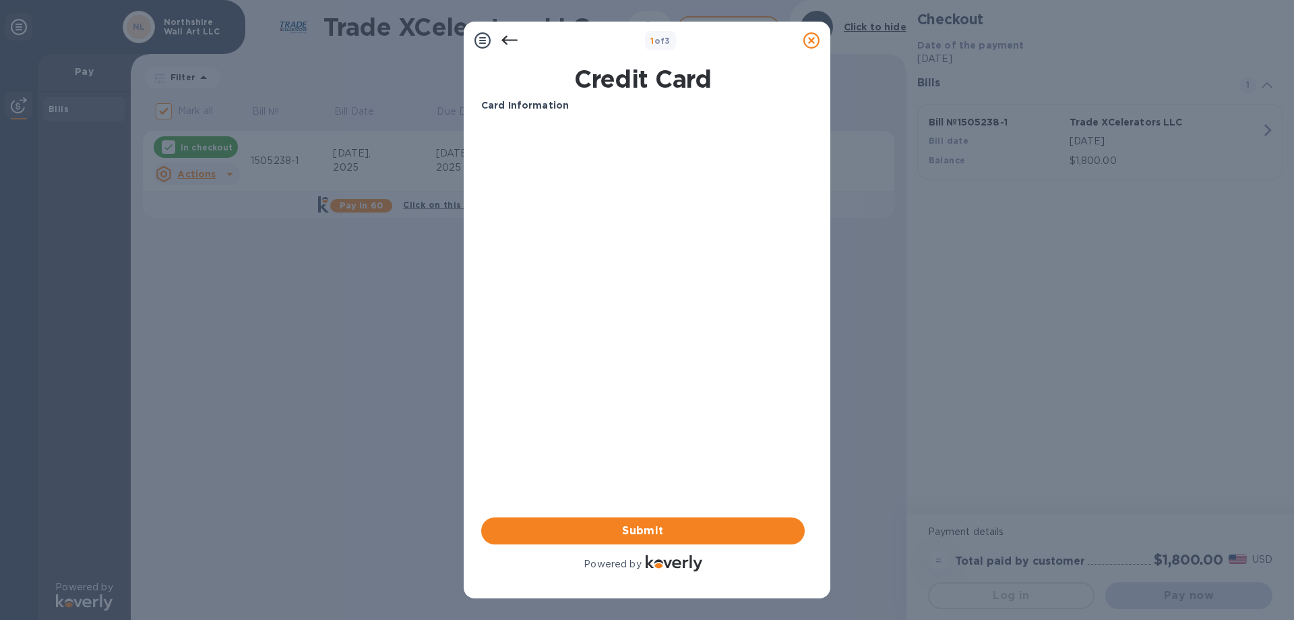
click at [595, 516] on div "Card Information Your browser does not support iframes Submit Powered by" at bounding box center [643, 335] width 324 height 475
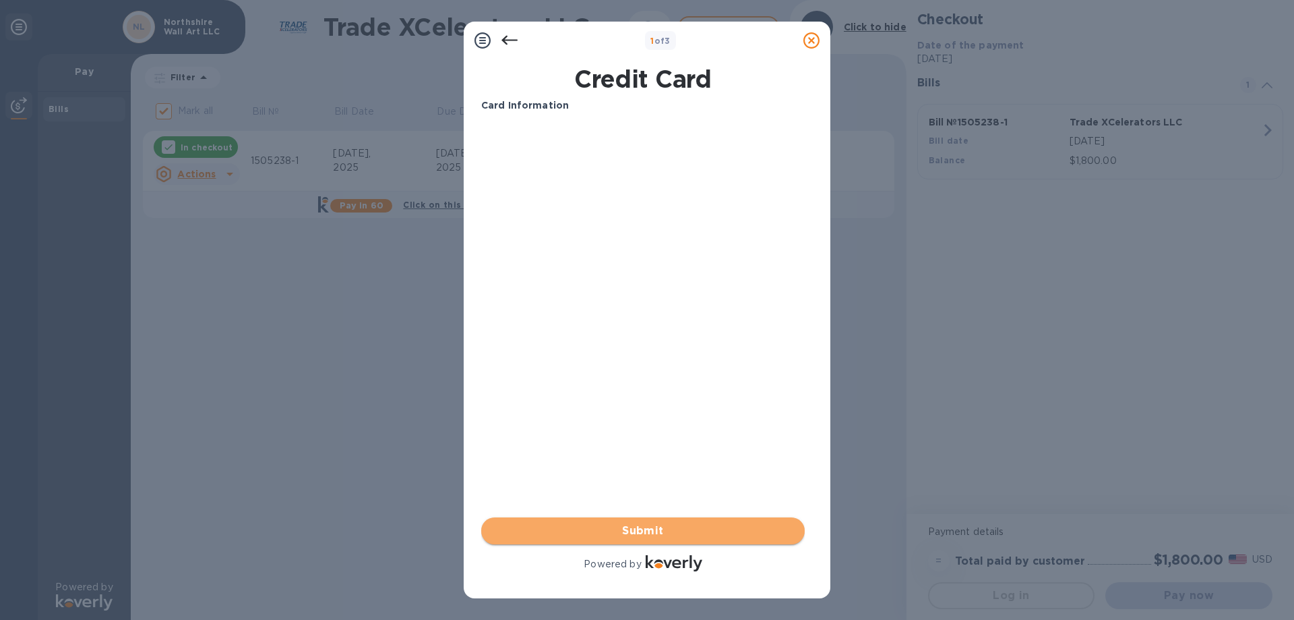
click at [597, 534] on span "Submit" at bounding box center [643, 530] width 302 height 16
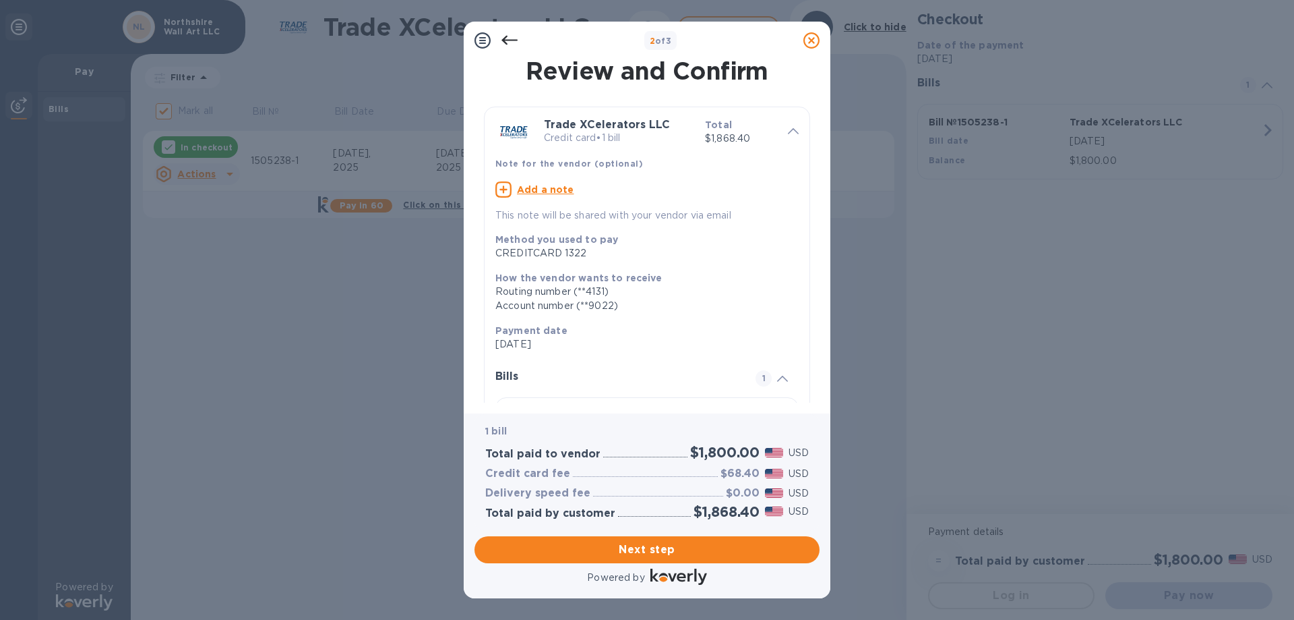
scroll to position [118, 0]
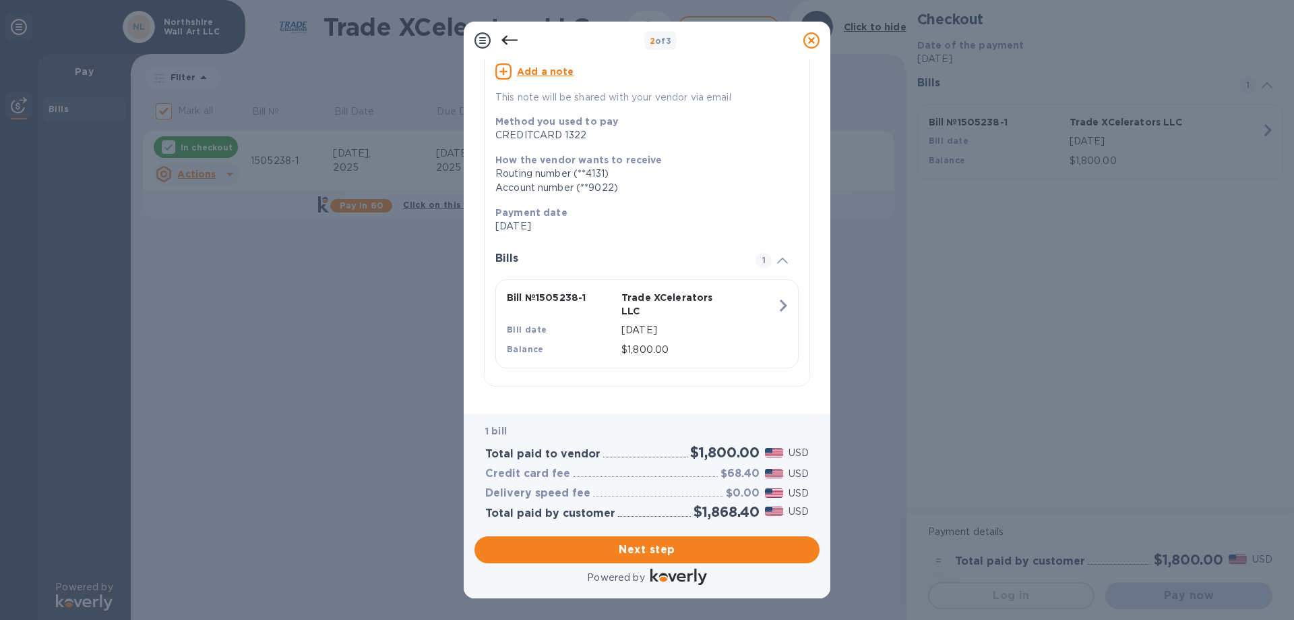
click at [761, 302] on div "Bill № 1505238-1 Trade XCelerators LLC Bill date [DATE] Balance $1,800.00" at bounding box center [644, 323] width 291 height 82
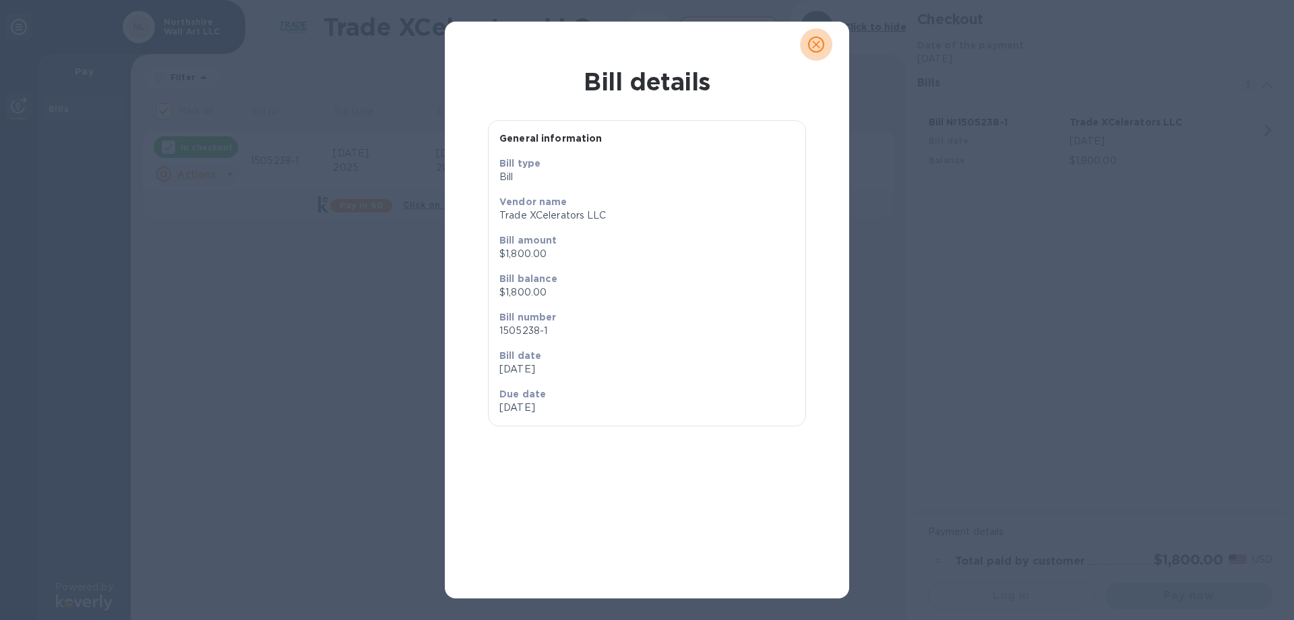
click at [822, 40] on icon "close" at bounding box center [816, 44] width 13 height 13
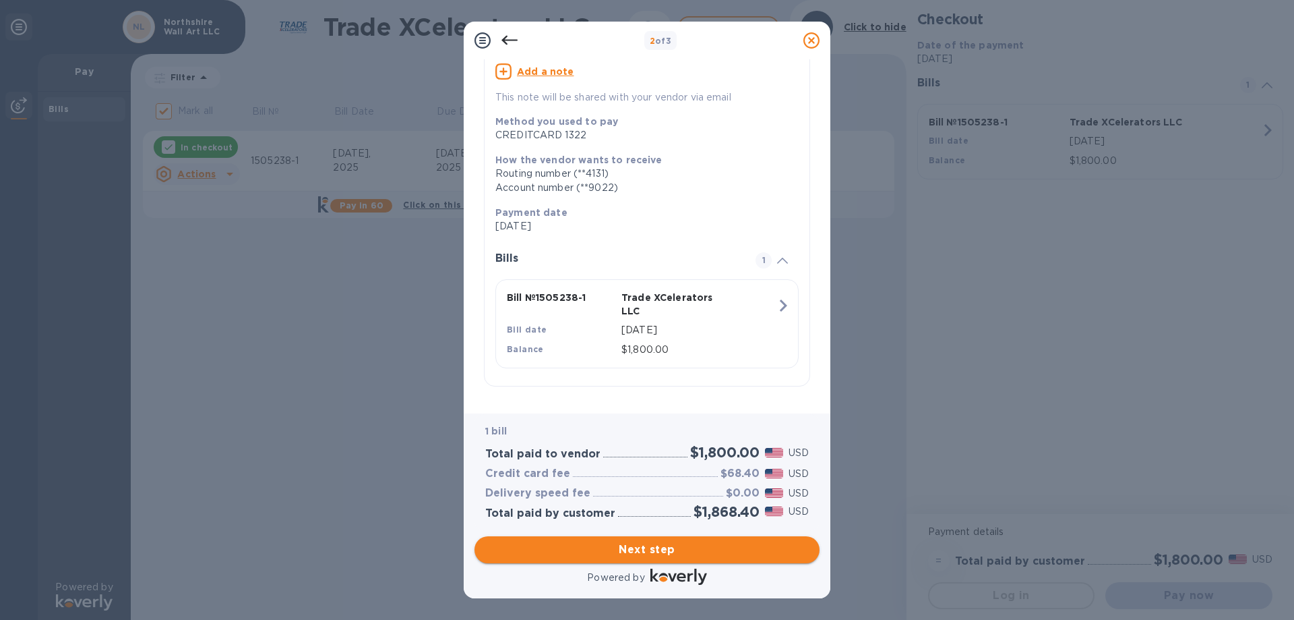
click at [650, 541] on span "Next step" at bounding box center [647, 549] width 324 height 16
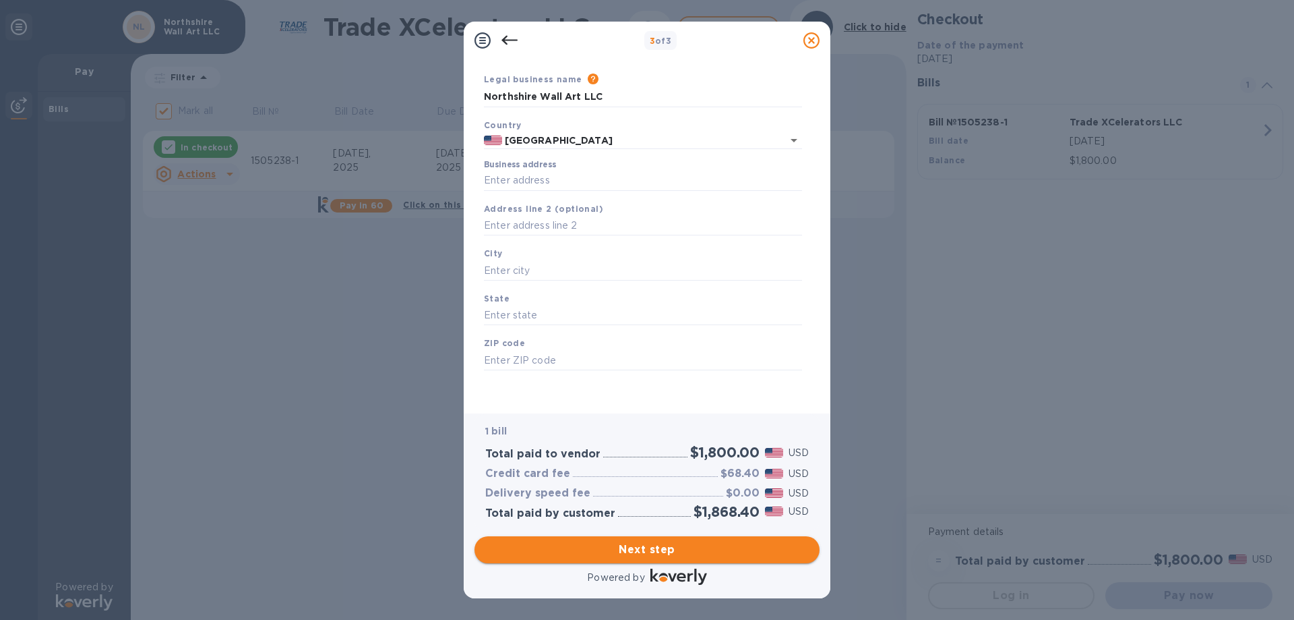
type input "[GEOGRAPHIC_DATA]"
click at [516, 177] on input "Business address" at bounding box center [643, 181] width 318 height 20
paste input "[STREET_ADDRESS]"
type input "[STREET_ADDRESS]"
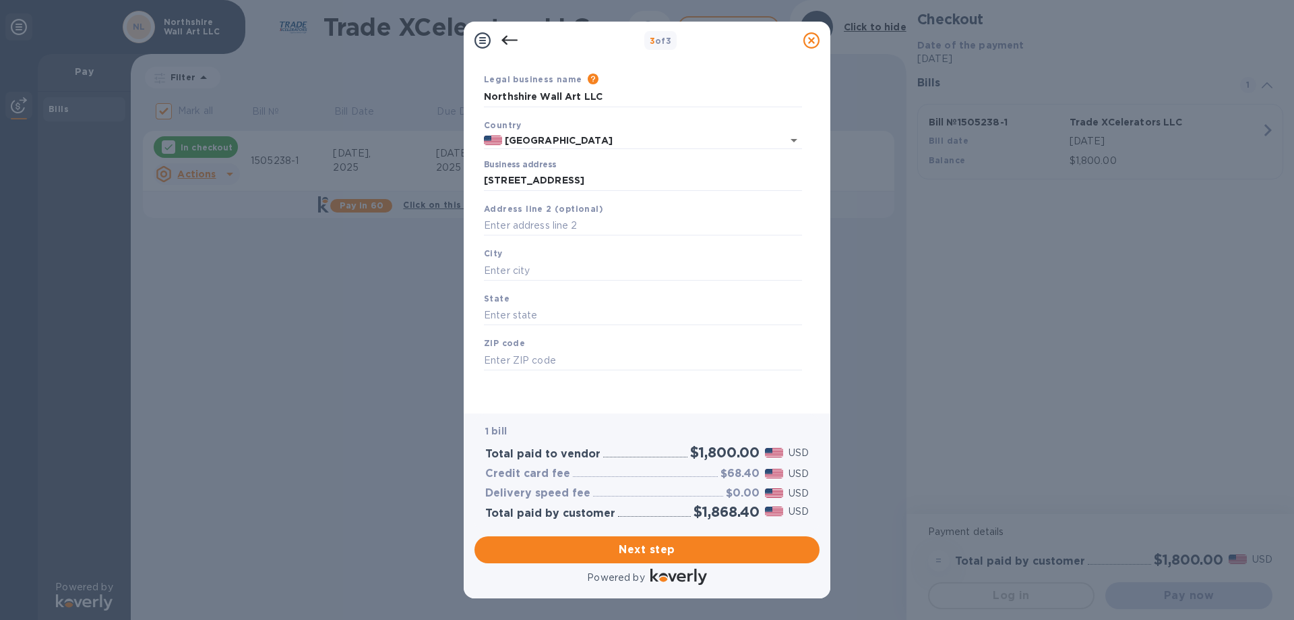
type input "Winter Garden"
type input "FL"
type input "34787"
click at [654, 547] on span "Next step" at bounding box center [647, 549] width 324 height 16
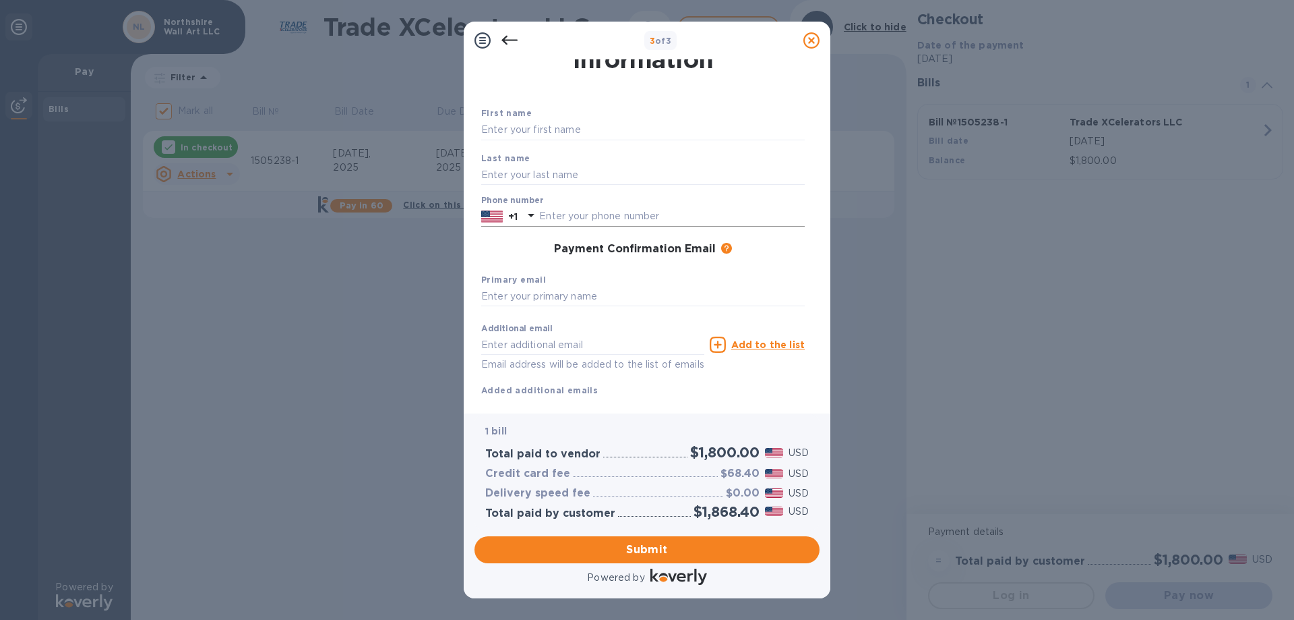
scroll to position [0, 0]
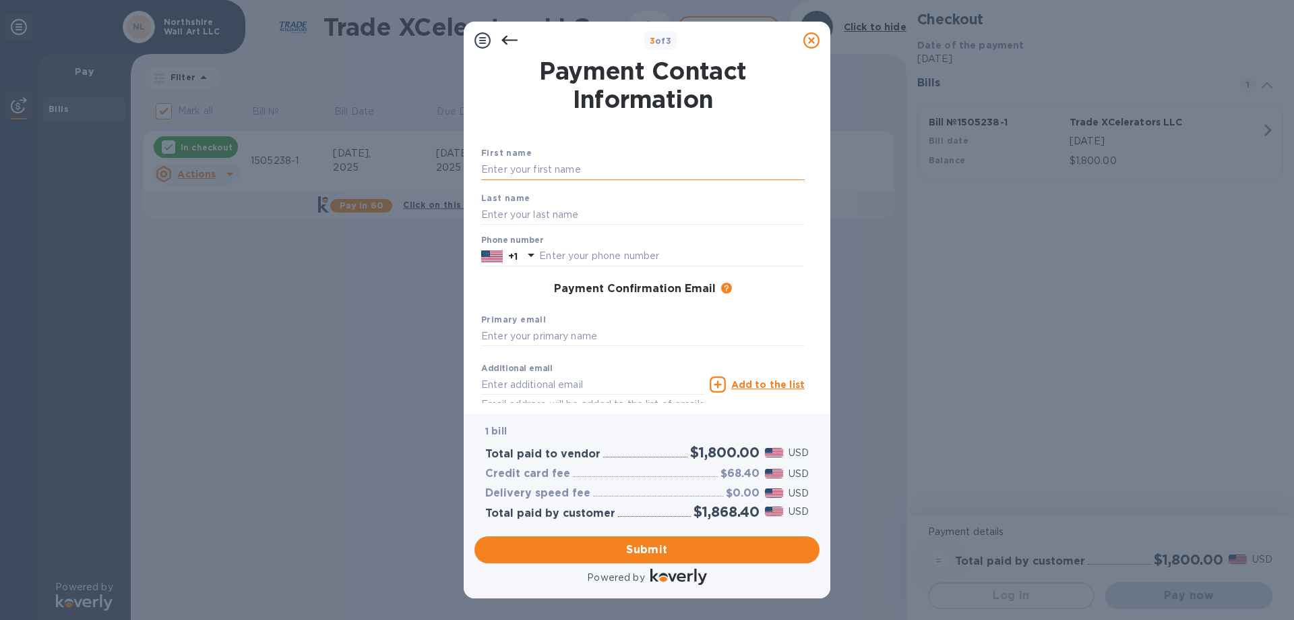
click at [580, 167] on input "text" at bounding box center [643, 170] width 324 height 20
type input "Esma"
type input "Tuğcu"
type input "05323875512"
type input "[EMAIL_ADDRESS][DOMAIN_NAME]"
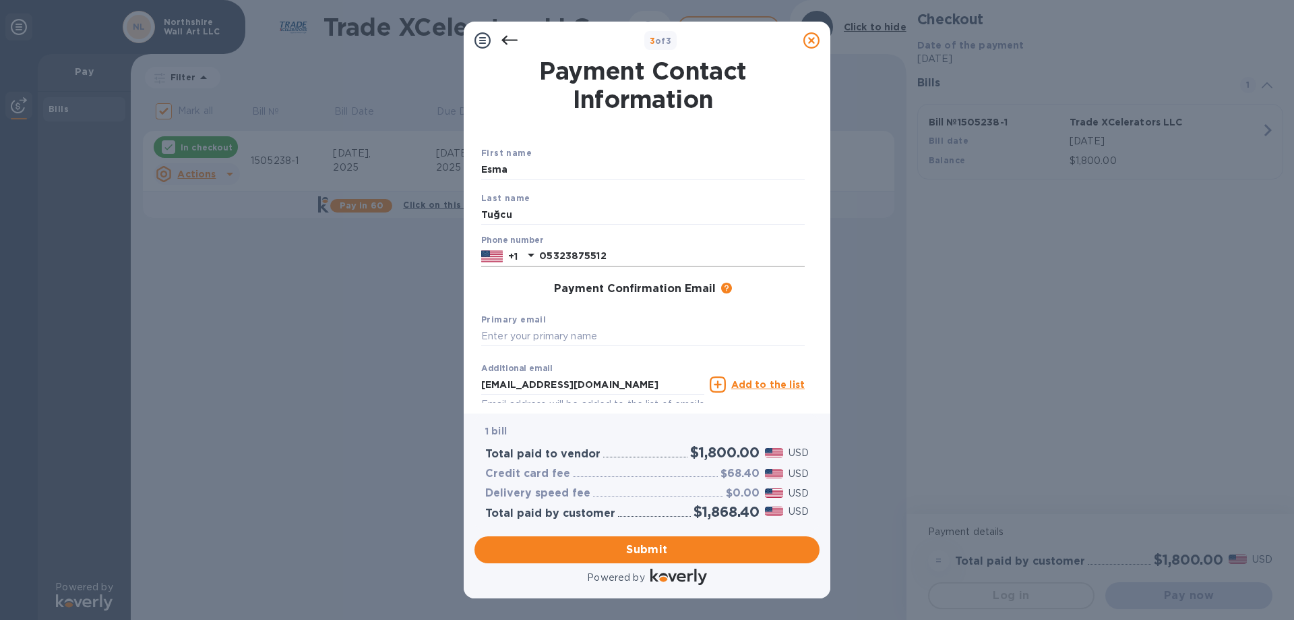
click at [512, 251] on p "+1" at bounding box center [512, 255] width 9 height 13
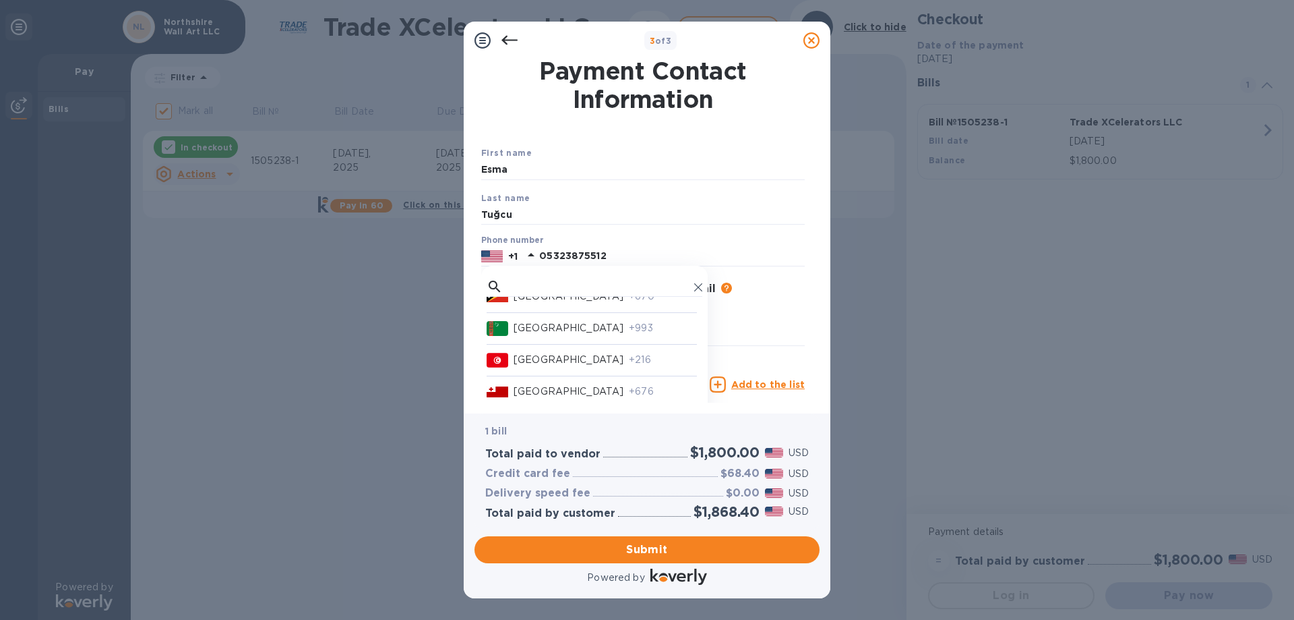
scroll to position [6797, 0]
click at [629, 359] on p "+90" at bounding box center [663, 351] width 68 height 14
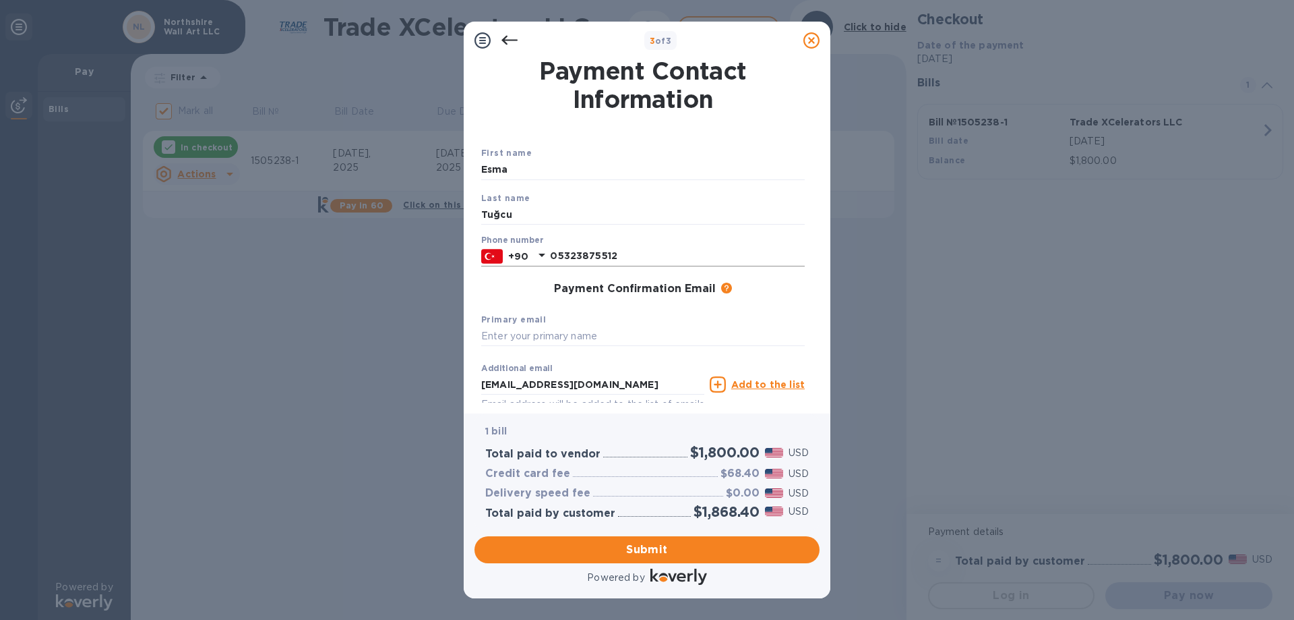
click at [559, 253] on input "05323875512" at bounding box center [677, 256] width 255 height 20
type input "5323875512"
click at [514, 282] on div "Payment Confirmation Email The added email addresses will be used to send the p…" at bounding box center [643, 288] width 324 height 13
drag, startPoint x: 644, startPoint y: 385, endPoint x: 445, endPoint y: 365, distance: 199.8
click at [445, 365] on div "3 of 3 Payment Contact Information First name [PERSON_NAME] Last name [PERSON_N…" at bounding box center [647, 310] width 1294 height 620
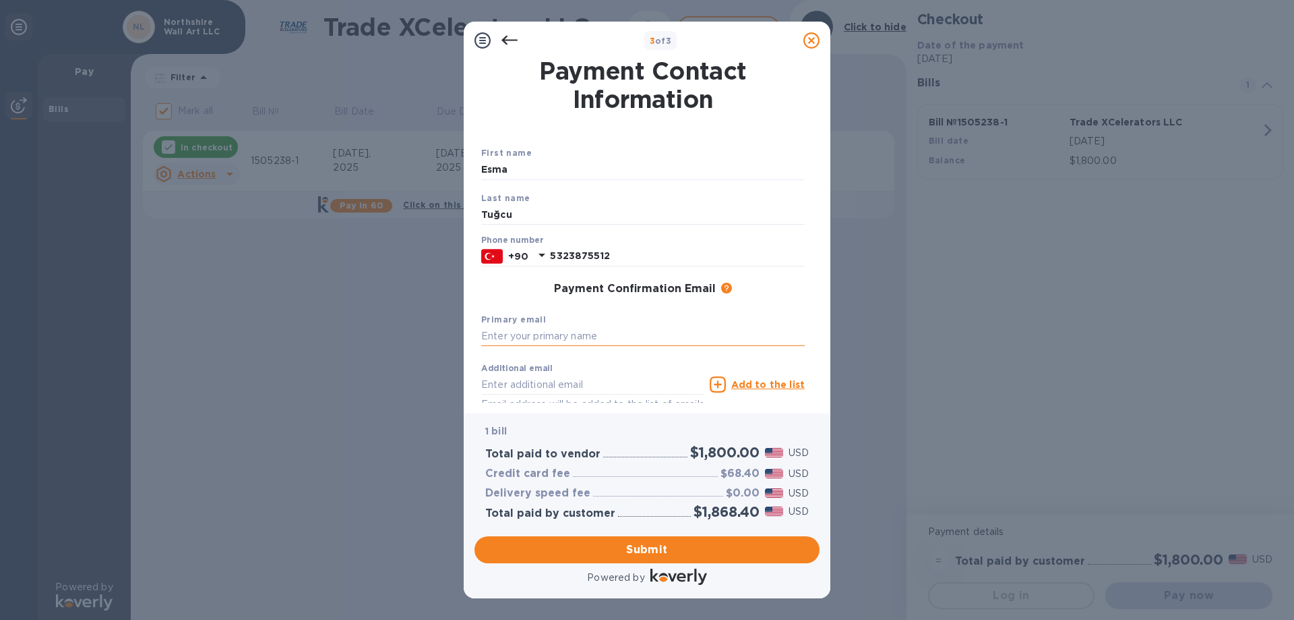
click at [513, 335] on input "text" at bounding box center [643, 336] width 324 height 20
paste input "[EMAIL_ADDRESS][DOMAIN_NAME]"
type input "[EMAIL_ADDRESS][DOMAIN_NAME]"
click at [416, 357] on div "3 of 3 Payment Contact Information First name [PERSON_NAME] Last name [PERSON_N…" at bounding box center [647, 310] width 1294 height 620
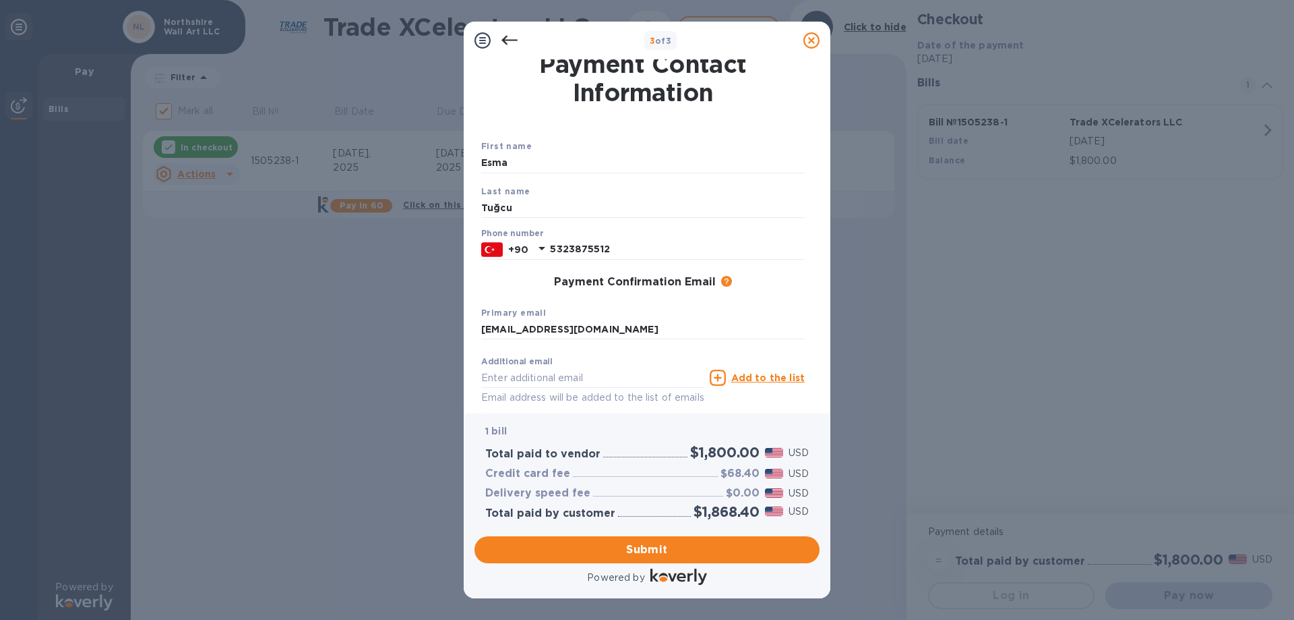
scroll to position [0, 0]
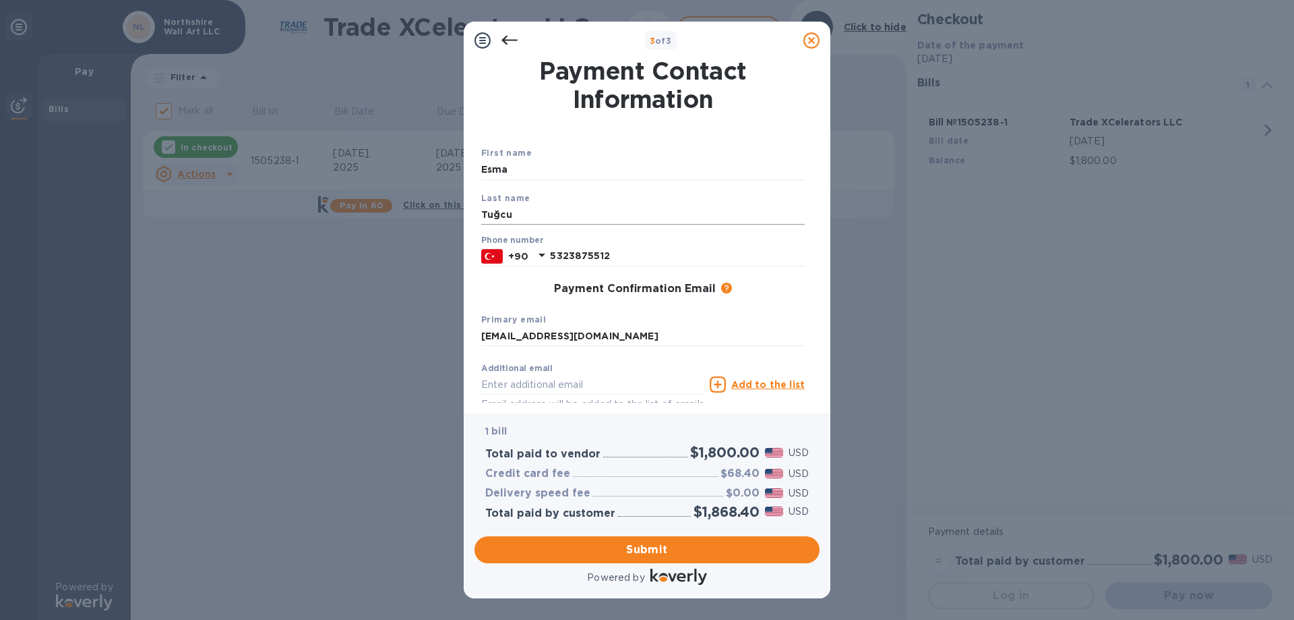
click at [496, 214] on input "Tuğcu" at bounding box center [643, 214] width 324 height 20
click at [499, 214] on input "Tuğcu" at bounding box center [643, 214] width 324 height 20
type input "Tugcu"
click at [425, 400] on div "3 of 3 Payment Contact Information First name [PERSON_NAME] Last name [PERSON_N…" at bounding box center [647, 310] width 1294 height 620
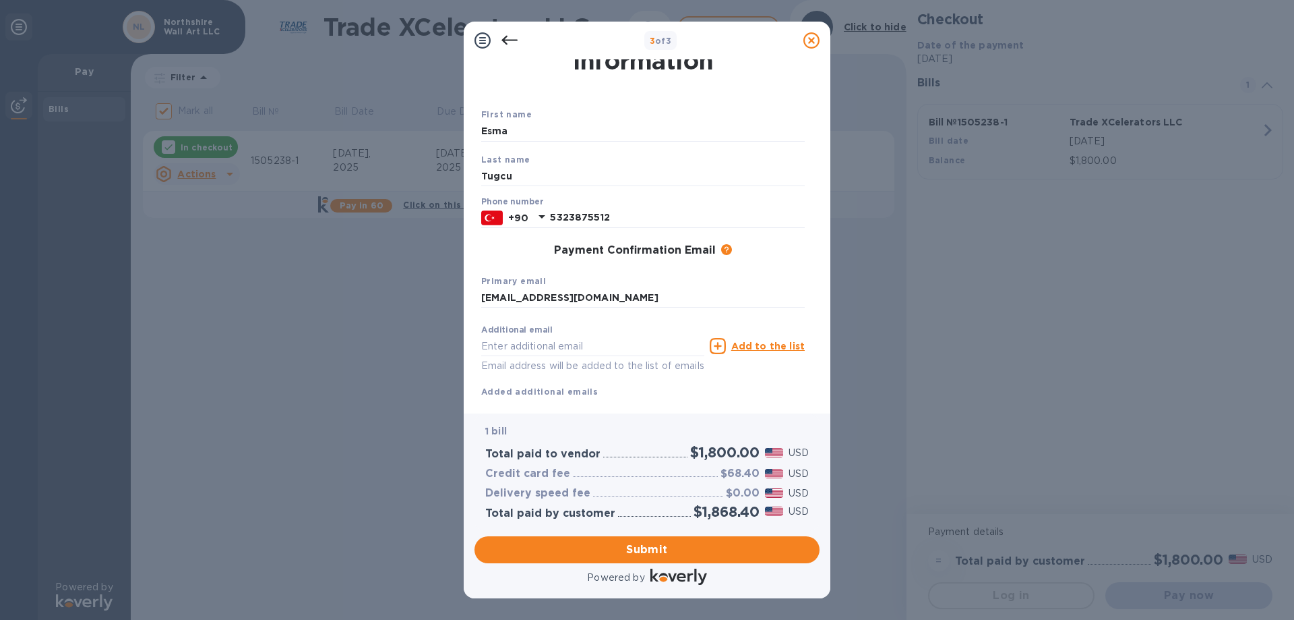
scroll to position [71, 0]
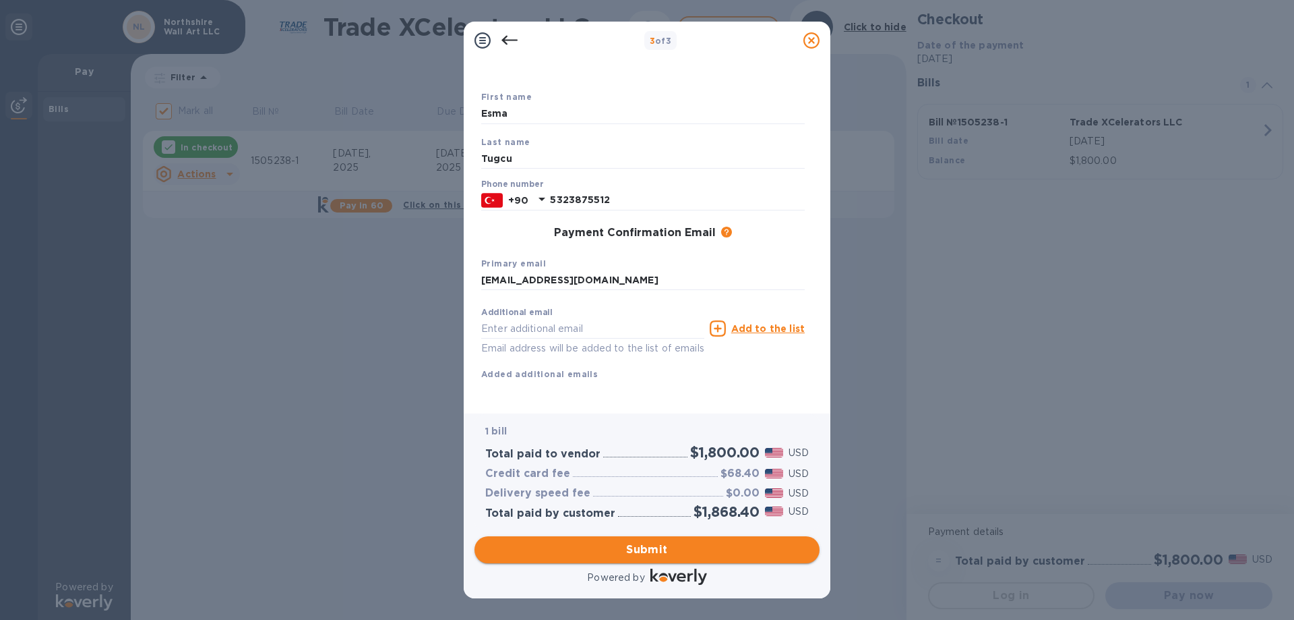
click at [617, 547] on span "Submit" at bounding box center [647, 549] width 324 height 16
click at [582, 98] on input "Esma" at bounding box center [643, 98] width 324 height 20
type input "Esma"
click at [632, 365] on div "Additional email Email address will be added to the list of emails Add to the l…" at bounding box center [643, 343] width 324 height 80
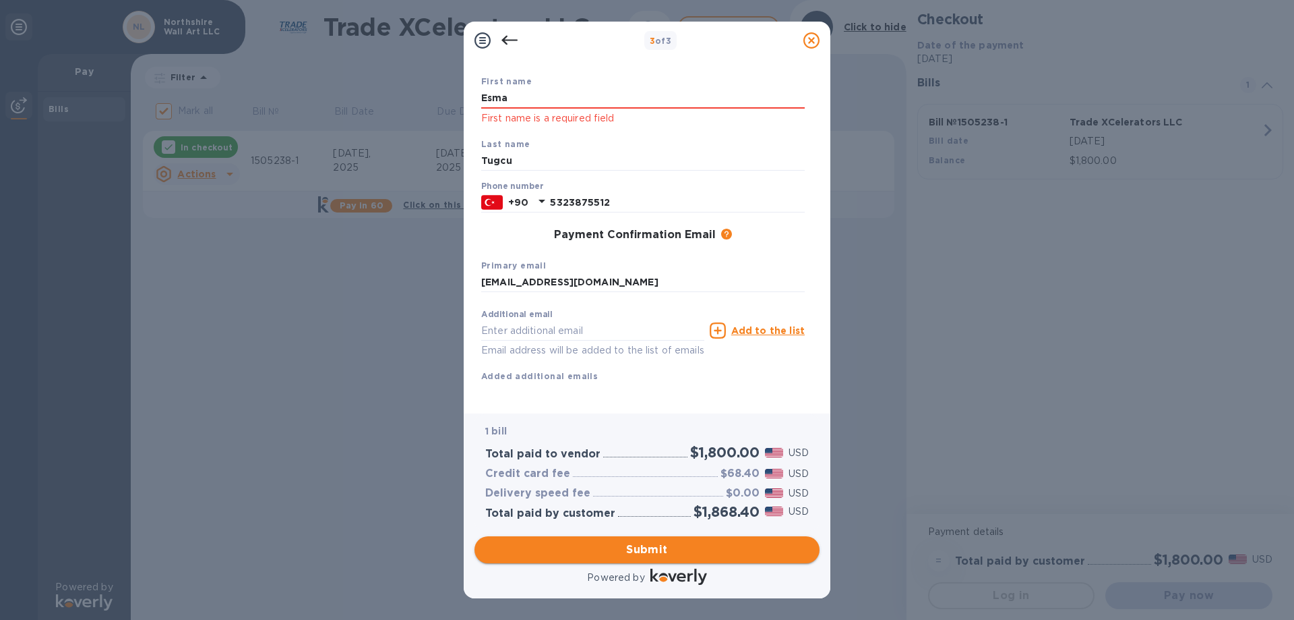
click at [614, 540] on button "Submit" at bounding box center [647, 549] width 345 height 27
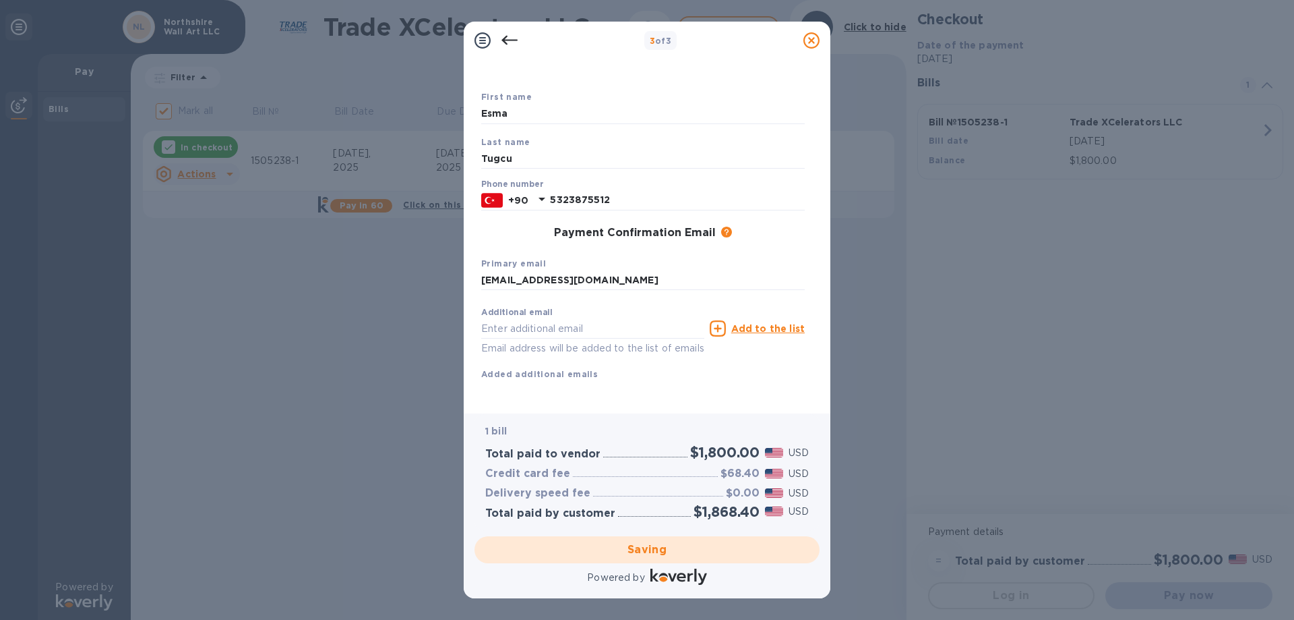
checkbox input "false"
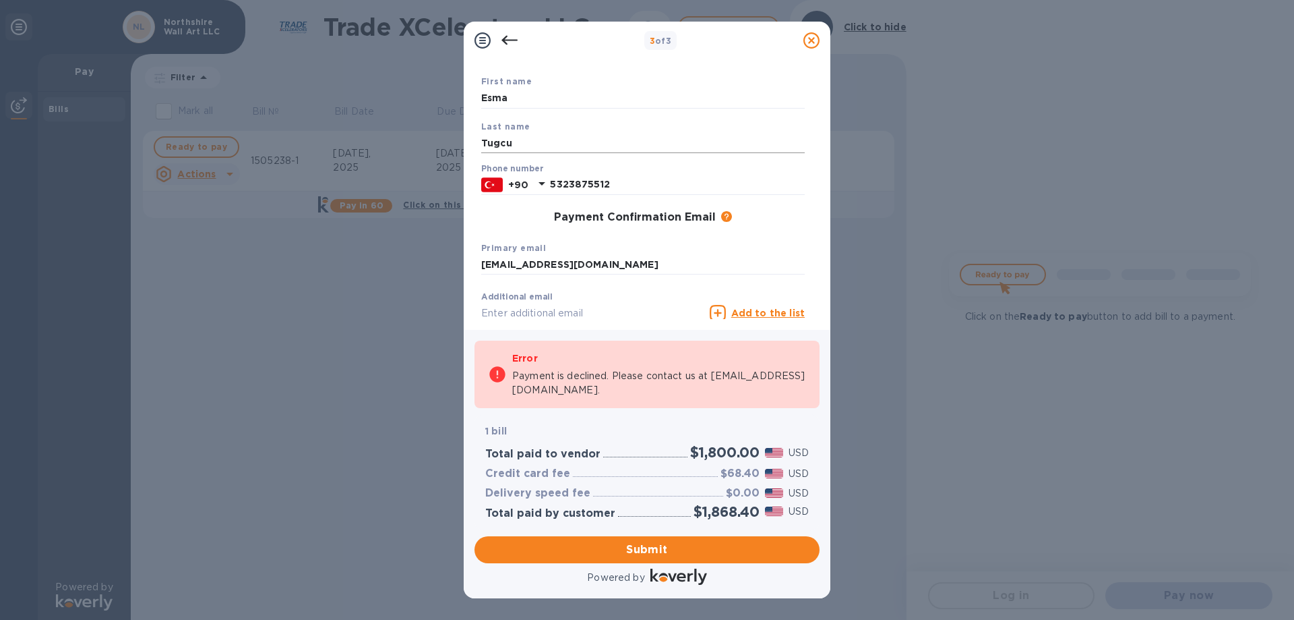
click at [499, 140] on input "Tugcu" at bounding box center [643, 143] width 324 height 20
type input "Tuğcu"
click at [496, 222] on div "Payment Confirmation Email The added email addresses will be used to send the p…" at bounding box center [643, 217] width 324 height 13
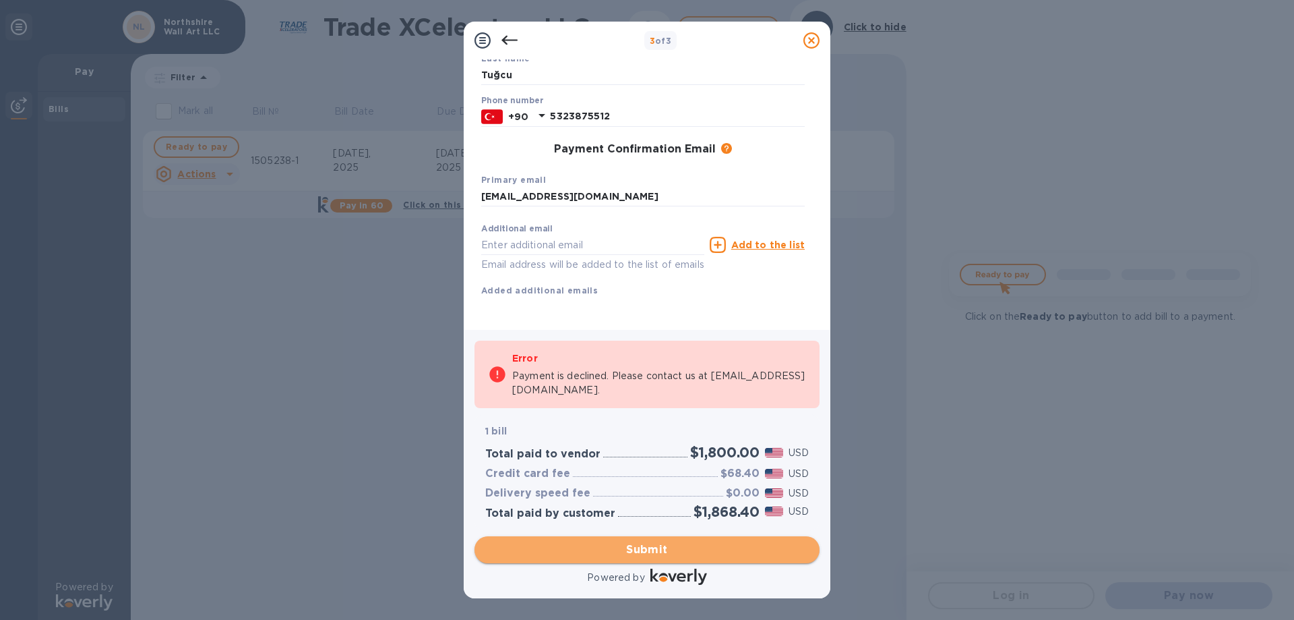
click at [640, 551] on span "Submit" at bounding box center [647, 549] width 324 height 16
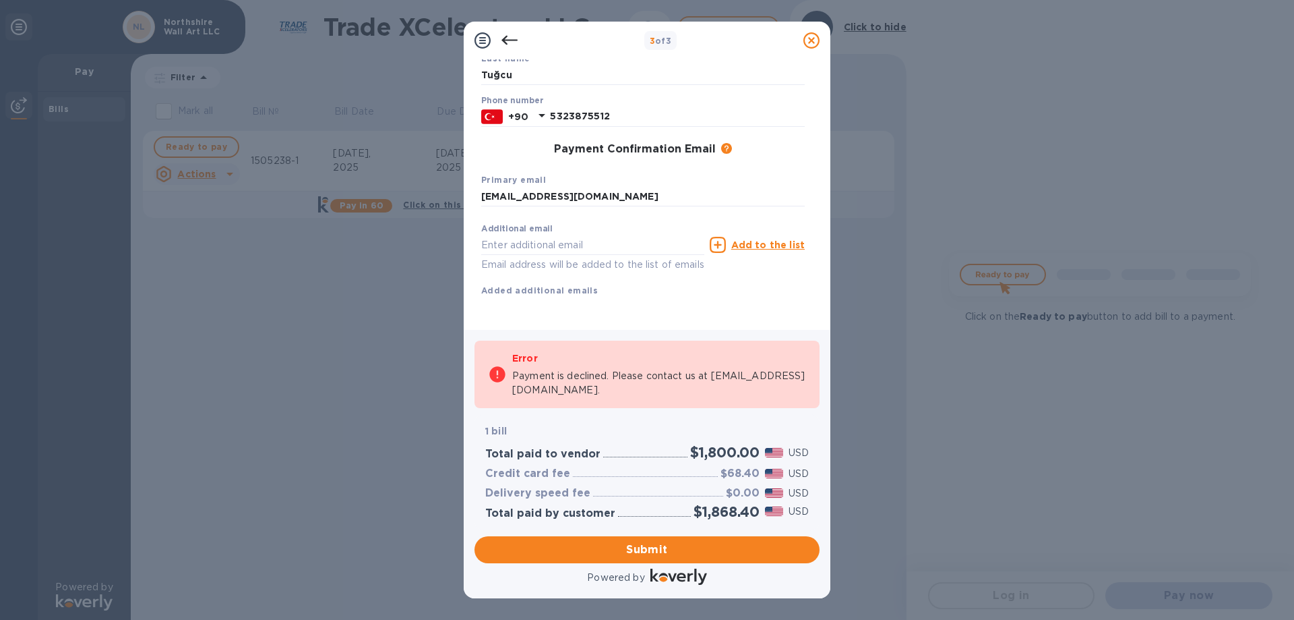
scroll to position [0, 0]
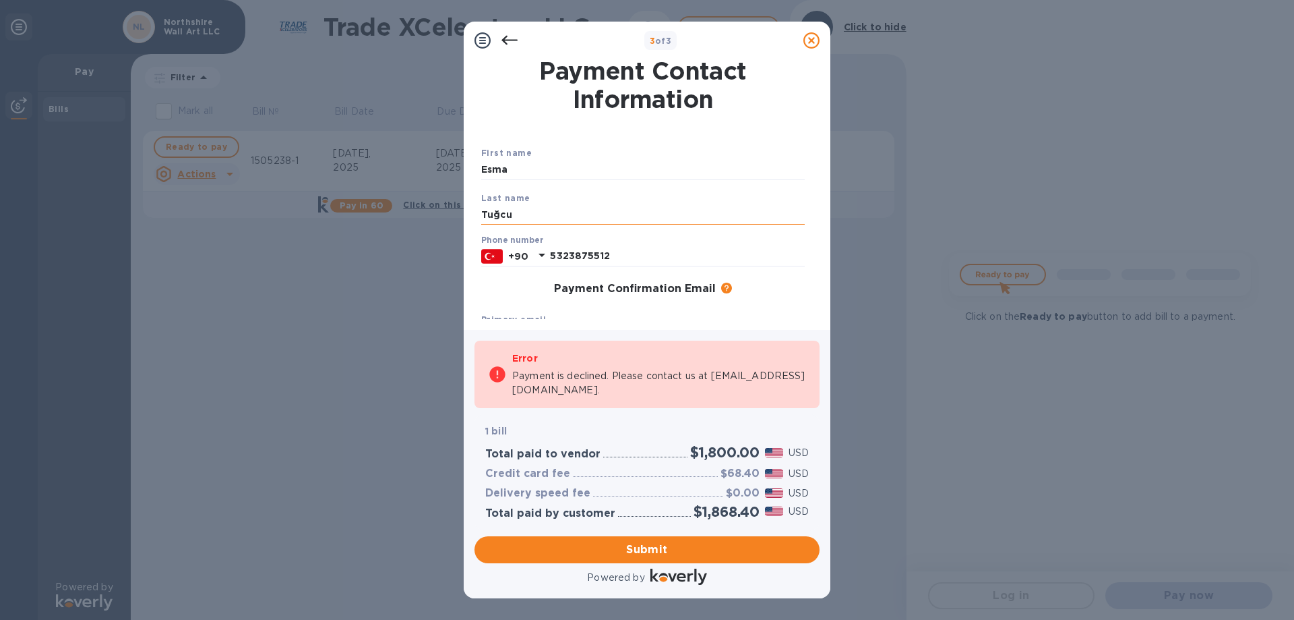
click at [530, 208] on input "Tuğcu" at bounding box center [643, 214] width 324 height 20
click at [537, 167] on input "Esma" at bounding box center [643, 170] width 324 height 20
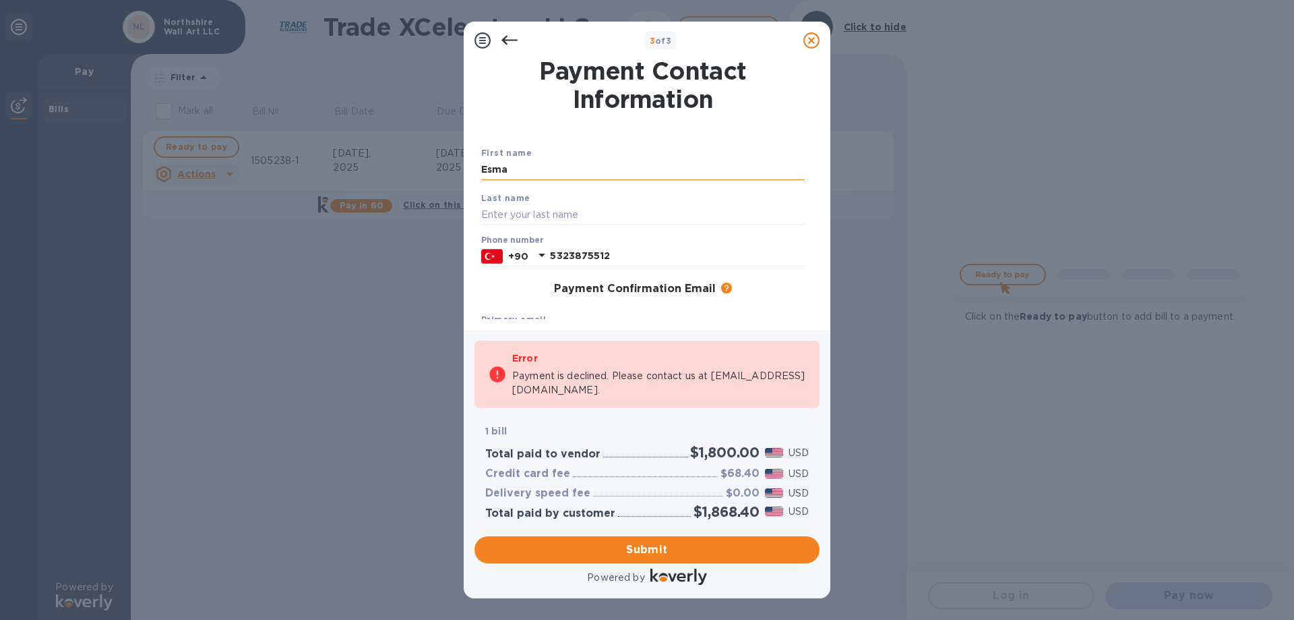
type input "Tuğcu"
type input "[EMAIL_ADDRESS][DOMAIN_NAME]"
click at [501, 219] on input "Tuğcu" at bounding box center [643, 214] width 324 height 20
type input "Tugcu"
click at [504, 293] on div "Payment Confirmation Email The added email addresses will be used to send the p…" at bounding box center [643, 288] width 324 height 13
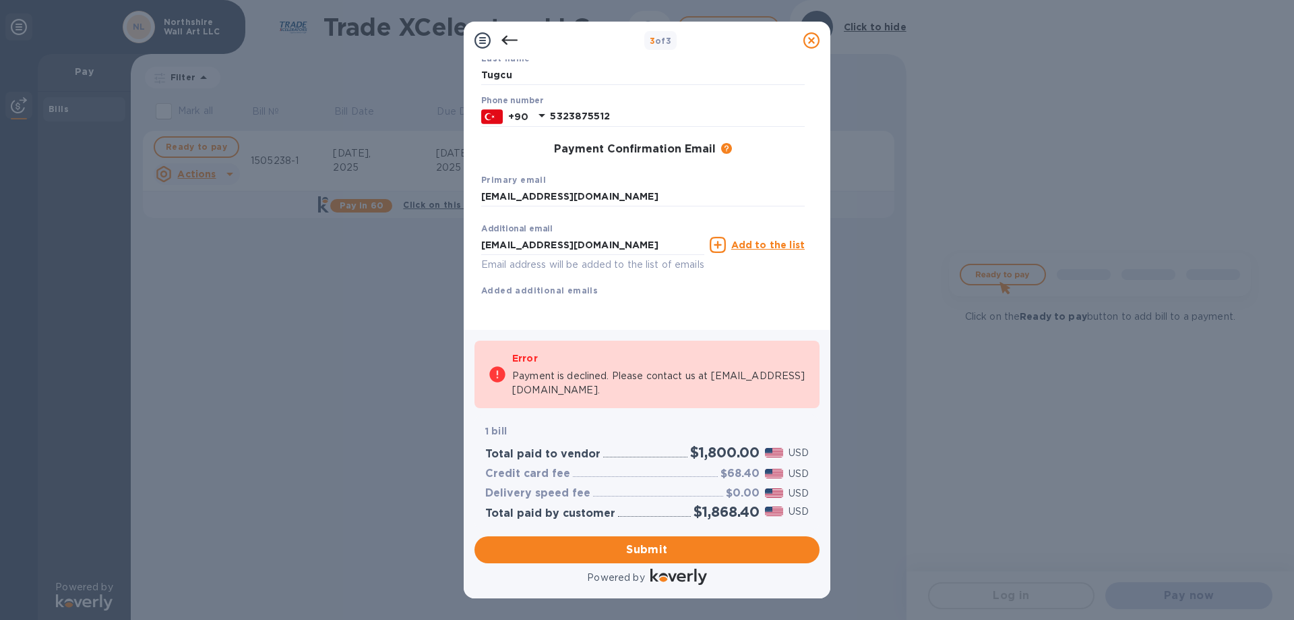
scroll to position [155, 0]
click at [663, 550] on span "Submit" at bounding box center [647, 549] width 324 height 16
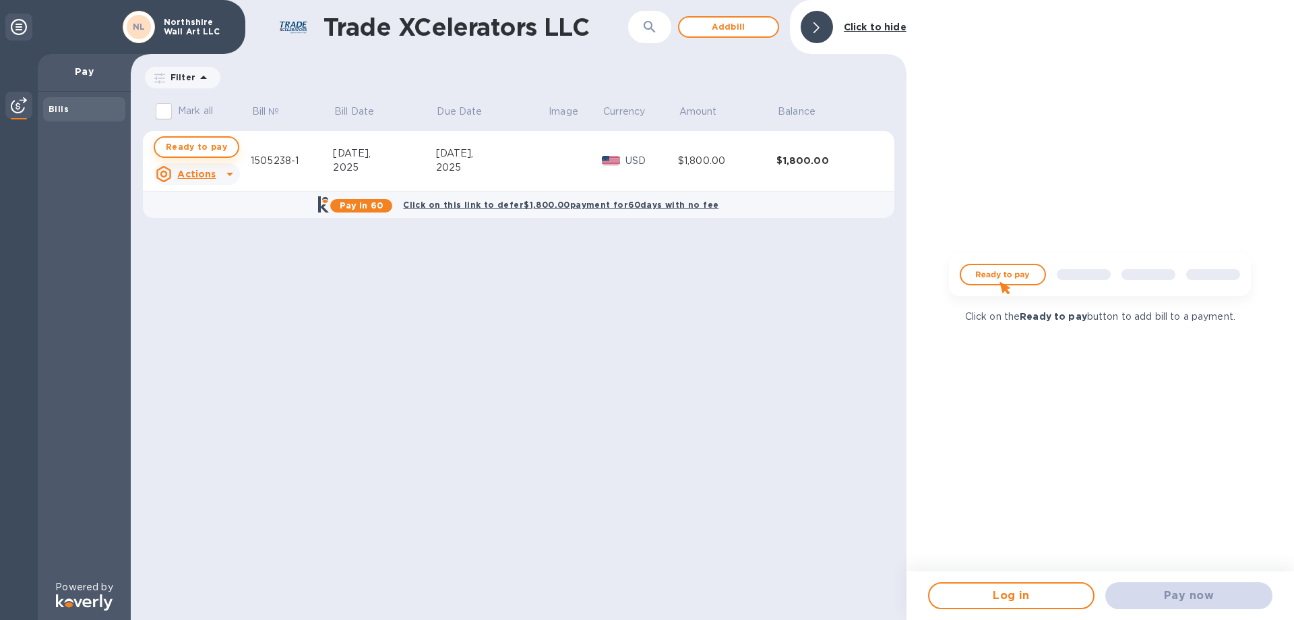
click at [210, 148] on span "Ready to pay" at bounding box center [196, 147] width 61 height 16
checkbox input "true"
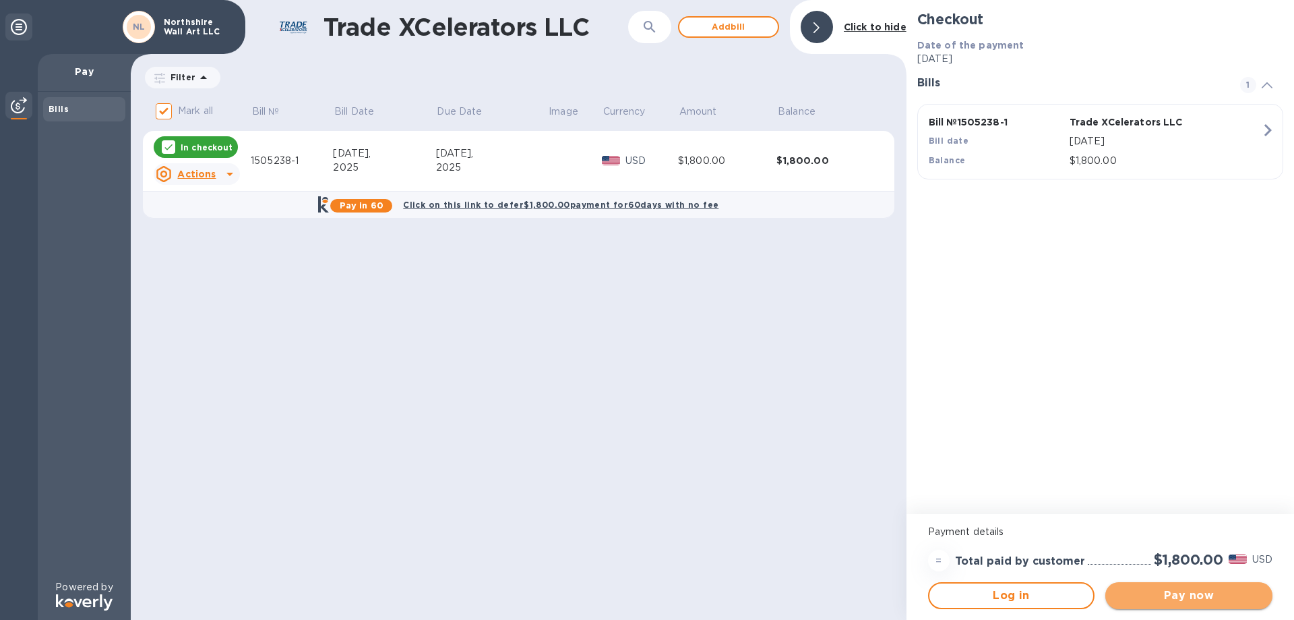
click at [1214, 587] on span "Pay now" at bounding box center [1189, 595] width 146 height 16
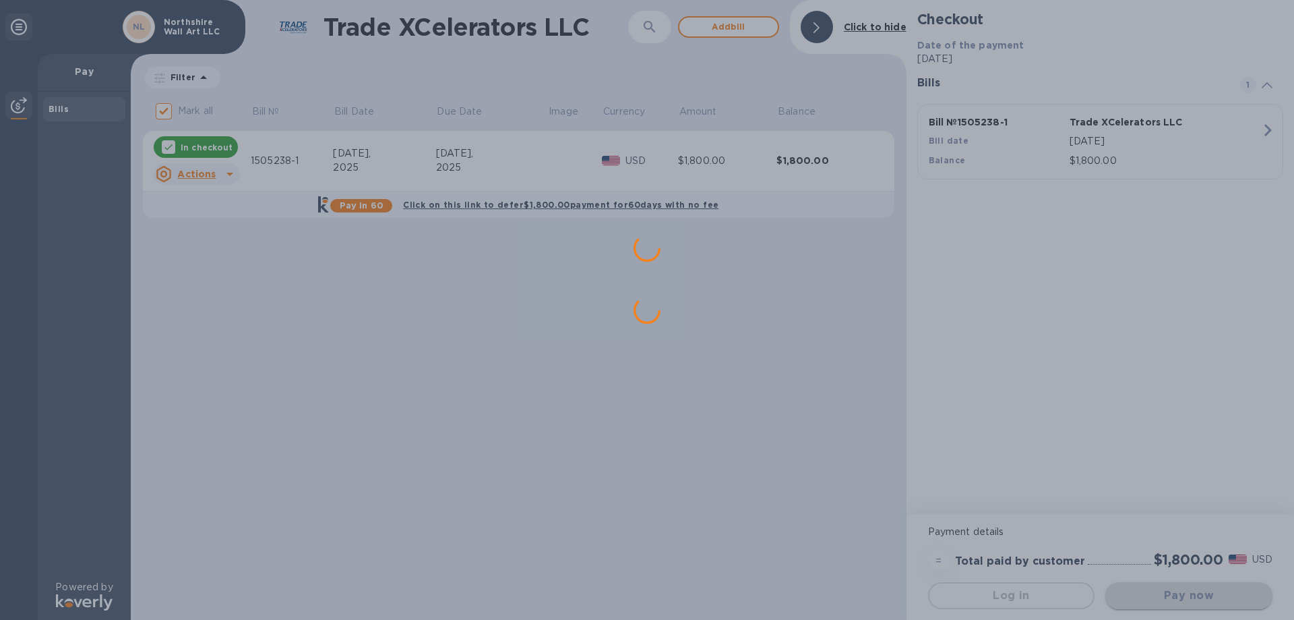
scroll to position [0, 0]
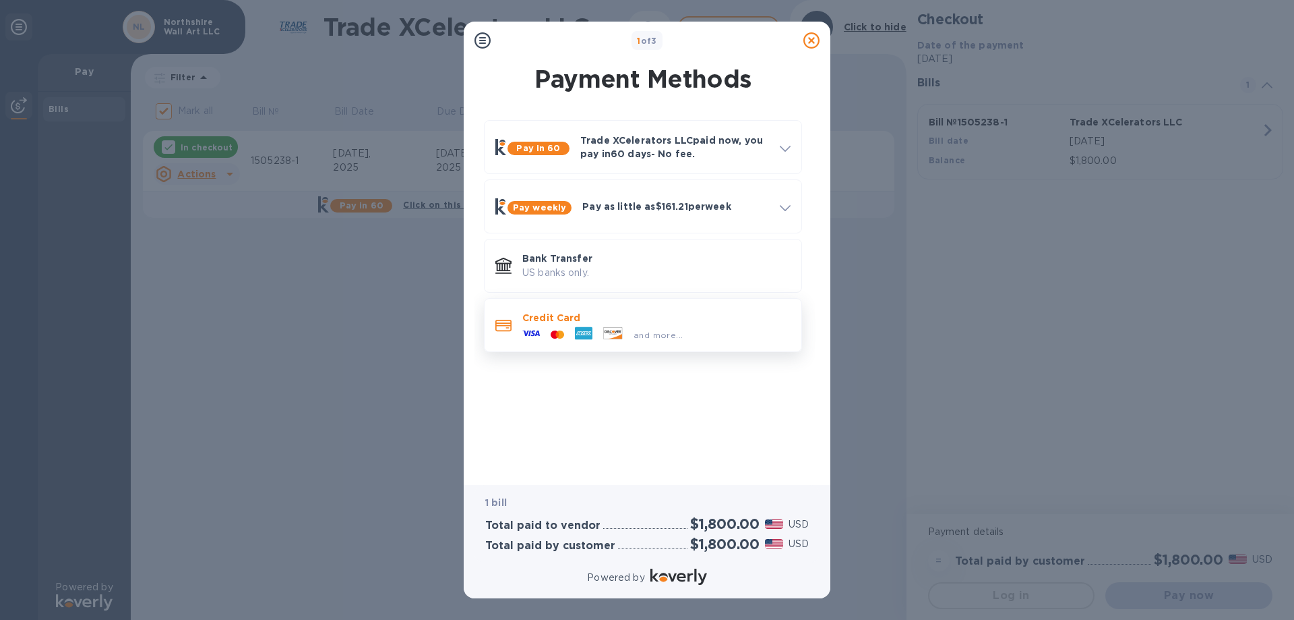
click at [574, 320] on p "Credit Card" at bounding box center [656, 317] width 268 height 13
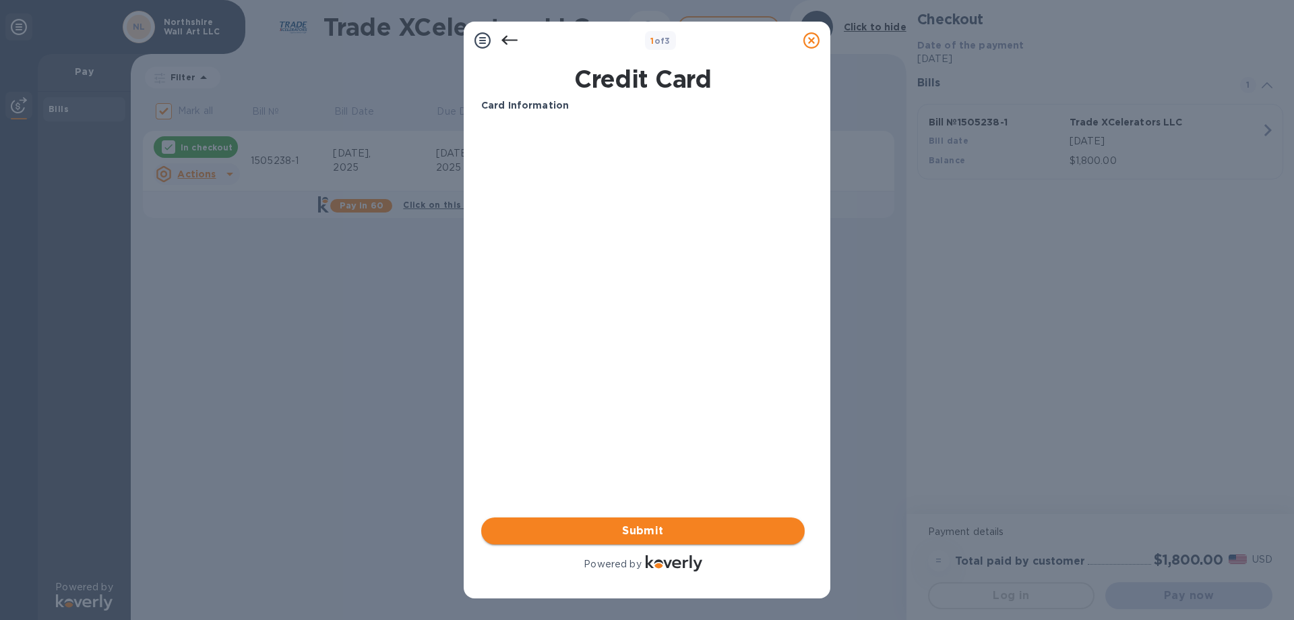
click at [664, 528] on span "Submit" at bounding box center [643, 530] width 302 height 16
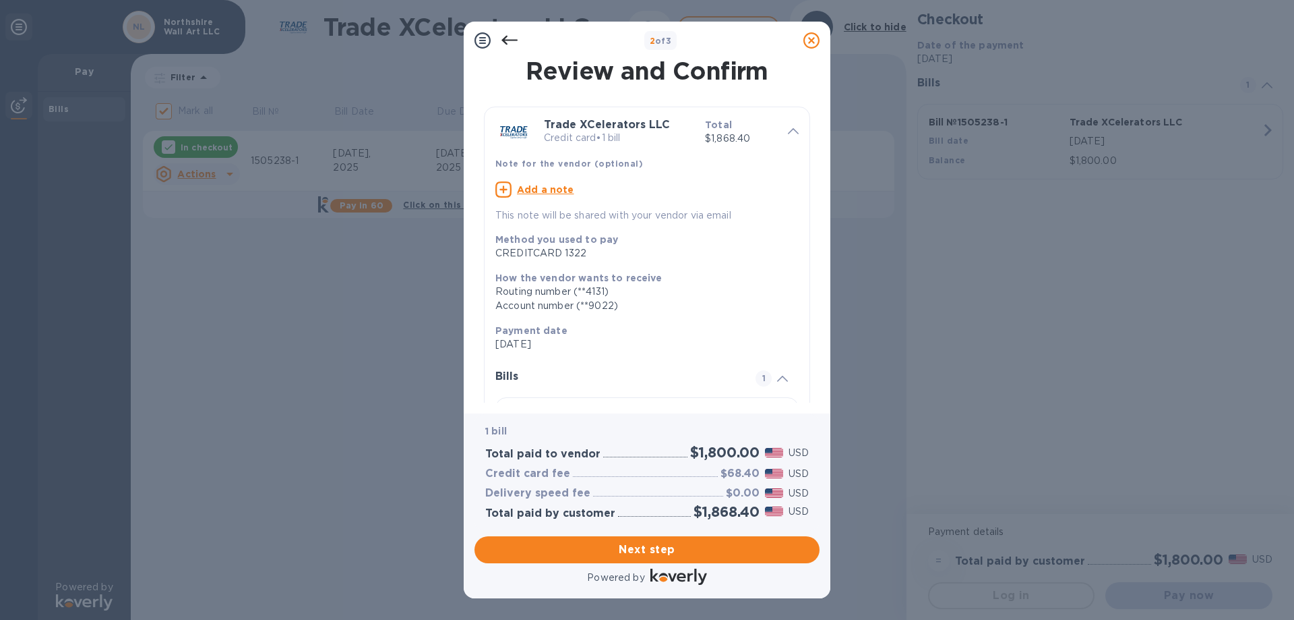
scroll to position [118, 0]
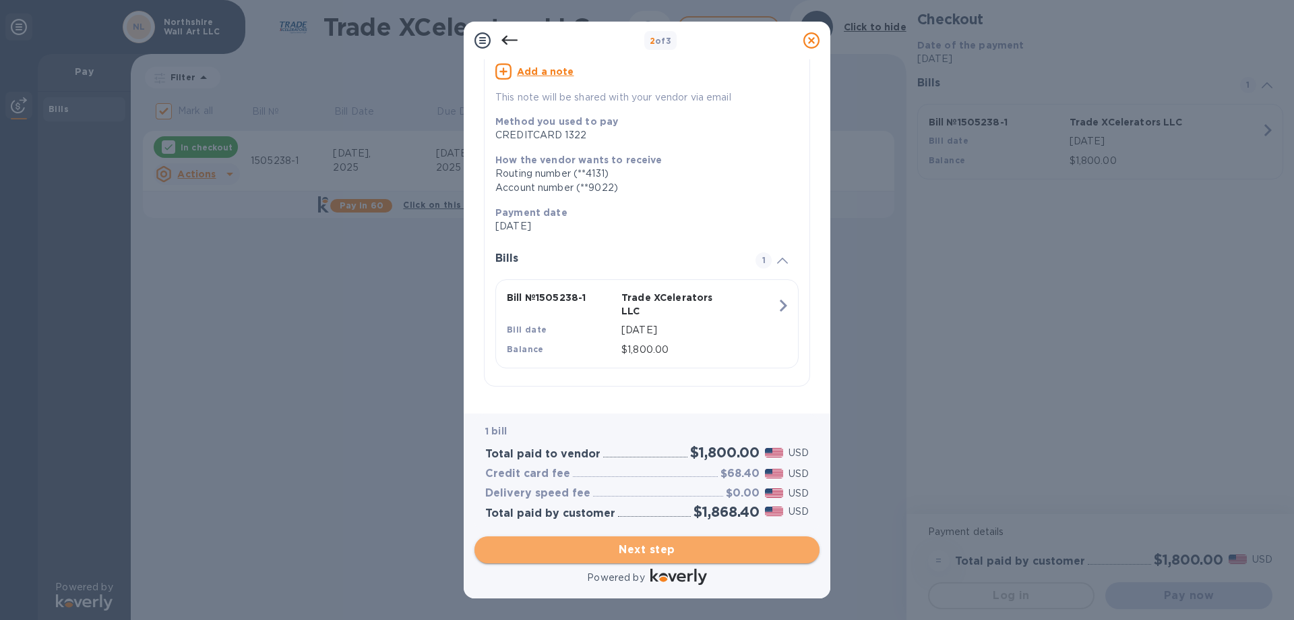
click at [677, 554] on span "Next step" at bounding box center [647, 549] width 324 height 16
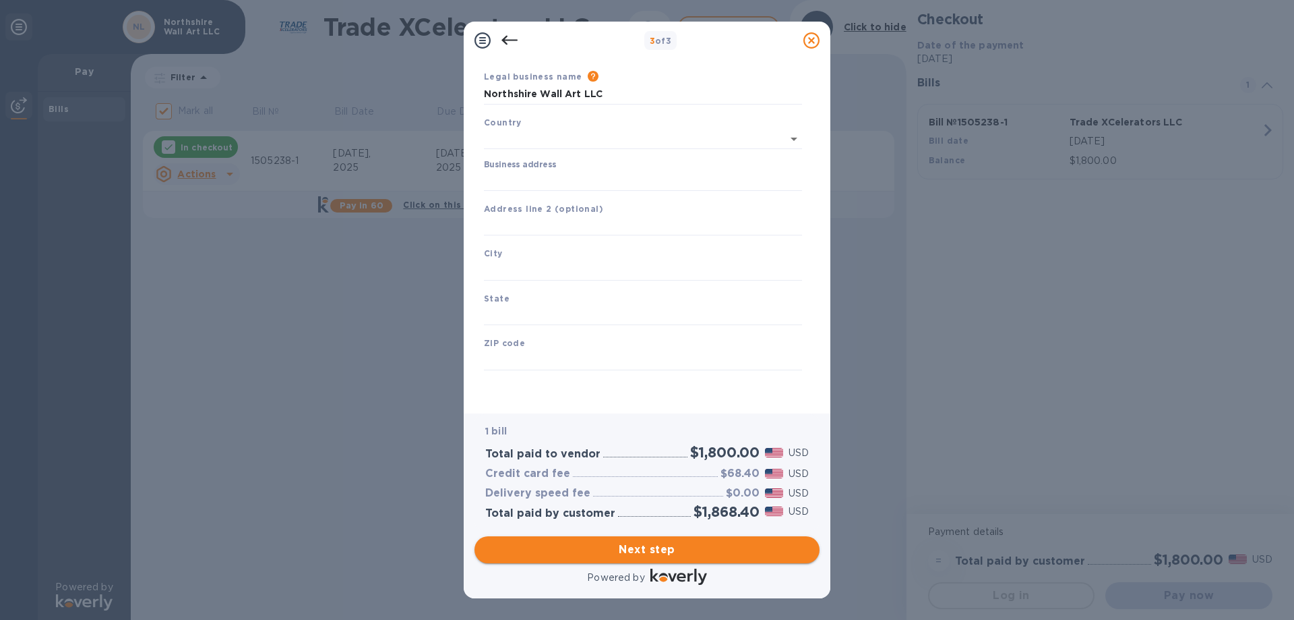
type input "[GEOGRAPHIC_DATA]"
click at [520, 183] on input "Business address" at bounding box center [643, 181] width 318 height 20
type input "[STREET_ADDRESS]"
click at [565, 269] on input "text" at bounding box center [643, 270] width 318 height 20
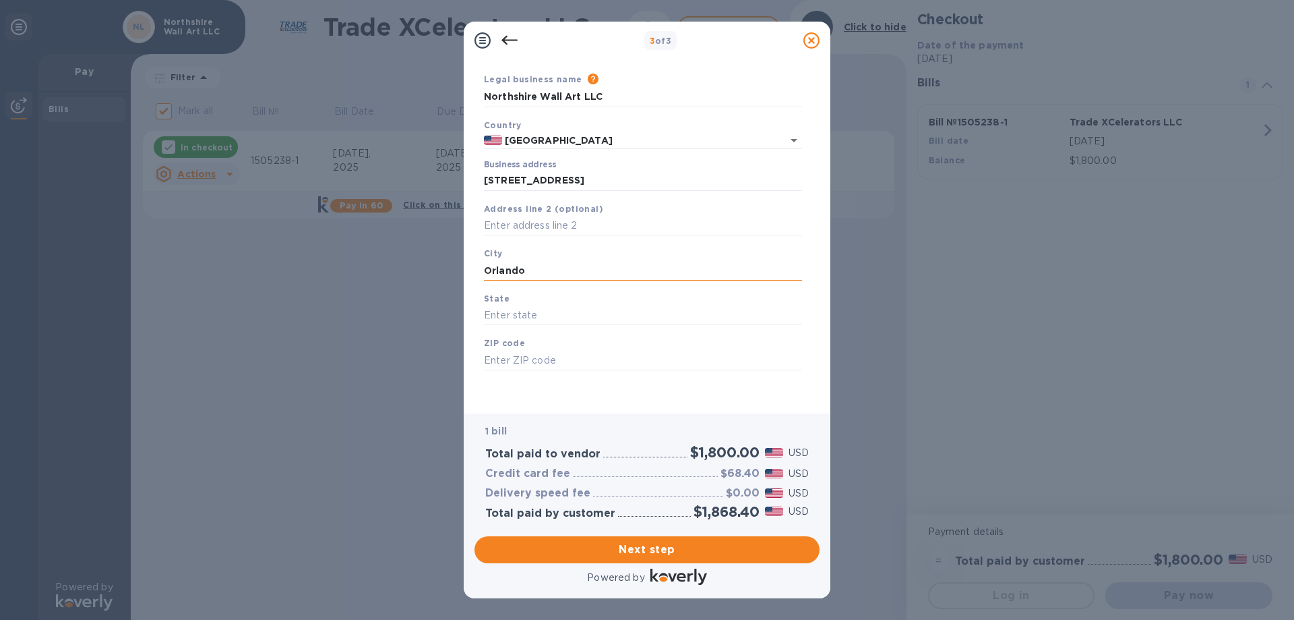
type input "Orlando"
type input "[US_STATE]"
click at [665, 180] on input "[STREET_ADDRESS]" at bounding box center [643, 181] width 318 height 20
drag, startPoint x: 644, startPoint y: 179, endPoint x: 511, endPoint y: 177, distance: 132.8
click at [511, 177] on input "[STREET_ADDRESS]" at bounding box center [643, 181] width 318 height 20
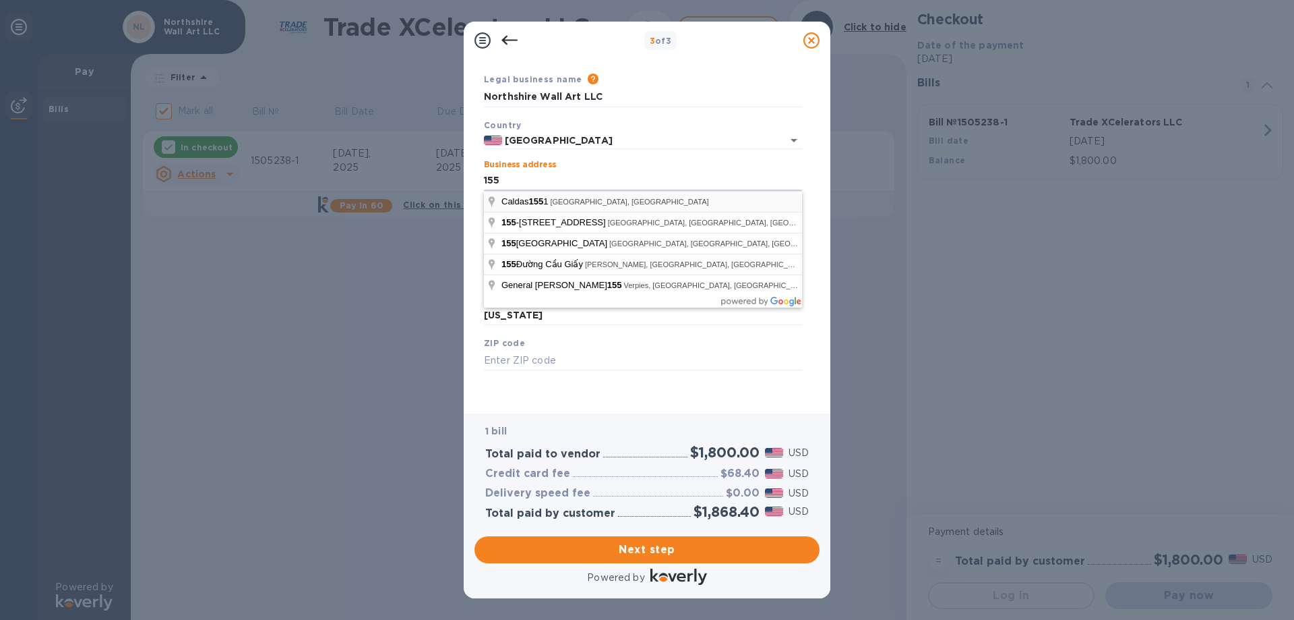
type input "[STREET_ADDRESS]"
drag, startPoint x: 673, startPoint y: 183, endPoint x: 462, endPoint y: 183, distance: 210.3
click at [462, 183] on div "3 of 3 Business Information Legal business name Please provide the legal name t…" at bounding box center [647, 310] width 1294 height 620
click at [654, 179] on input "[STREET_ADDRESS]" at bounding box center [643, 181] width 318 height 20
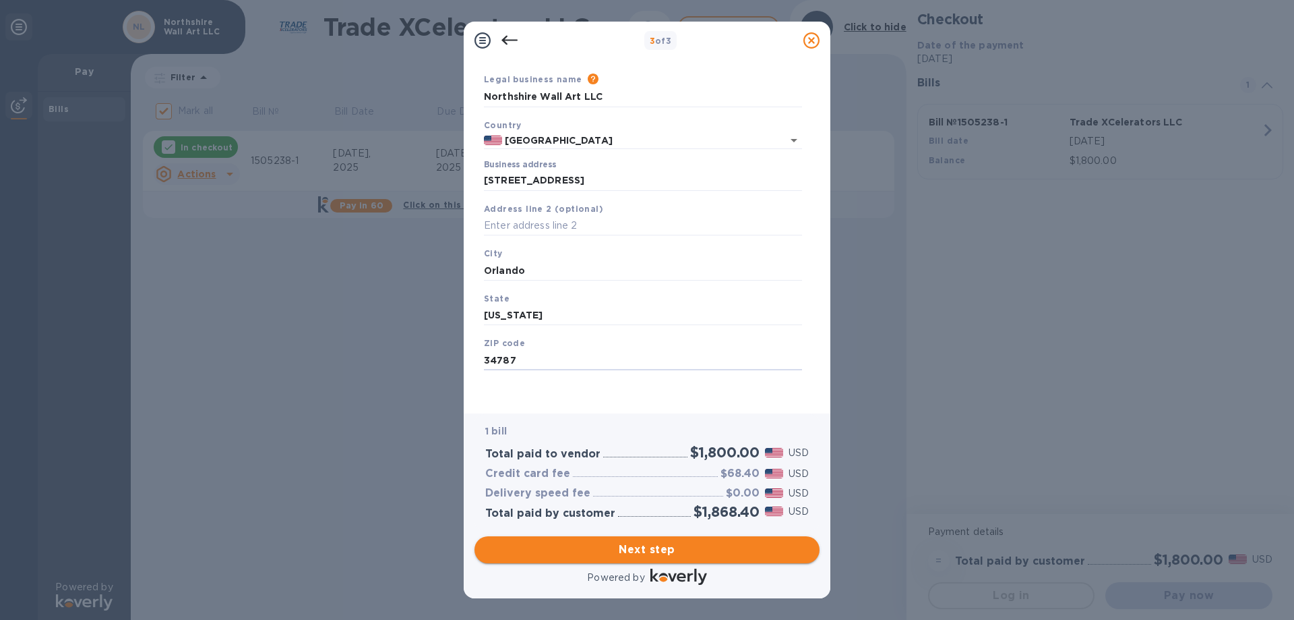
type input "34787"
click at [638, 543] on span "Next step" at bounding box center [647, 549] width 324 height 16
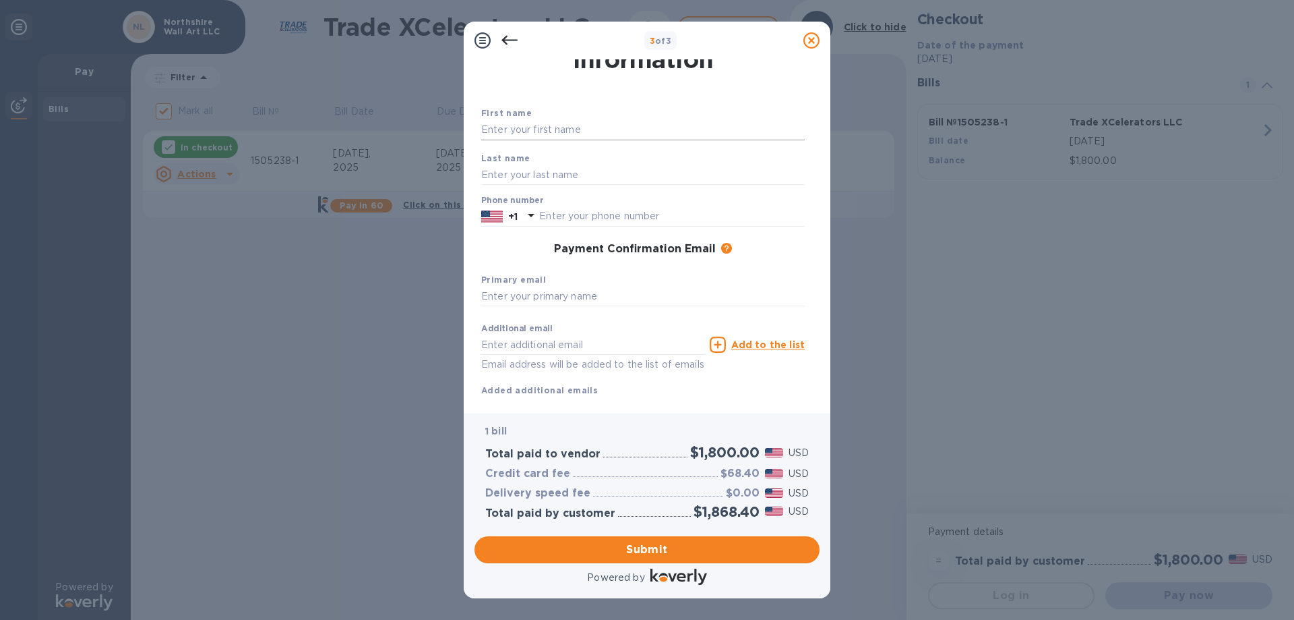
scroll to position [0, 0]
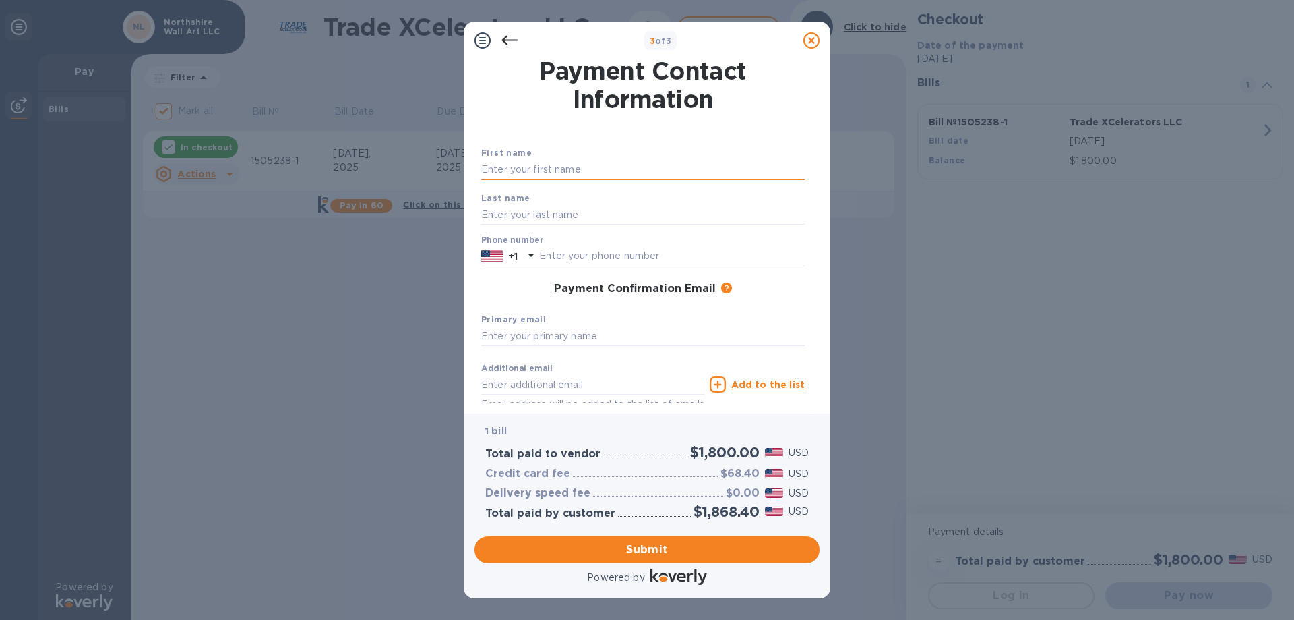
click at [578, 174] on input "text" at bounding box center [643, 170] width 324 height 20
type input "Esma"
type input "Tuğcu"
type input "05323875512"
type input "[EMAIL_ADDRESS][DOMAIN_NAME]"
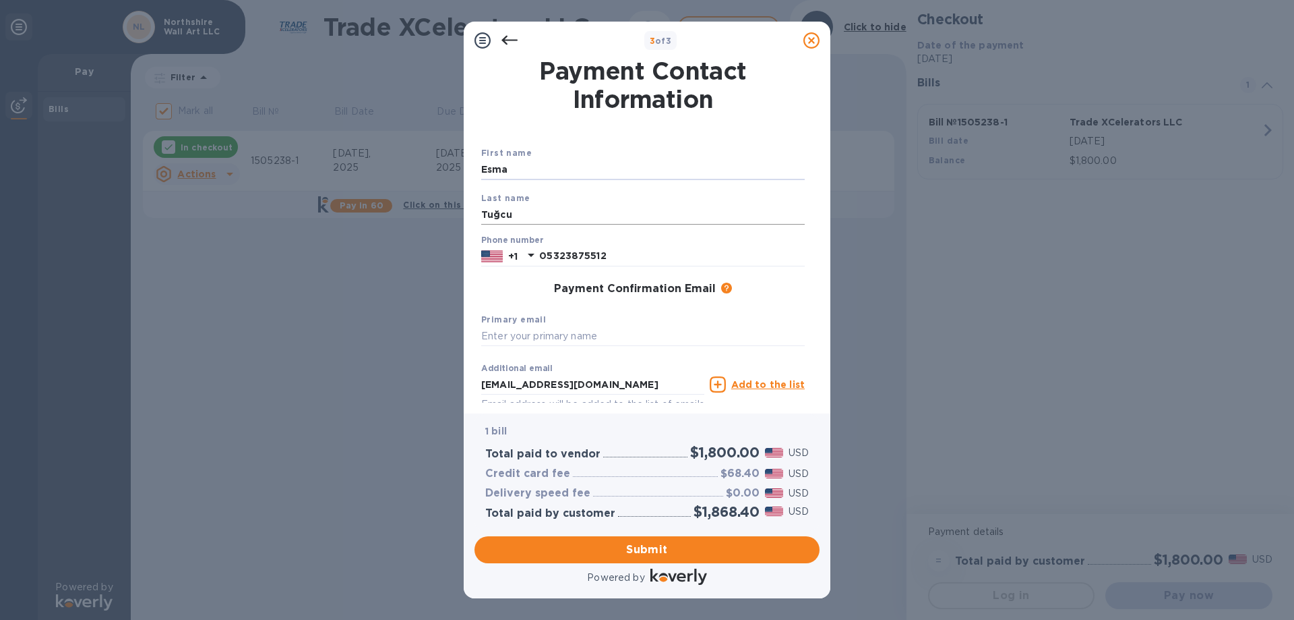
click at [499, 214] on input "Tuğcu" at bounding box center [643, 214] width 324 height 20
type input "Tugcu"
click at [510, 256] on p "+1" at bounding box center [512, 255] width 9 height 13
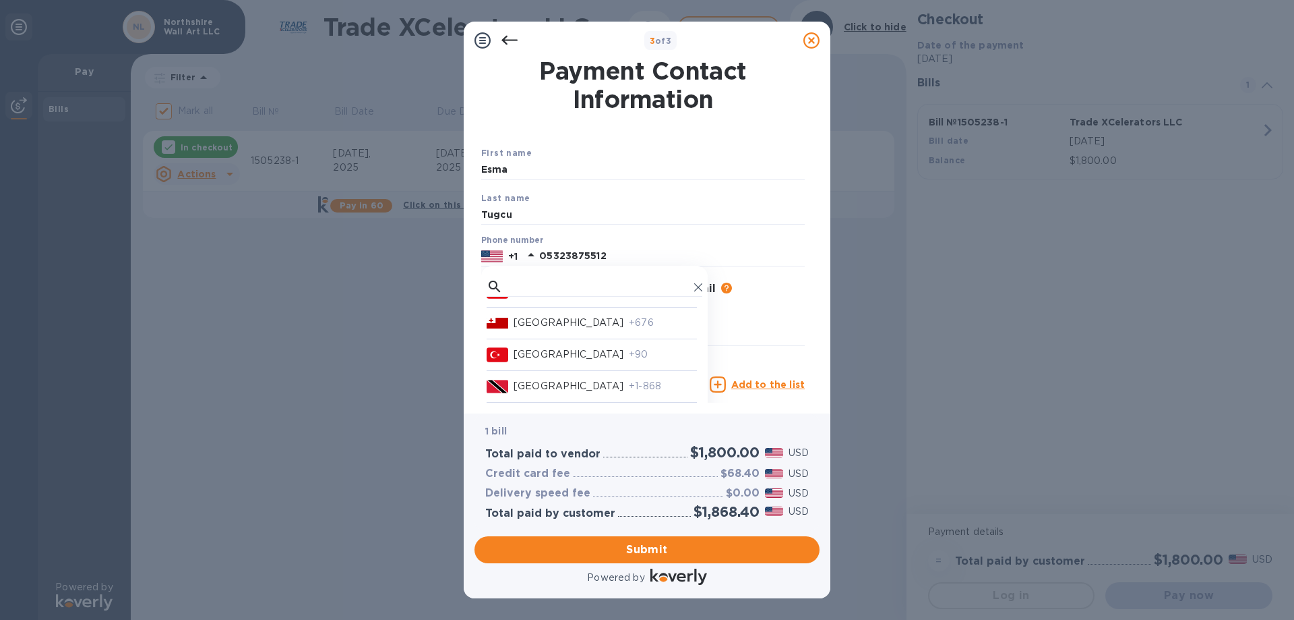
scroll to position [6797, 0]
click at [518, 359] on p "[GEOGRAPHIC_DATA]" at bounding box center [569, 351] width 110 height 14
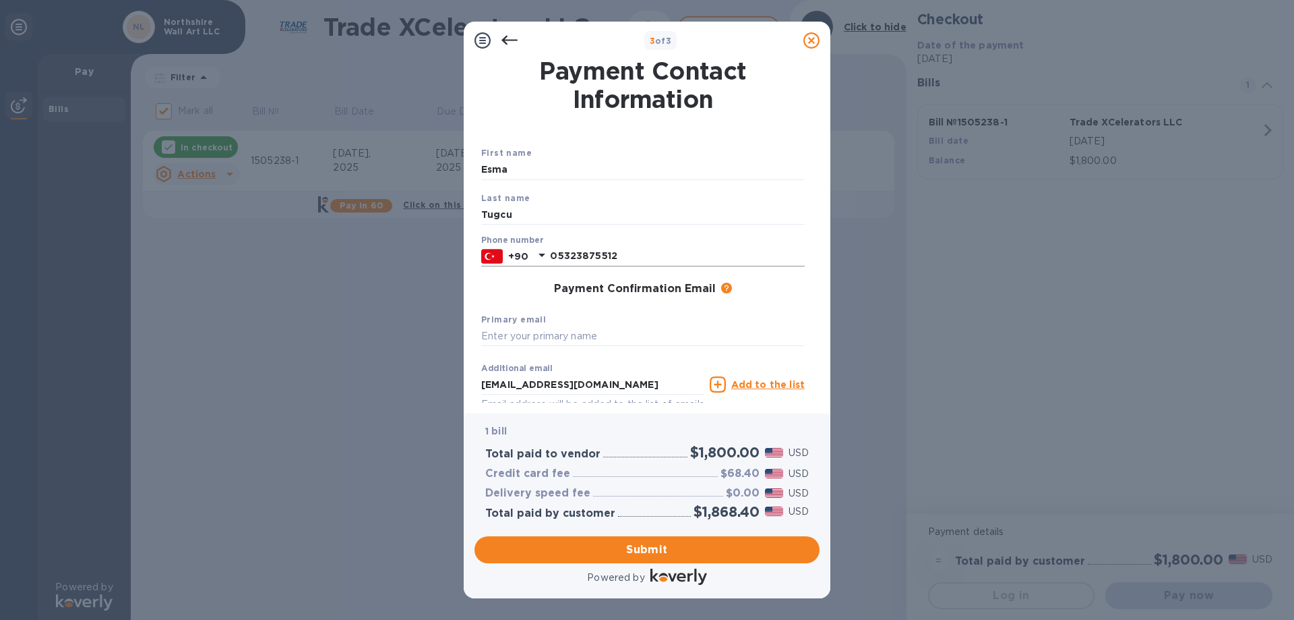
click at [554, 250] on input "05323875512" at bounding box center [677, 256] width 255 height 20
type input "5323875512"
drag, startPoint x: 632, startPoint y: 382, endPoint x: 444, endPoint y: 376, distance: 188.2
click at [444, 376] on div "3 of 3 Payment Contact Information First name [PERSON_NAME] Last name [PERSON_N…" at bounding box center [647, 310] width 1294 height 620
click at [503, 335] on input "text" at bounding box center [643, 336] width 324 height 20
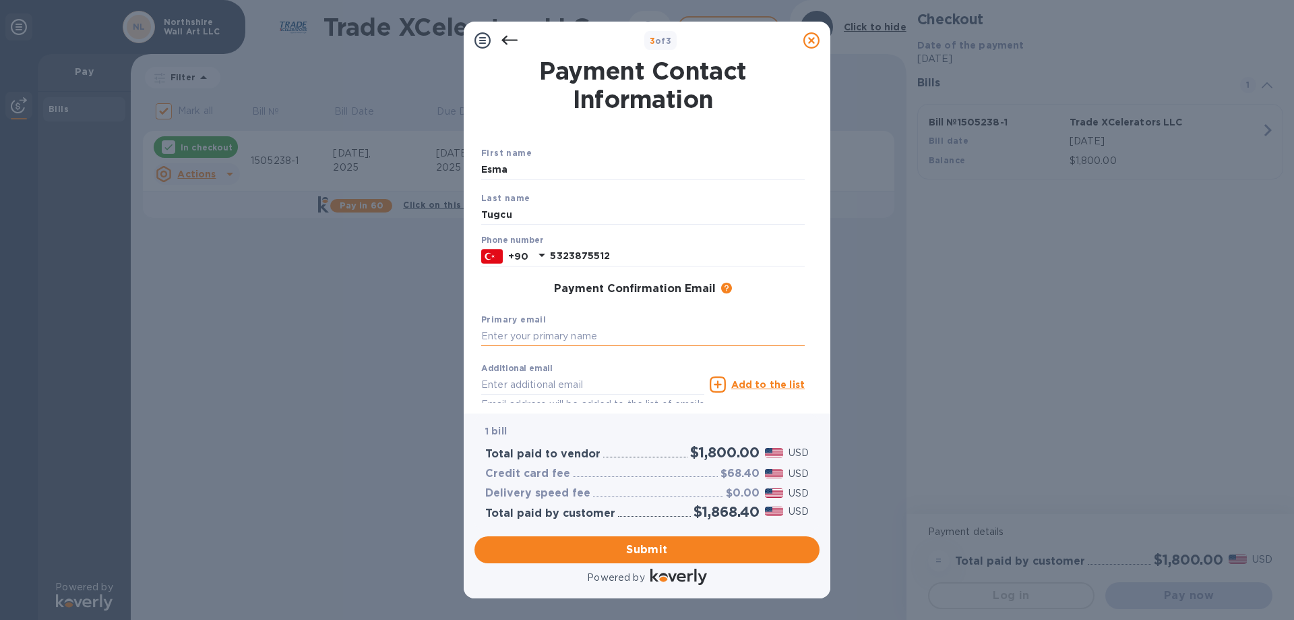
paste input "[EMAIL_ADDRESS][DOMAIN_NAME]"
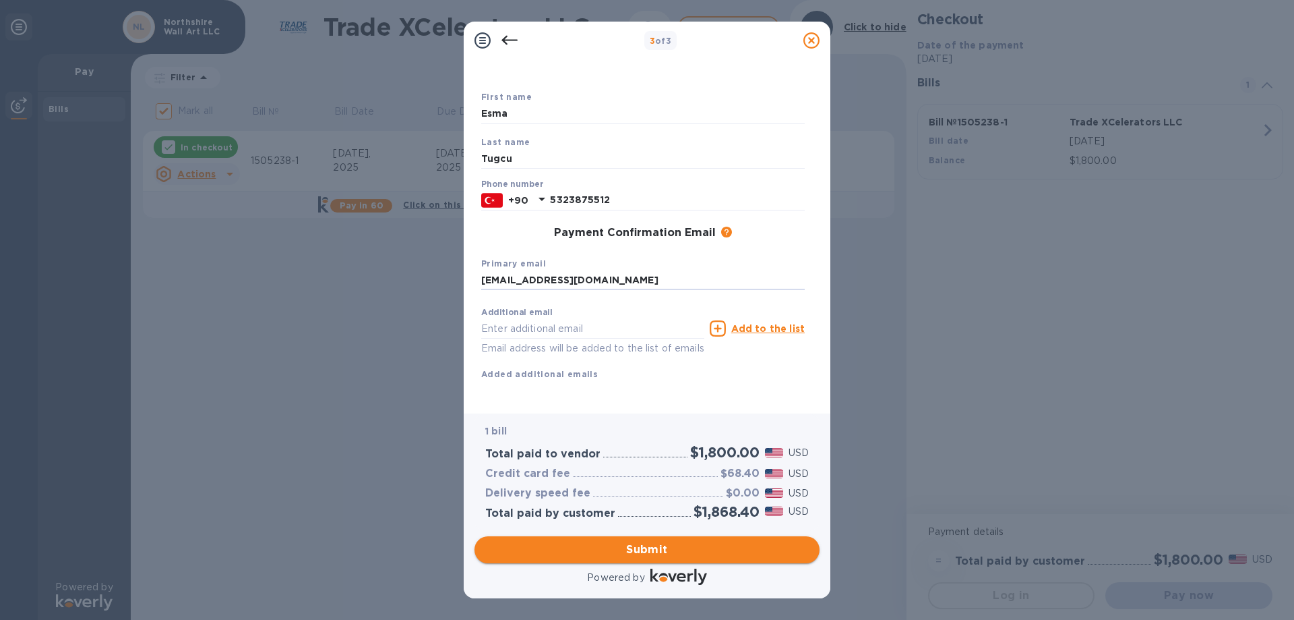
type input "[EMAIL_ADDRESS][DOMAIN_NAME]"
click at [654, 543] on span "Submit" at bounding box center [647, 549] width 324 height 16
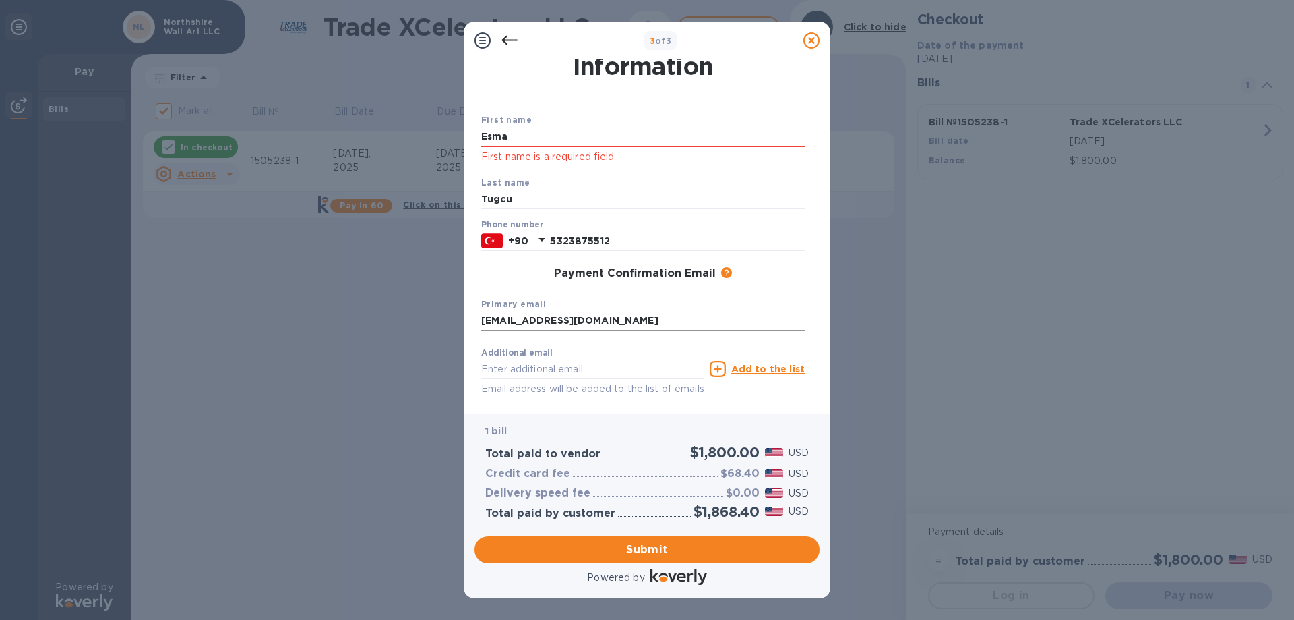
scroll to position [0, 0]
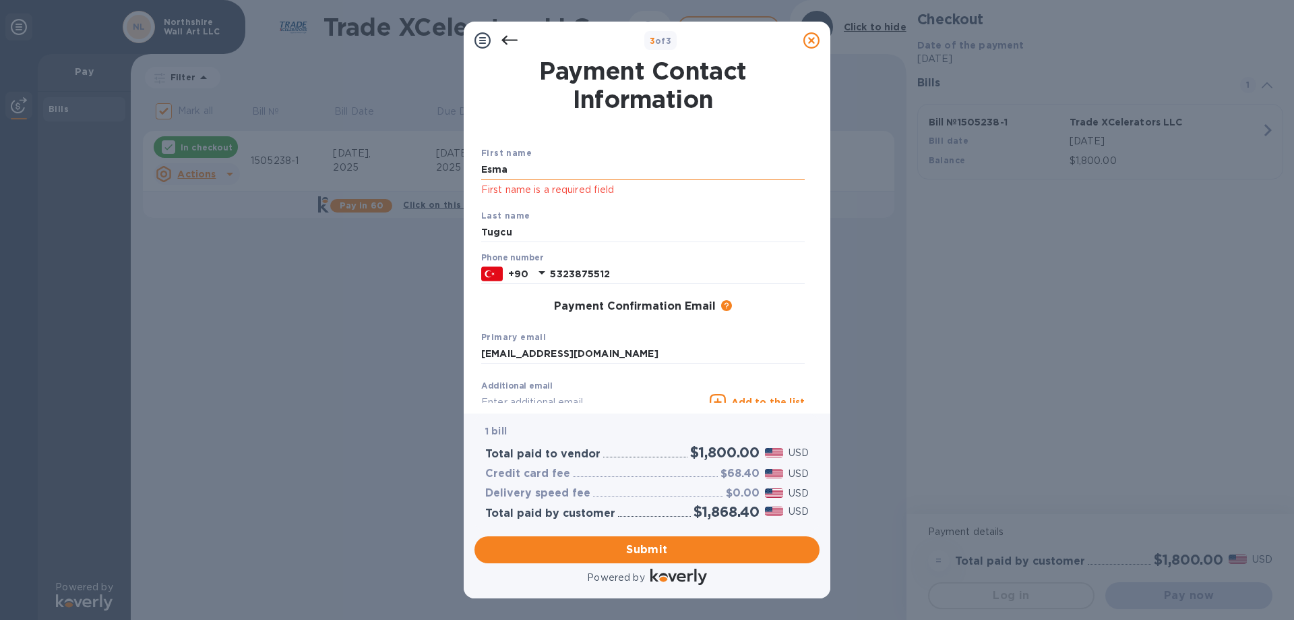
click at [535, 164] on input "Esma" at bounding box center [643, 170] width 324 height 20
type input "Esma"
click at [535, 164] on input "Esma" at bounding box center [643, 170] width 324 height 20
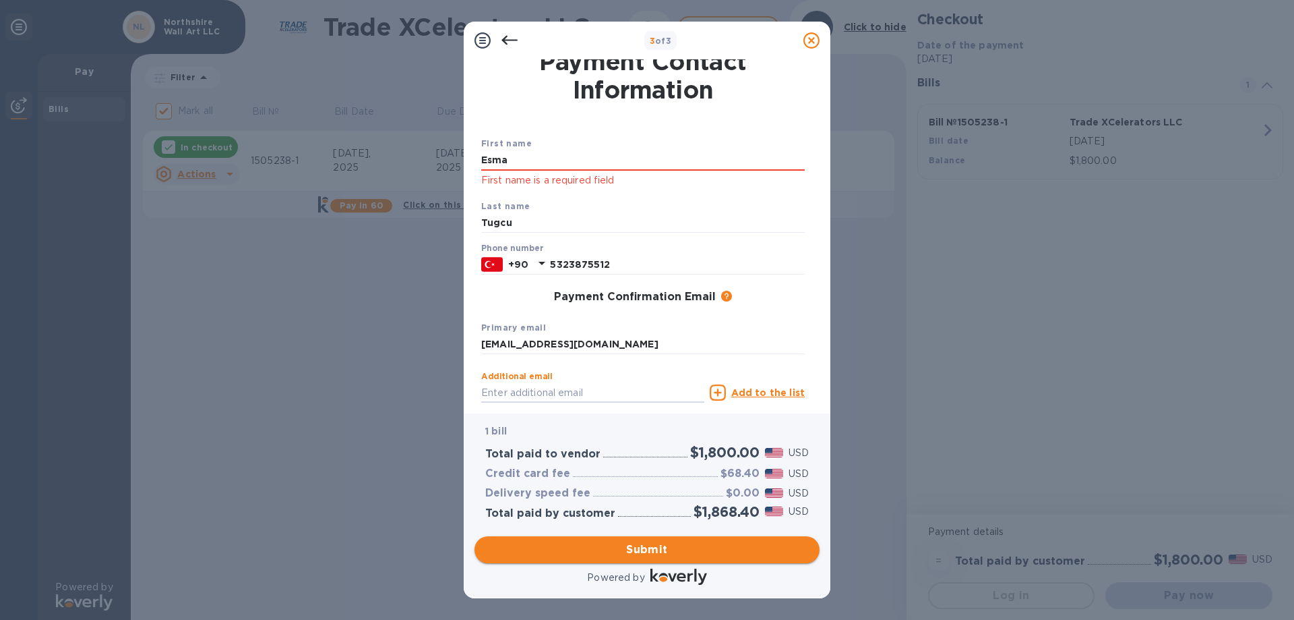
click at [634, 545] on span "Submit" at bounding box center [647, 549] width 324 height 16
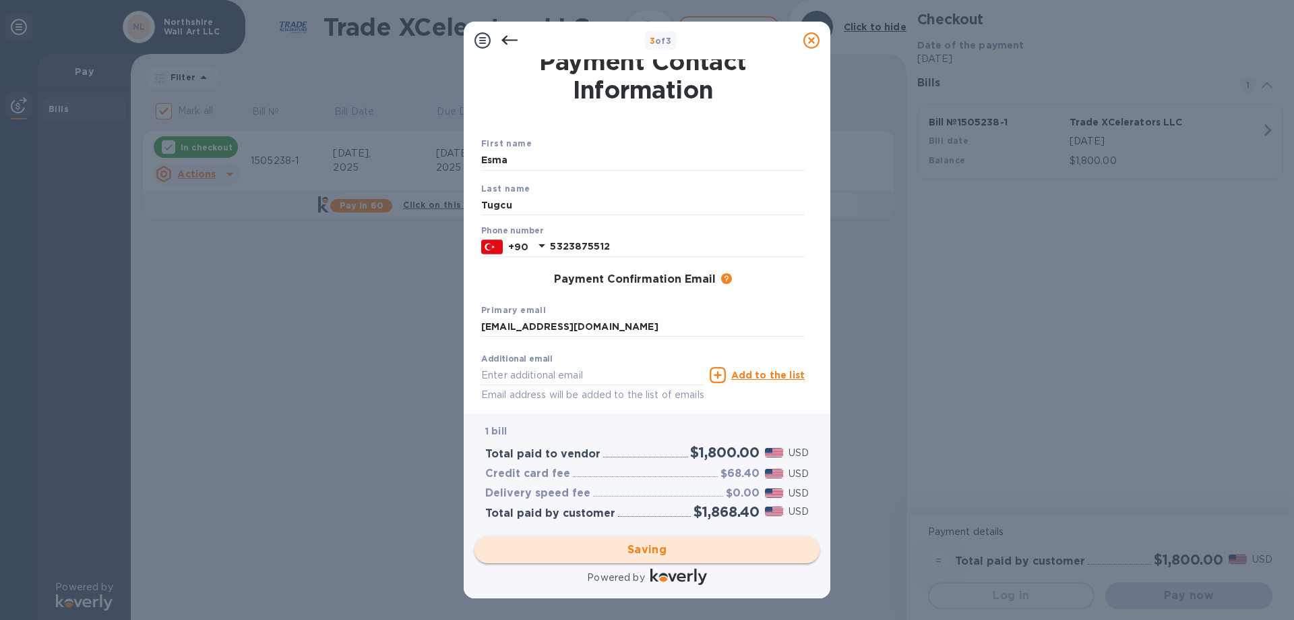
checkbox input "false"
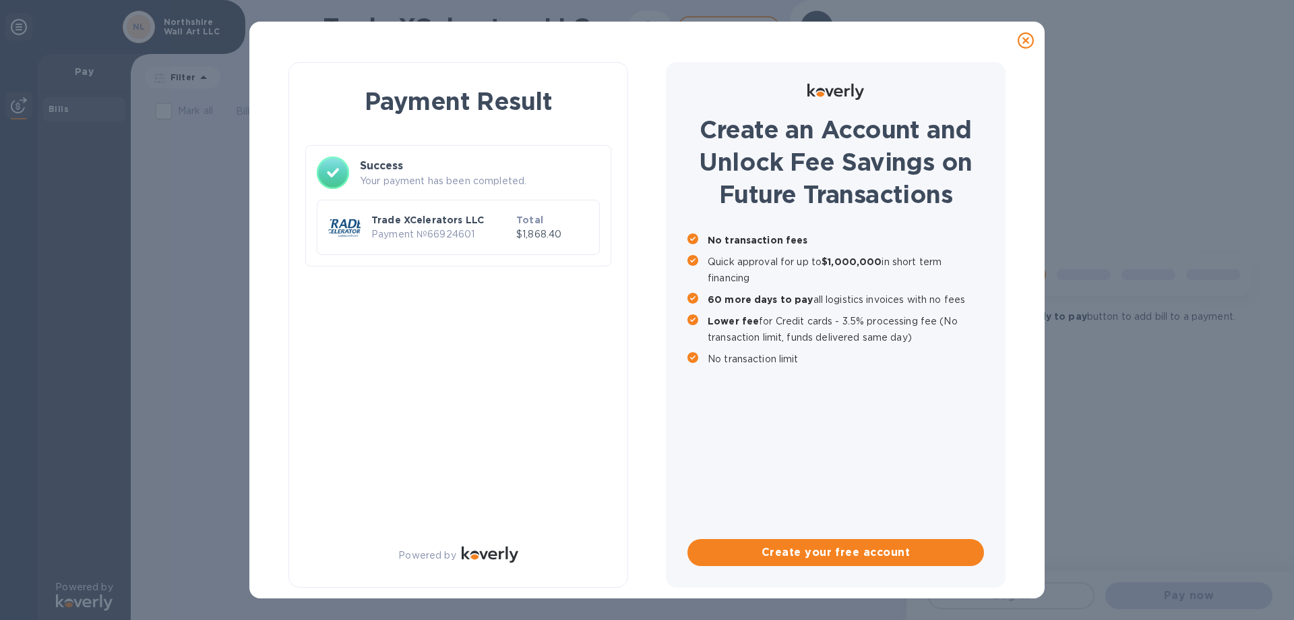
scroll to position [0, 0]
drag, startPoint x: 365, startPoint y: 214, endPoint x: 501, endPoint y: 237, distance: 137.5
click at [501, 237] on div "Trade XCelerators LLC Payment № 66924601 Total $1,868.40" at bounding box center [459, 227] width 266 height 38
copy div "Trade XCelerators LLC Payment № 66924601"
